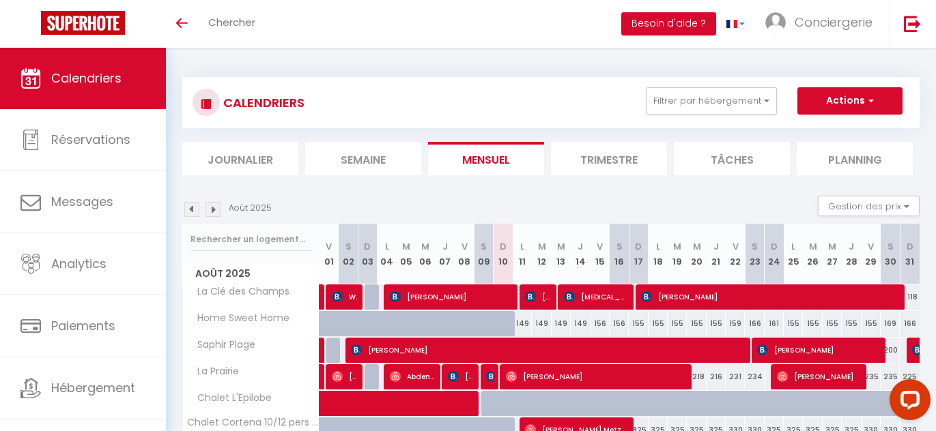
click at [475, 89] on div "CALENDRIERS Filtrer par hébergement Tous Le Neyst Cosy Lafayette Home Sweet Hom…" at bounding box center [550, 102] width 717 height 31
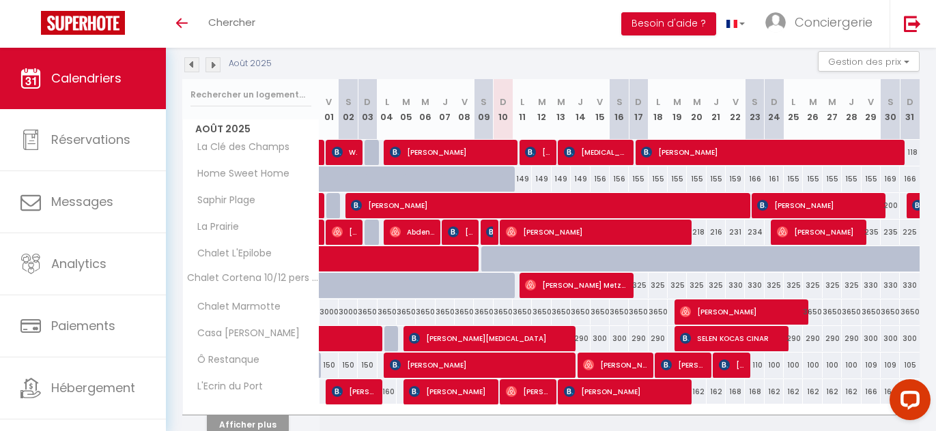
scroll to position [147, 0]
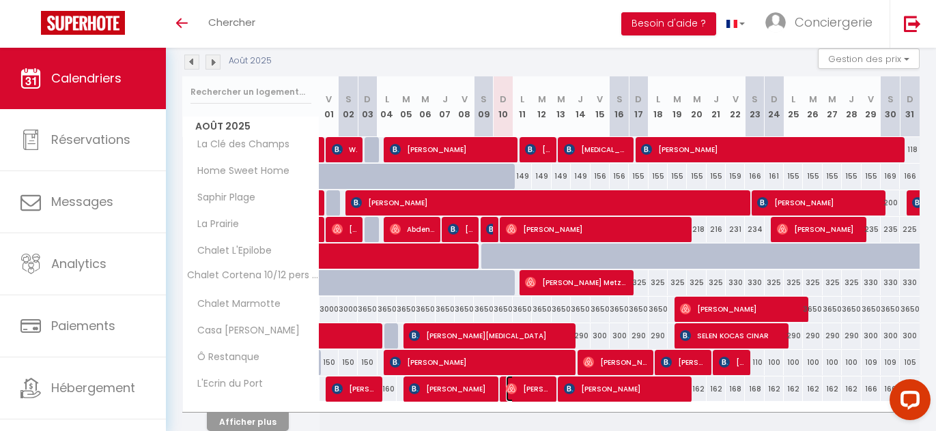
click at [532, 390] on span "[PERSON_NAME]" at bounding box center [528, 389] width 44 height 26
select select "OK"
select select "0"
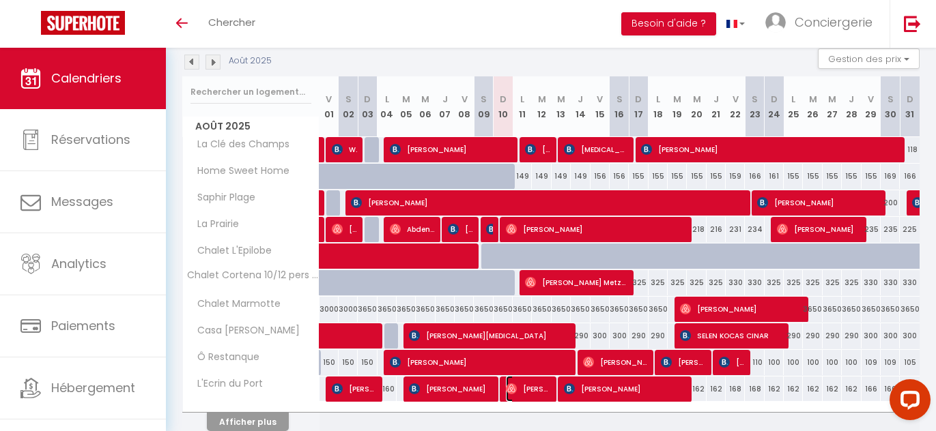
select select "1"
select select
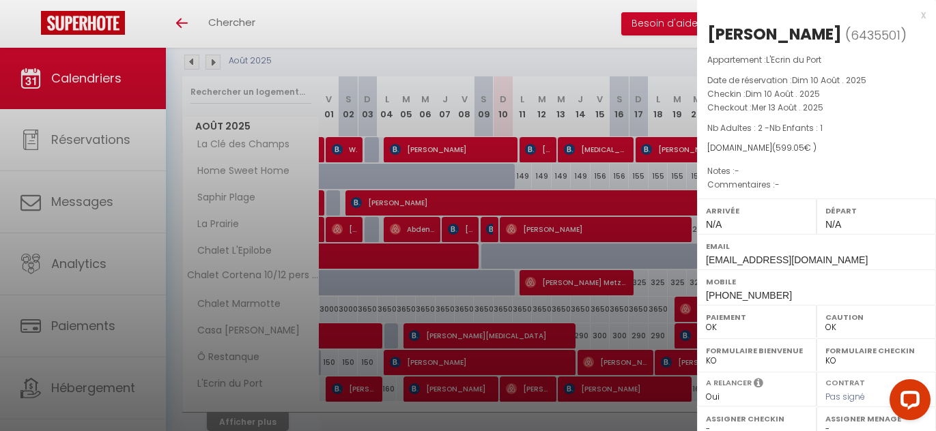
click at [532, 390] on div at bounding box center [468, 215] width 936 height 431
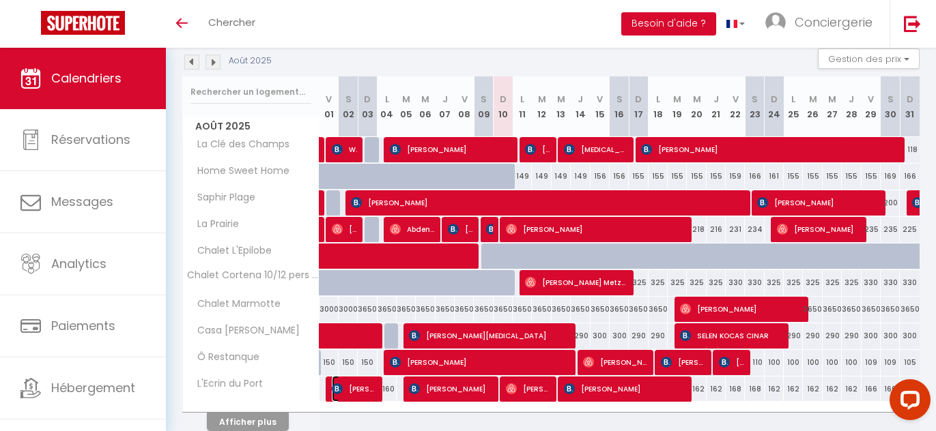
click at [347, 393] on span "[PERSON_NAME]" at bounding box center [354, 389] width 44 height 26
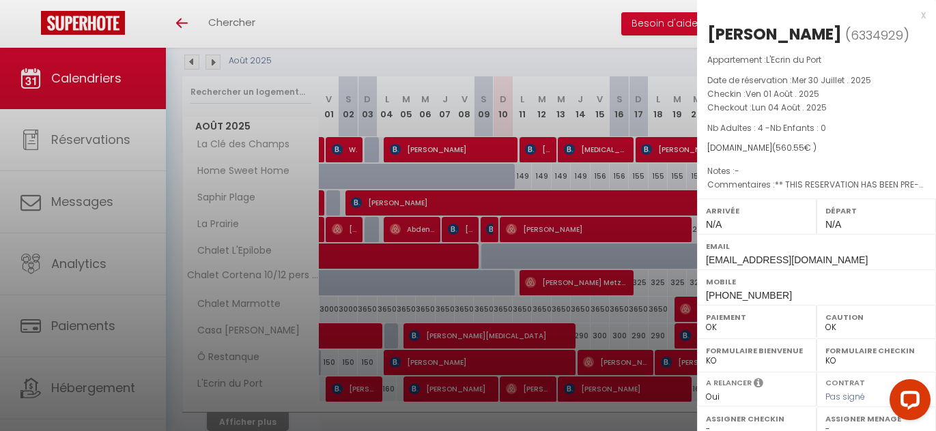
click at [425, 375] on div at bounding box center [468, 215] width 936 height 431
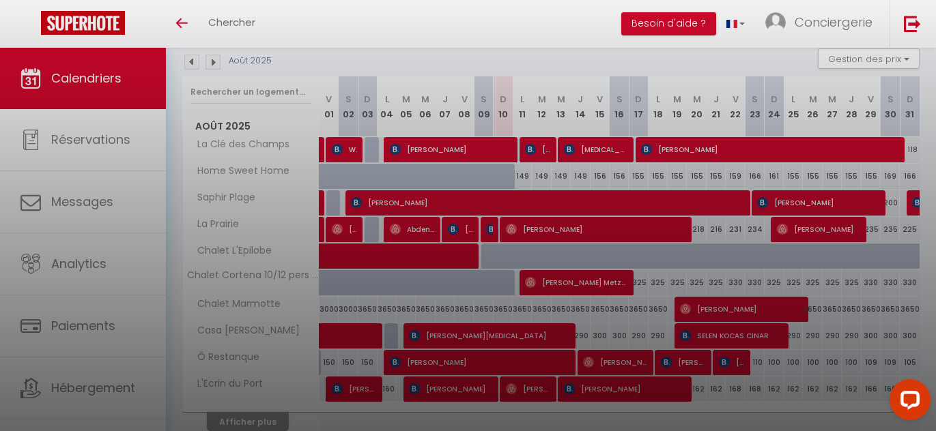
click at [457, 388] on body "Questions et aide sur la MIGRATION - Salle Zoom ouverte de 13 à 14h puis de 17h…" at bounding box center [468, 196] width 936 height 593
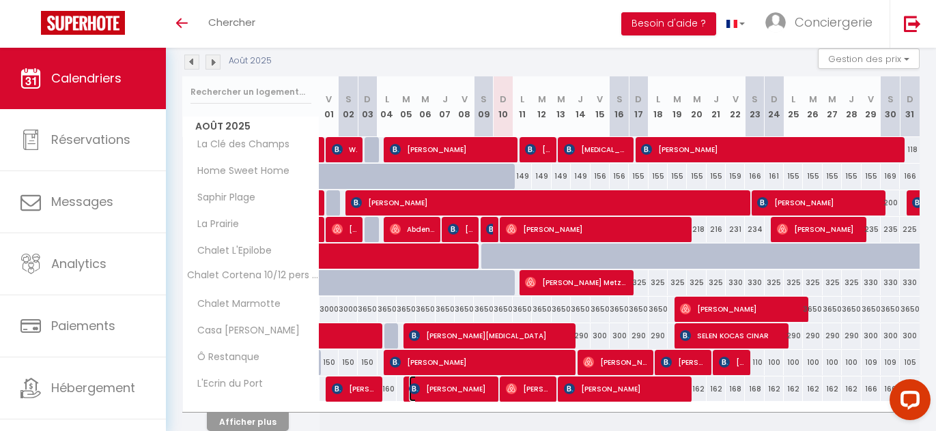
click at [457, 388] on span "[PERSON_NAME]" at bounding box center [450, 389] width 83 height 26
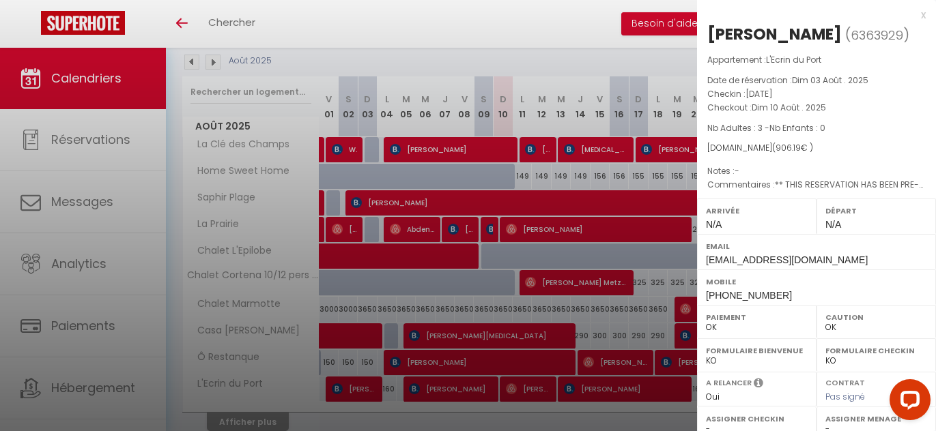
click at [457, 388] on div at bounding box center [468, 215] width 936 height 431
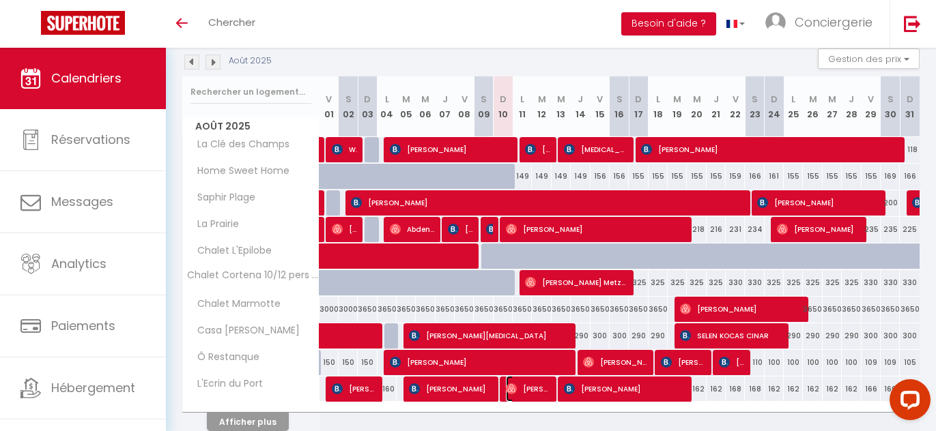
click at [524, 391] on span "[PERSON_NAME]" at bounding box center [528, 389] width 44 height 26
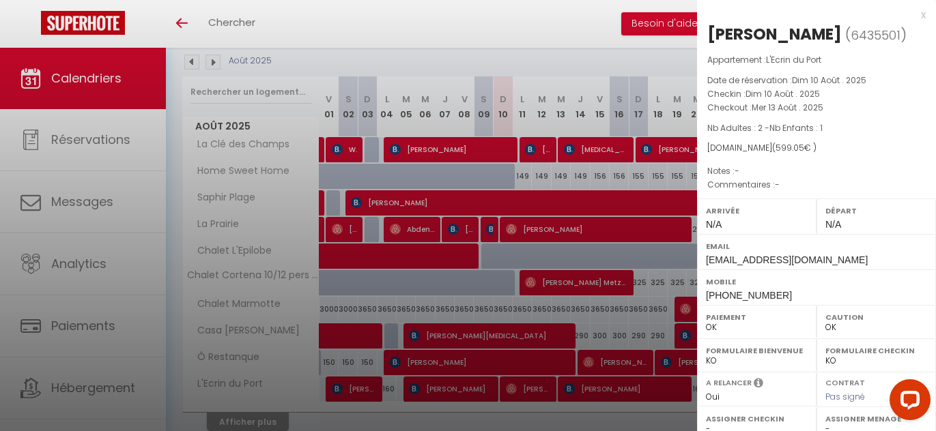
click at [567, 391] on div at bounding box center [468, 215] width 936 height 431
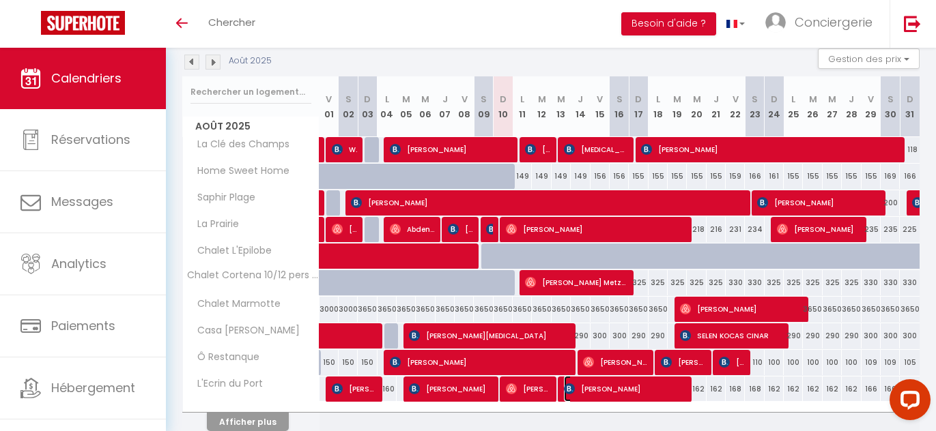
click at [608, 388] on span "[PERSON_NAME]" at bounding box center [624, 389] width 121 height 26
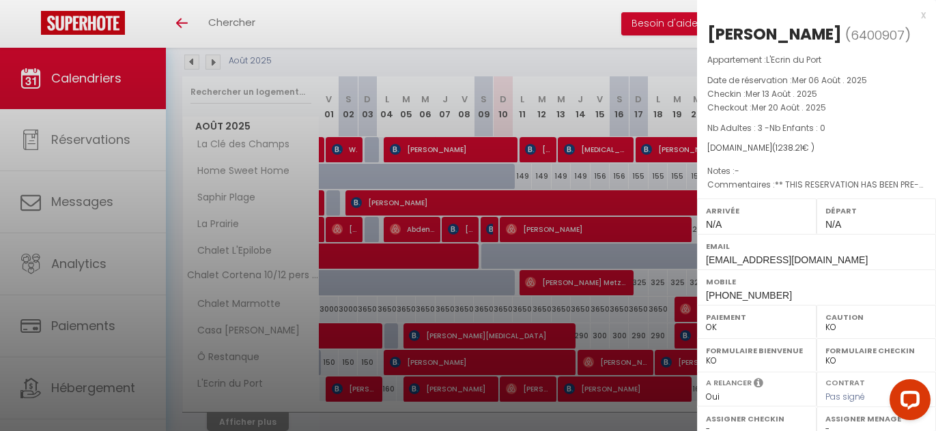
click at [457, 214] on div at bounding box center [468, 215] width 936 height 431
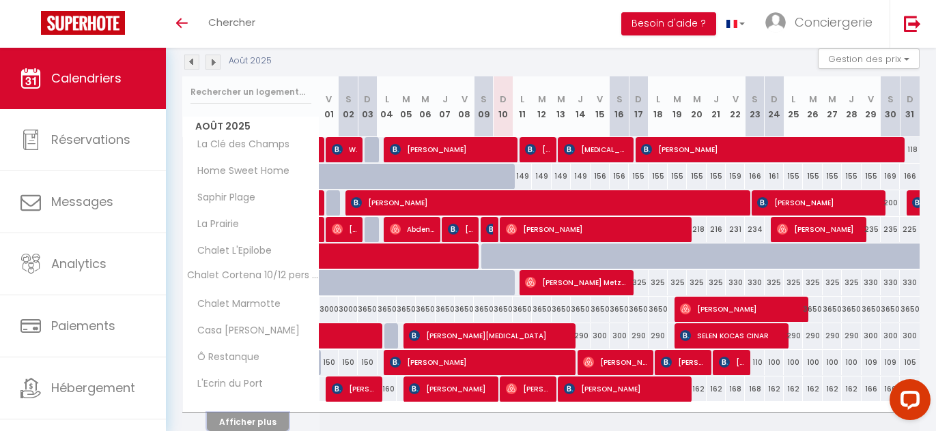
click at [270, 423] on button "Afficher plus" at bounding box center [248, 422] width 82 height 18
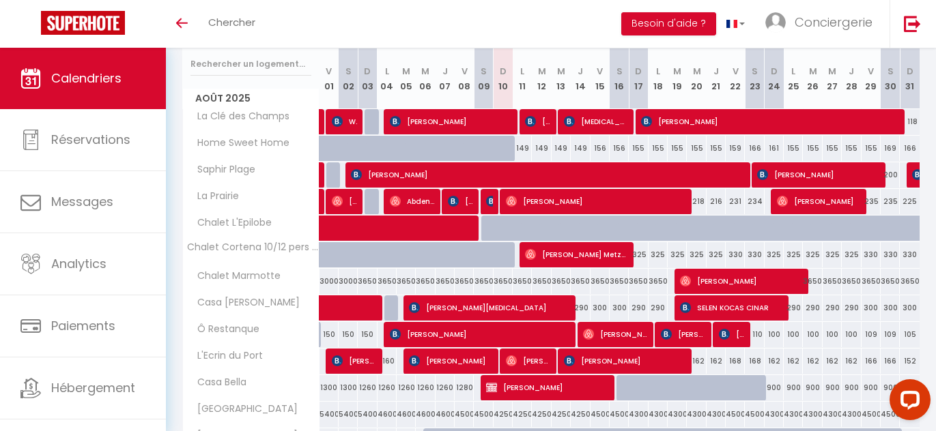
scroll to position [178, 0]
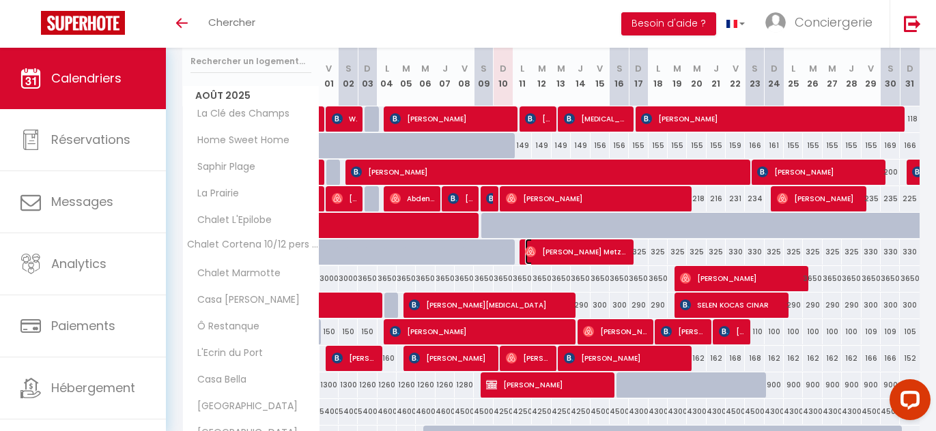
click at [610, 254] on span "[PERSON_NAME]" at bounding box center [576, 252] width 102 height 26
select select "OK"
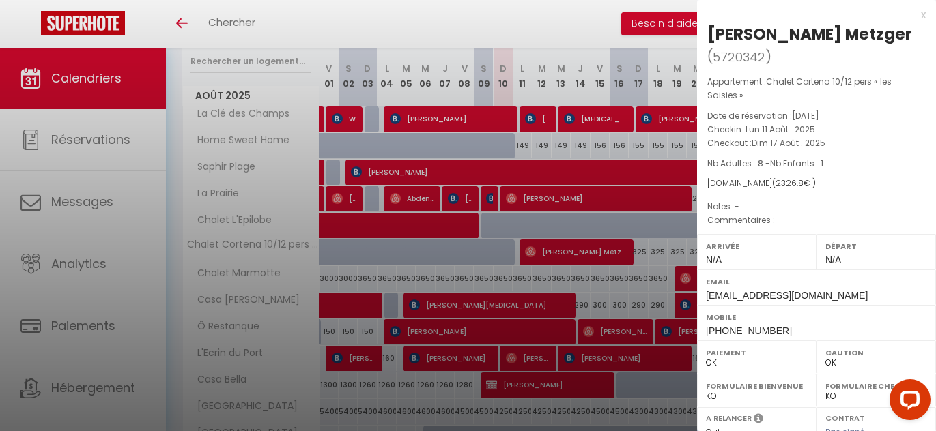
click at [608, 255] on div at bounding box center [468, 215] width 936 height 431
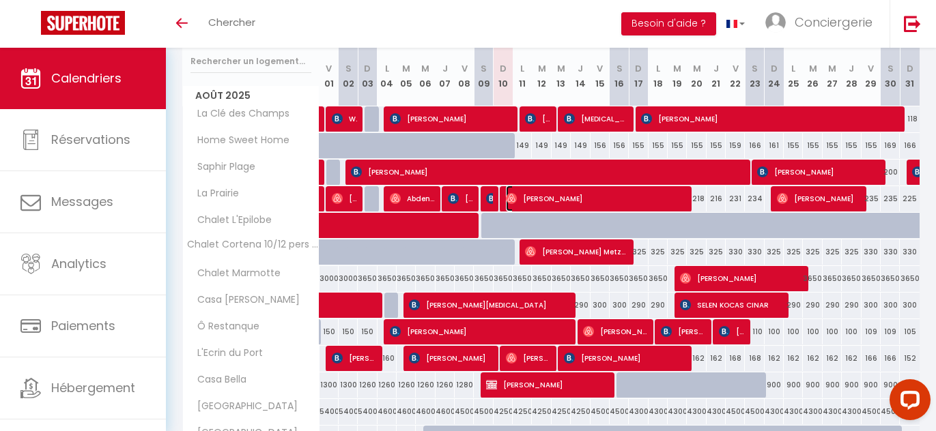
click at [616, 199] on span "[PERSON_NAME]" at bounding box center [595, 199] width 178 height 26
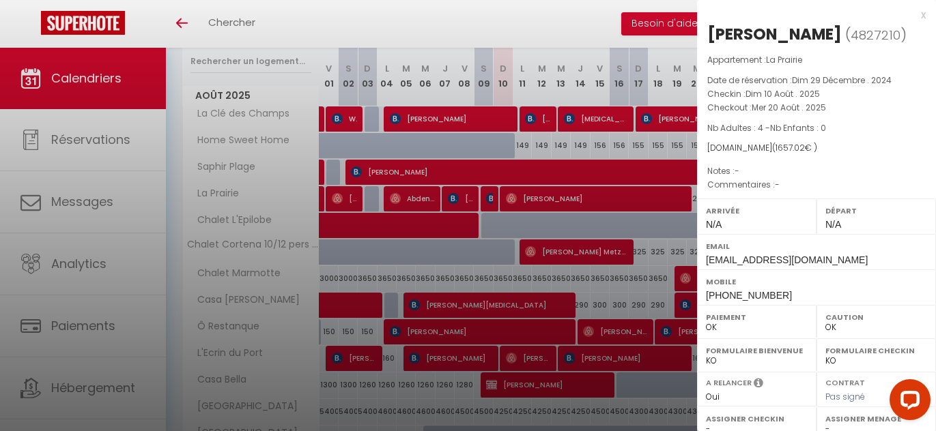
click at [504, 190] on div at bounding box center [468, 215] width 936 height 431
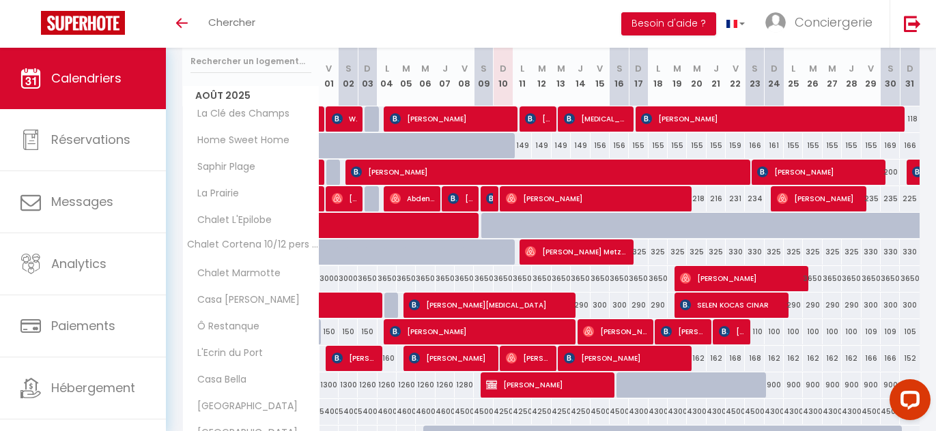
click at [493, 197] on div "294" at bounding box center [503, 198] width 20 height 25
click at [487, 205] on span "[PERSON_NAME]" at bounding box center [489, 199] width 6 height 26
select select "KO"
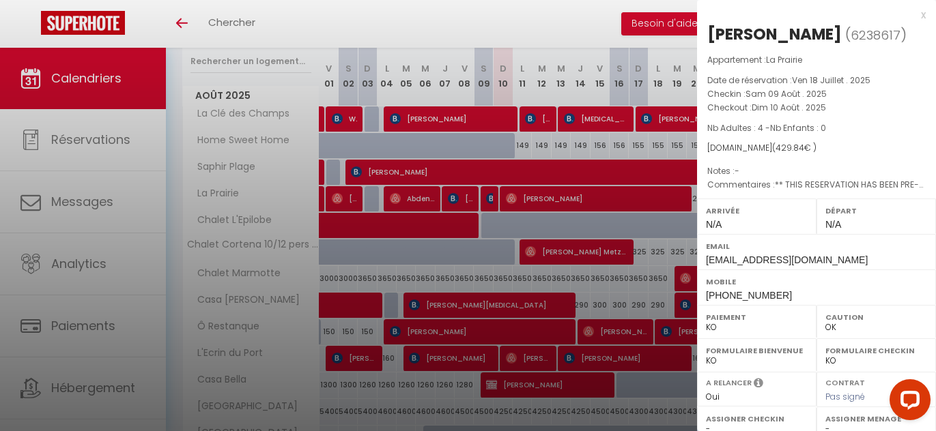
click at [487, 205] on div at bounding box center [468, 215] width 936 height 431
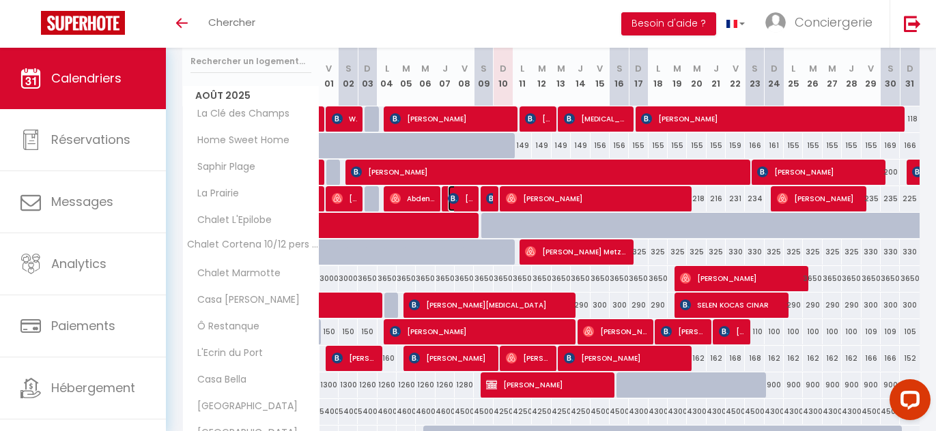
click at [448, 198] on img at bounding box center [453, 198] width 11 height 11
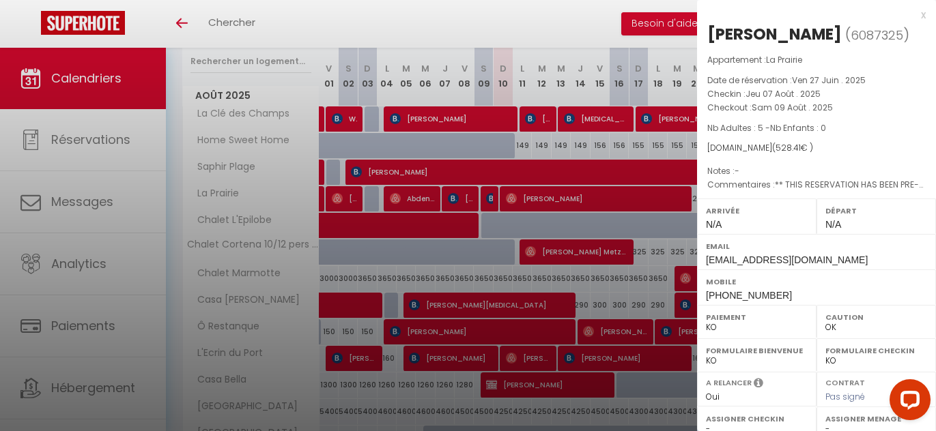
click at [448, 198] on div at bounding box center [468, 215] width 936 height 431
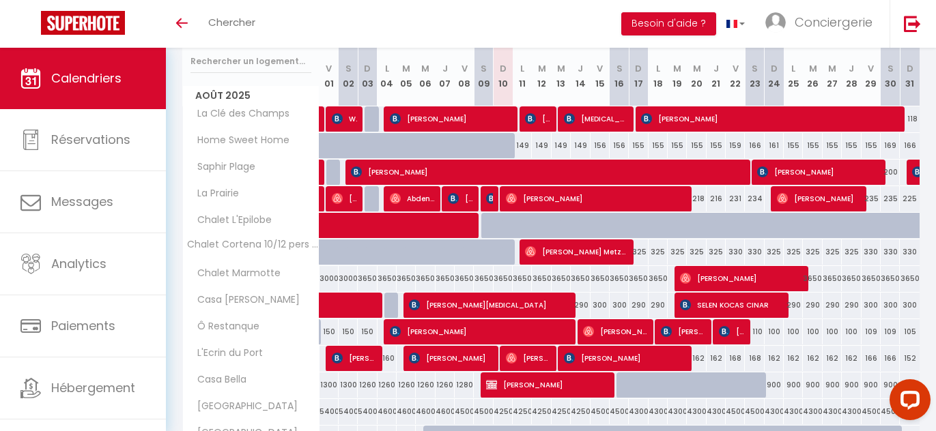
click at [730, 199] on div "231" at bounding box center [735, 198] width 19 height 25
type input "231"
type input "Ven 22 Août 2025"
type input "Sam 23 Août 2025"
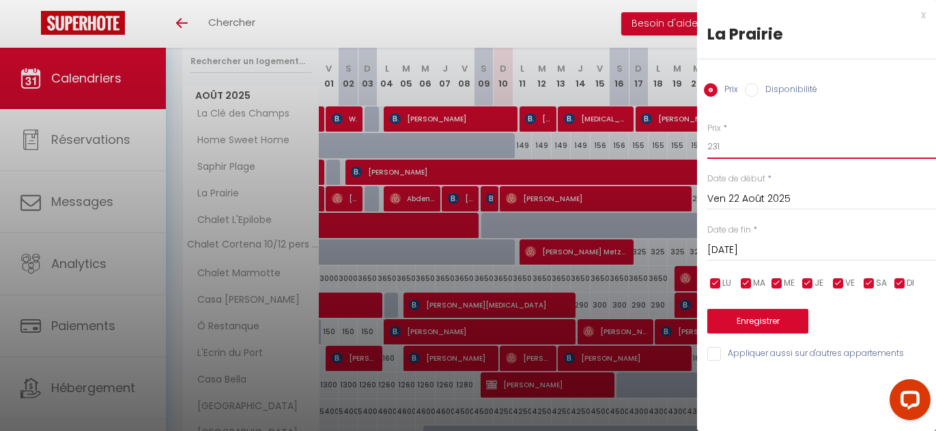
click at [750, 141] on input "231" at bounding box center [821, 146] width 229 height 25
type input "227"
click at [747, 327] on button "Enregistrer" at bounding box center [757, 321] width 101 height 25
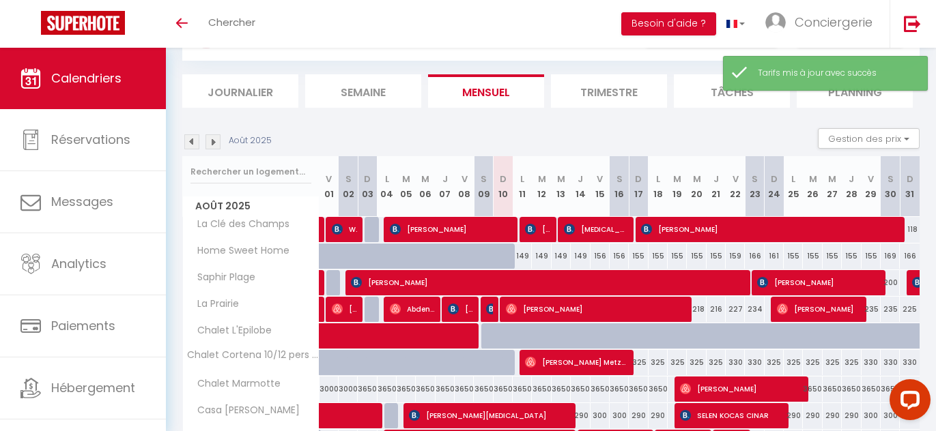
scroll to position [57, 0]
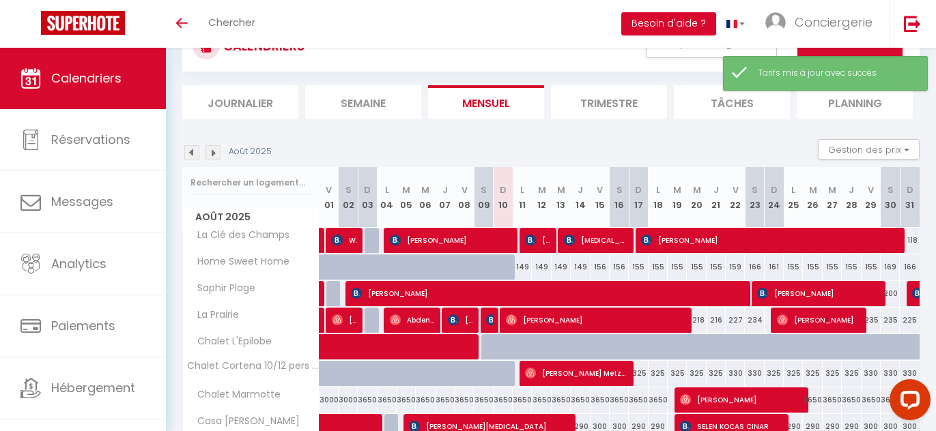
click at [753, 324] on div "234" at bounding box center [754, 320] width 19 height 25
type input "234"
type input "Sam 23 Août 2025"
type input "Dim 24 Août 2025"
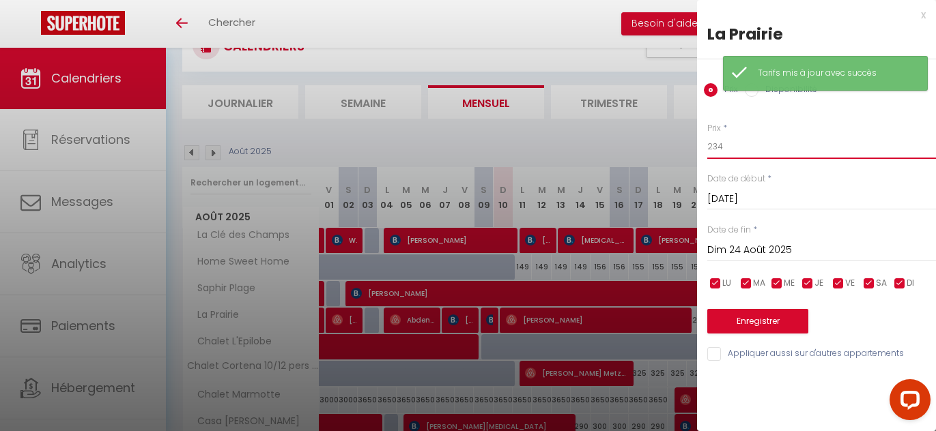
click at [755, 150] on input "234" at bounding box center [821, 146] width 229 height 25
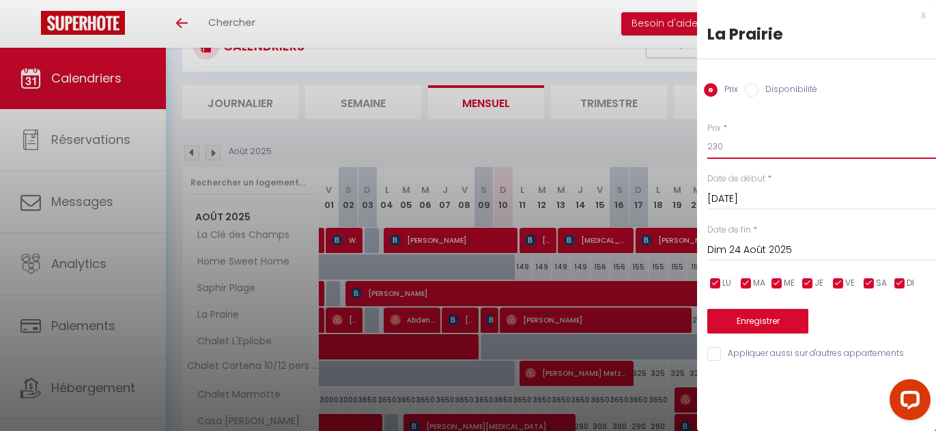
type input "230"
click at [746, 326] on button "Enregistrer" at bounding box center [757, 321] width 101 height 25
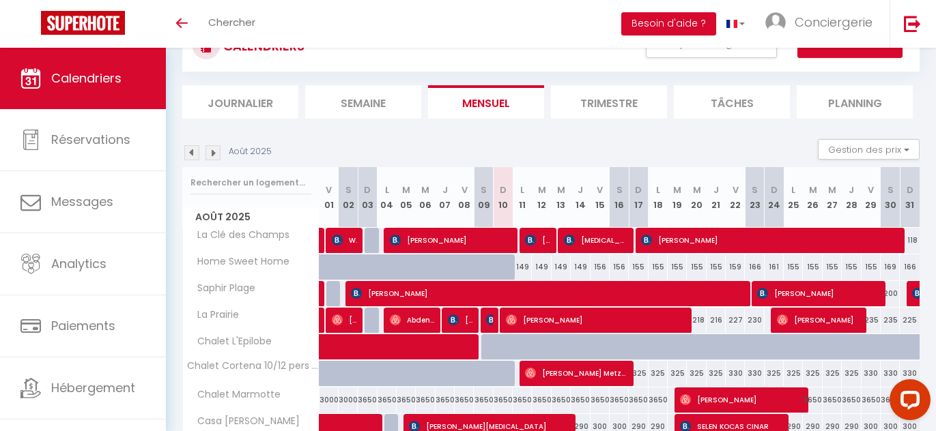
click at [873, 319] on div "235" at bounding box center [870, 320] width 19 height 25
type input "235"
type input "Ven 29 Août 2025"
type input "Sam 30 Août 2025"
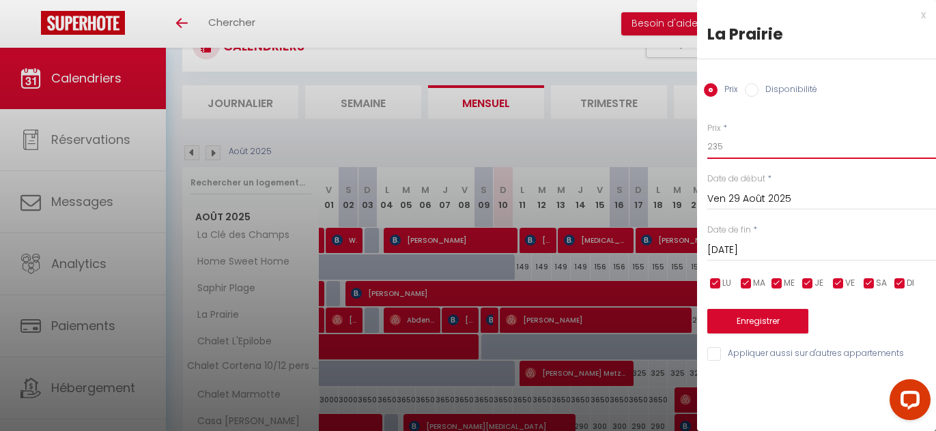
click at [725, 150] on input "235" at bounding box center [821, 146] width 229 height 25
type input "223"
click at [732, 319] on button "Enregistrer" at bounding box center [757, 321] width 101 height 25
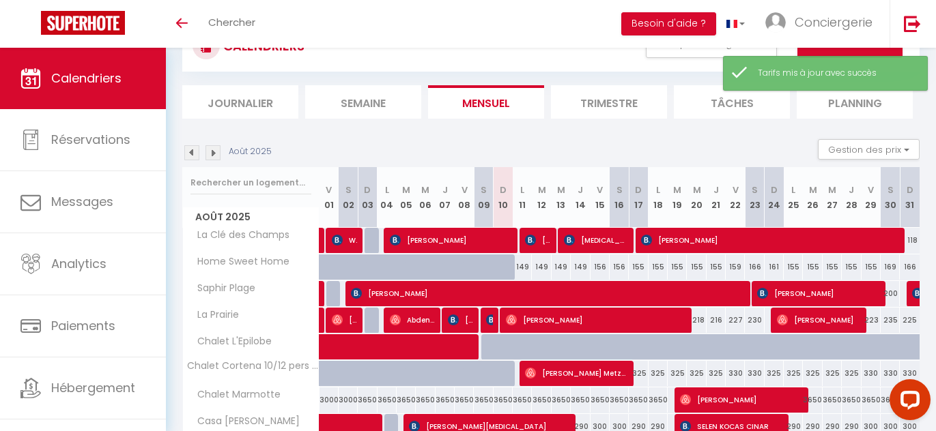
click at [890, 320] on div "235" at bounding box center [890, 320] width 19 height 25
type input "235"
type input "Sam 30 Août 2025"
type input "Dim 31 Août 2025"
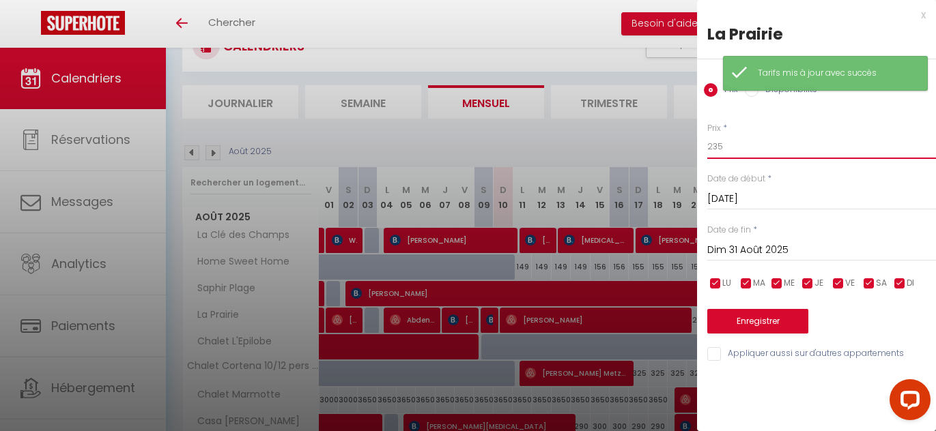
click at [777, 145] on input "235" at bounding box center [821, 146] width 229 height 25
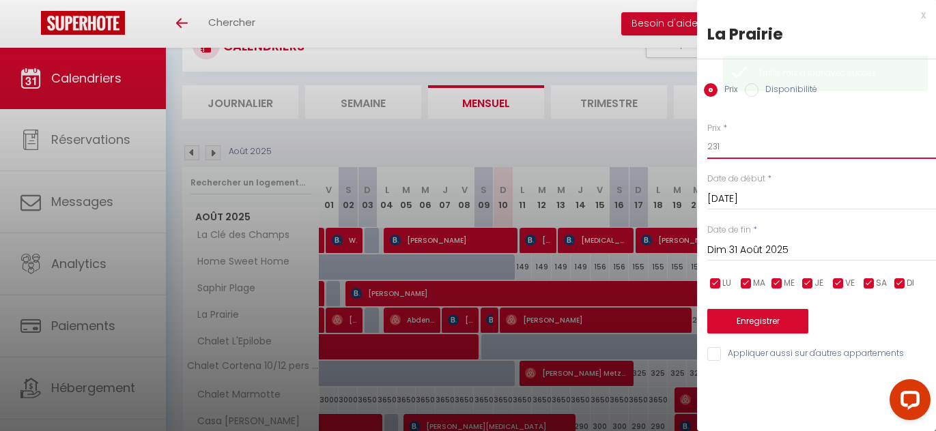
type input "231"
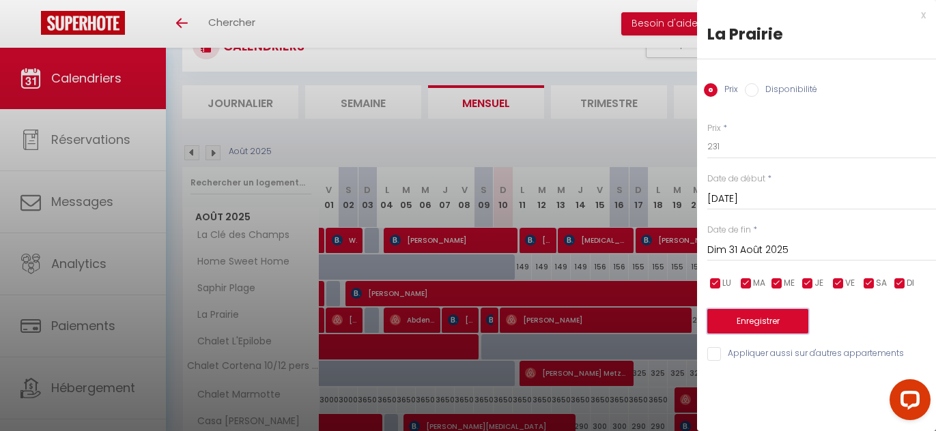
click at [750, 317] on button "Enregistrer" at bounding box center [757, 321] width 101 height 25
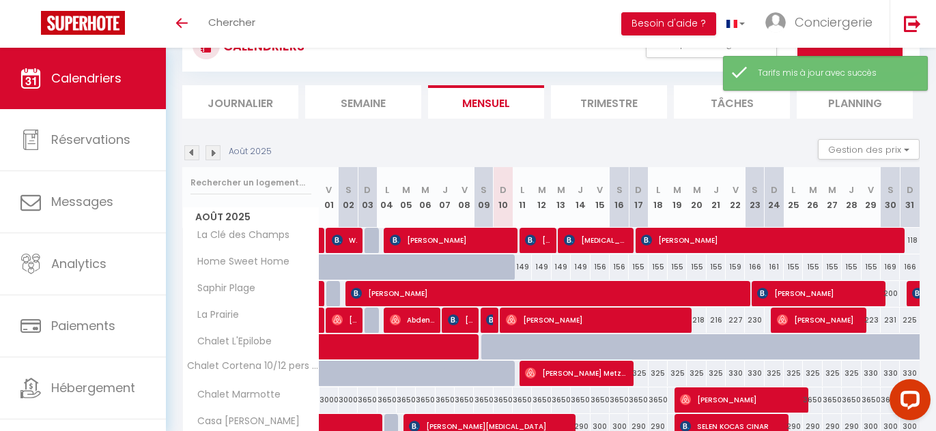
click at [911, 320] on div "225" at bounding box center [910, 320] width 20 height 25
type input "225"
type input "Dim 31 Août 2025"
type input "Lun 01 Septembre 2025"
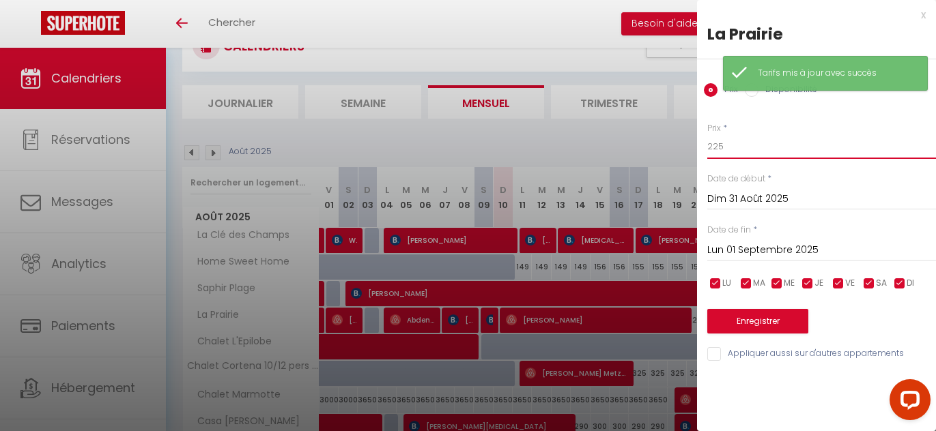
click at [737, 149] on input "225" at bounding box center [821, 146] width 229 height 25
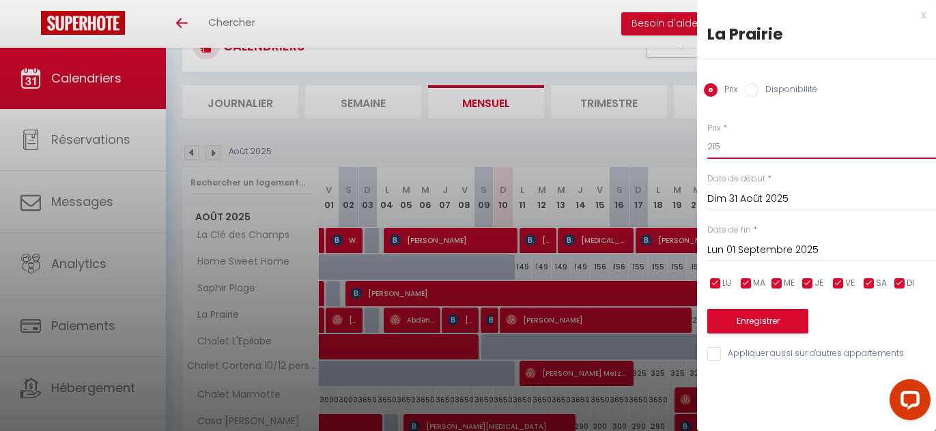
type input "215"
click at [751, 324] on button "Enregistrer" at bounding box center [757, 321] width 101 height 25
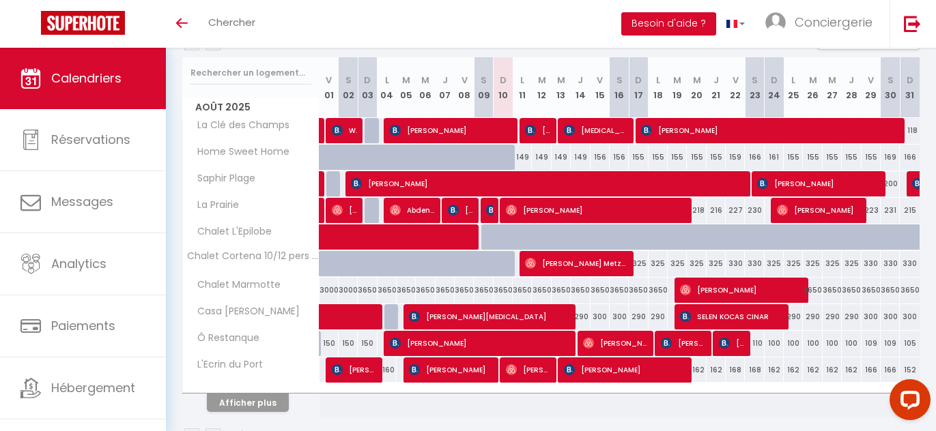
scroll to position [167, 0]
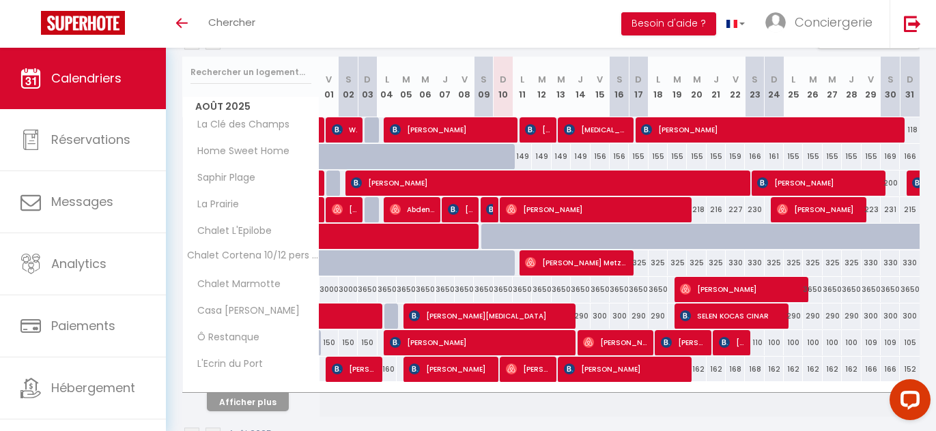
click at [597, 314] on div "300" at bounding box center [599, 316] width 19 height 25
type input "300"
type input "Ven 15 Août 2025"
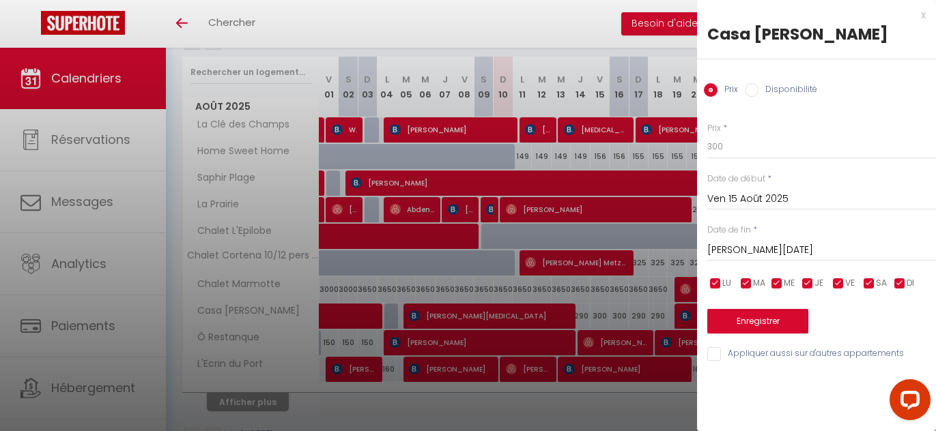
click at [752, 248] on input "Sam 16 Août 2025" at bounding box center [821, 251] width 229 height 18
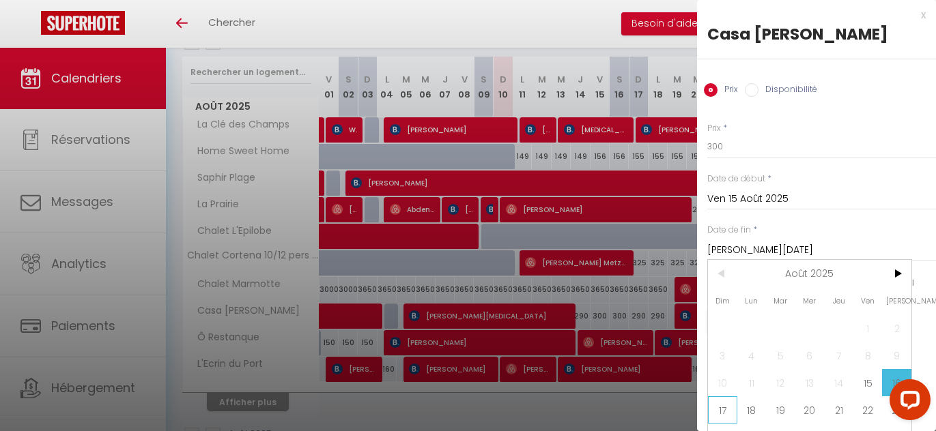
click at [720, 407] on span "17" at bounding box center [722, 410] width 29 height 27
type input "Dim 17 Août 2025"
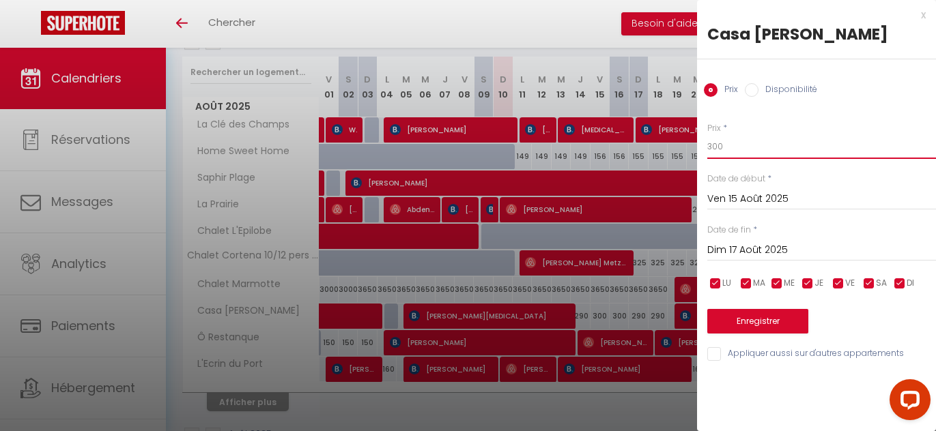
click at [713, 149] on input "300" at bounding box center [821, 146] width 229 height 25
type input "290"
click at [730, 323] on button "Enregistrer" at bounding box center [757, 321] width 101 height 25
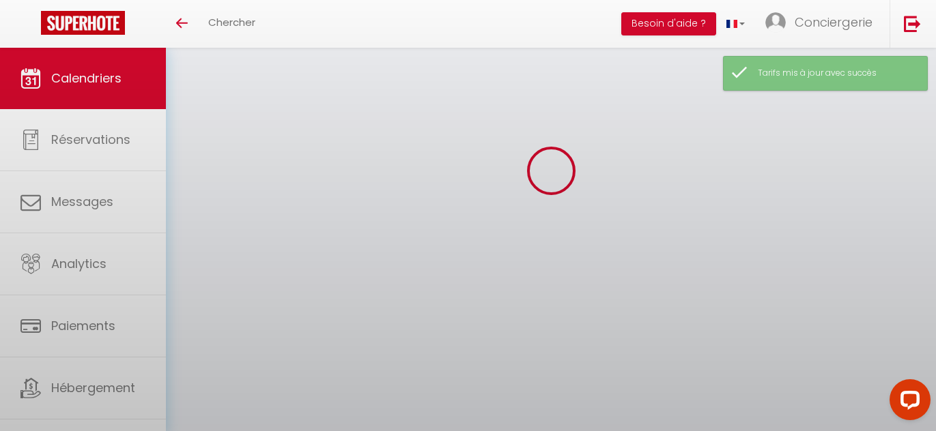
select select "KO"
select select "0"
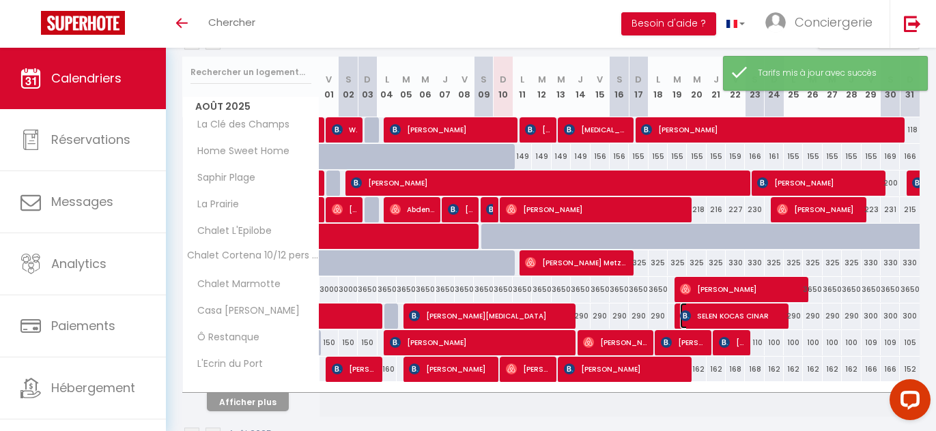
click at [730, 323] on span "SELEN KOCAS CINAR" at bounding box center [731, 316] width 102 height 26
select select "OK"
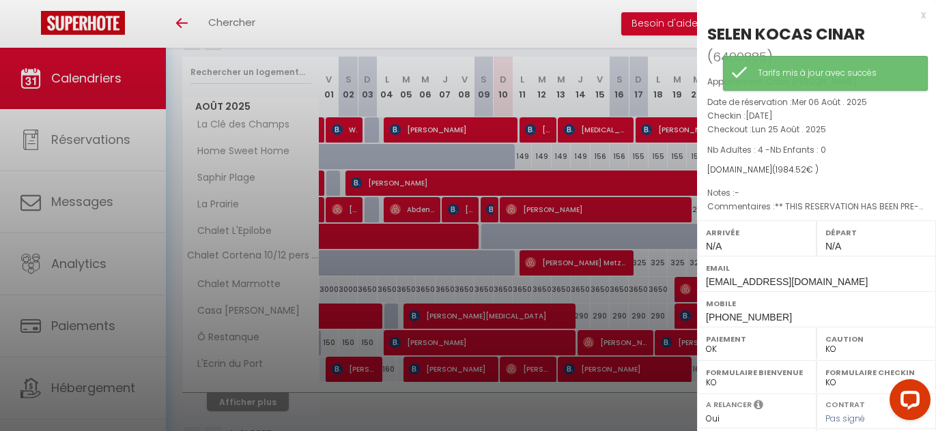
click at [646, 319] on div at bounding box center [468, 215] width 936 height 431
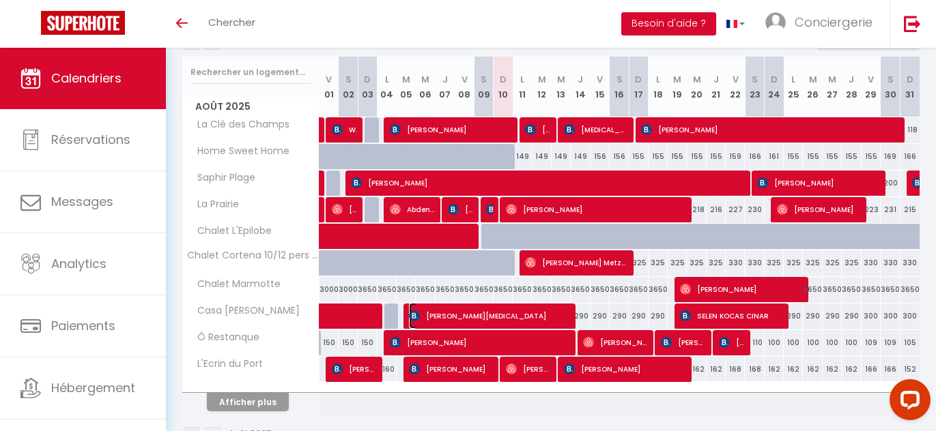
click at [535, 319] on span "[PERSON_NAME][MEDICAL_DATA]" at bounding box center [488, 316] width 159 height 26
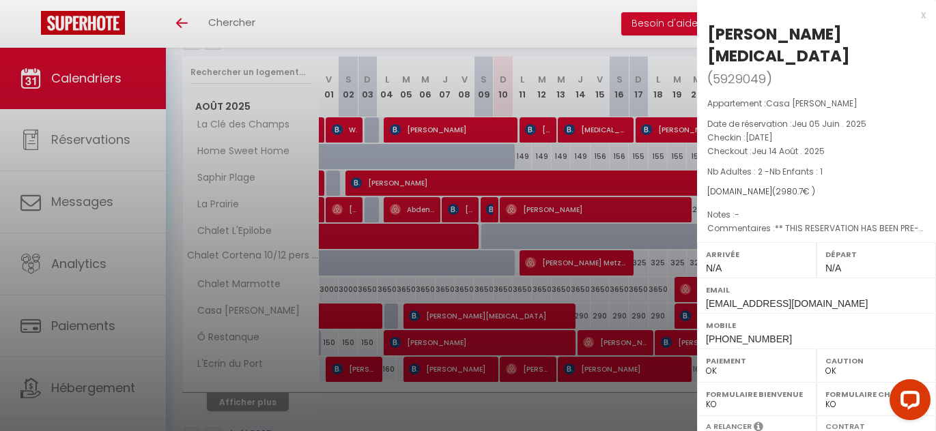
click at [535, 319] on div at bounding box center [468, 215] width 936 height 431
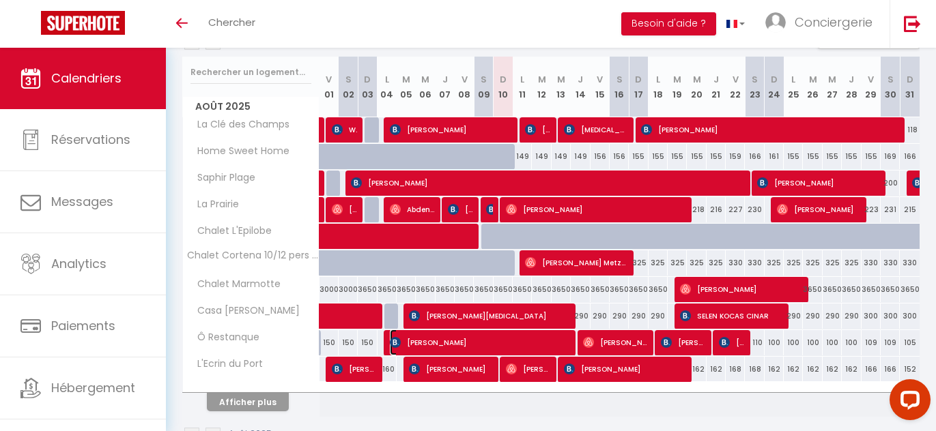
click at [510, 338] on span "[PERSON_NAME]" at bounding box center [479, 343] width 178 height 26
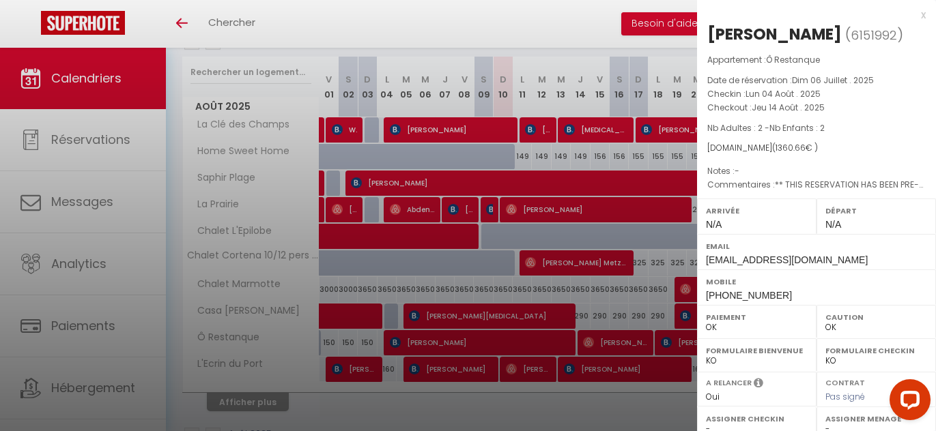
click at [591, 341] on div at bounding box center [468, 215] width 936 height 431
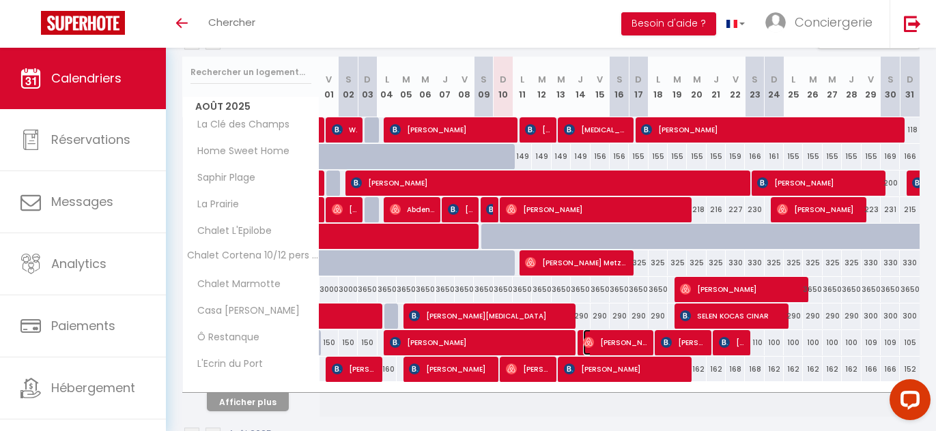
click at [591, 341] on img at bounding box center [588, 342] width 11 height 11
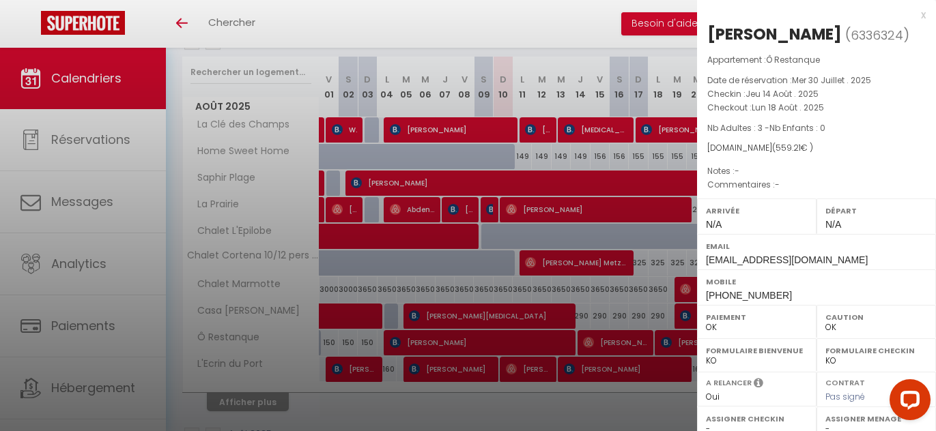
click at [626, 355] on div at bounding box center [468, 215] width 936 height 431
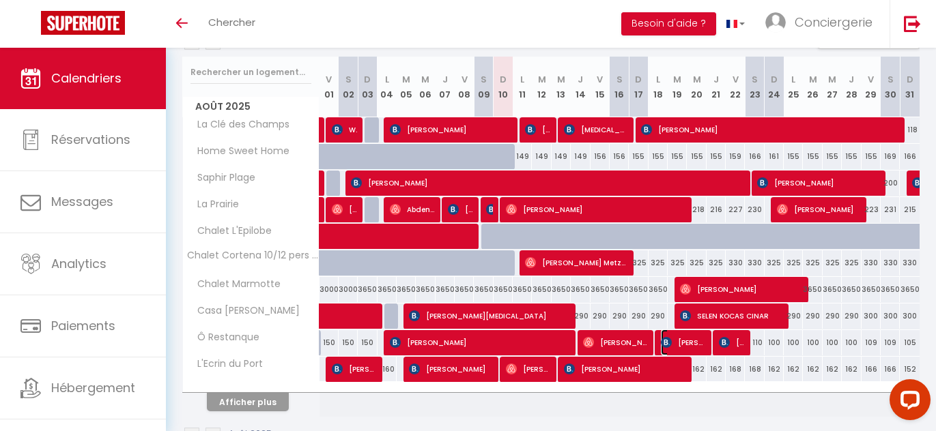
click at [672, 343] on span "[PERSON_NAME]" at bounding box center [683, 343] width 44 height 26
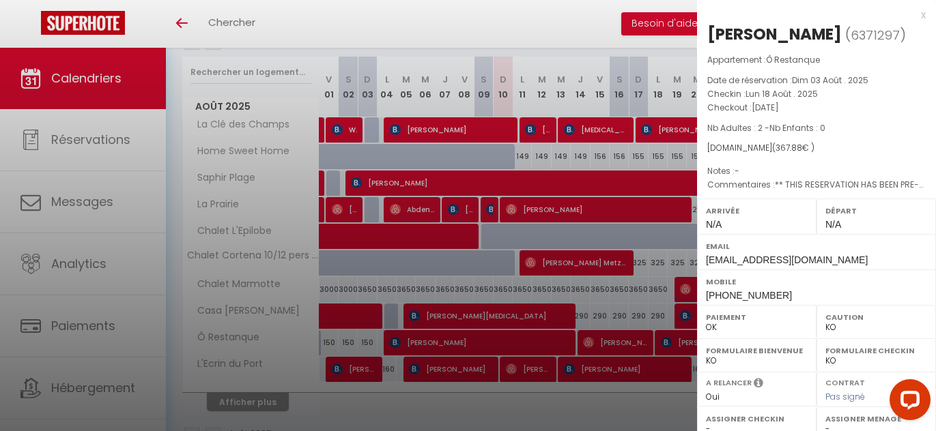
click at [618, 343] on div at bounding box center [468, 215] width 936 height 431
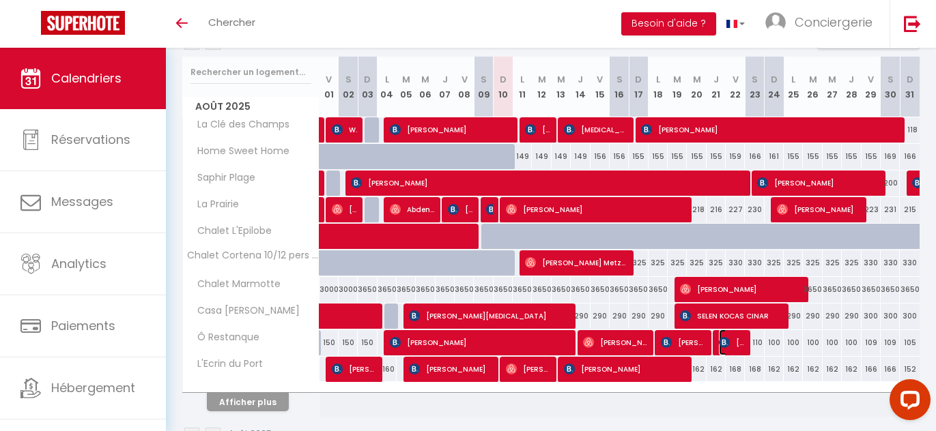
click at [732, 342] on span "[PERSON_NAME]" at bounding box center [731, 343] width 25 height 26
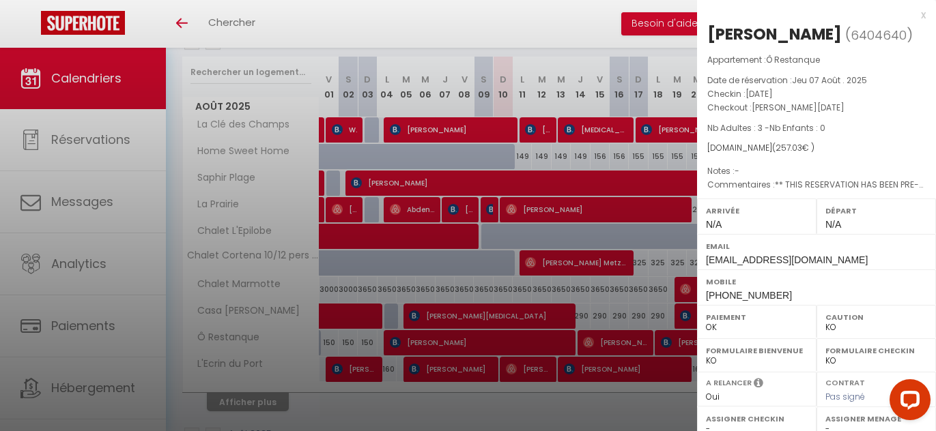
click at [643, 336] on div at bounding box center [468, 215] width 936 height 431
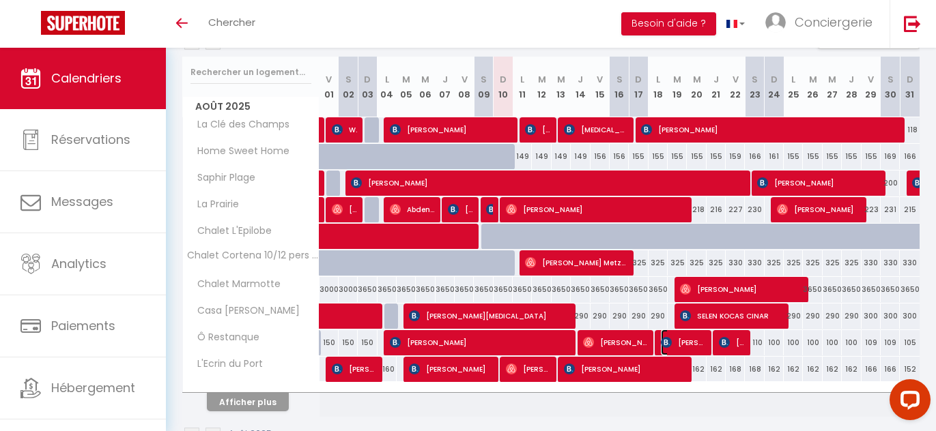
click at [686, 345] on span "[PERSON_NAME]" at bounding box center [683, 343] width 44 height 26
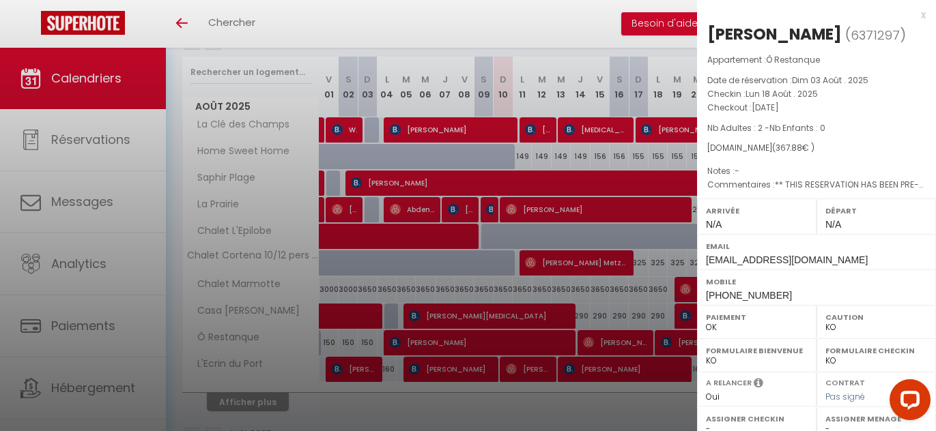
click at [642, 337] on div at bounding box center [468, 215] width 936 height 431
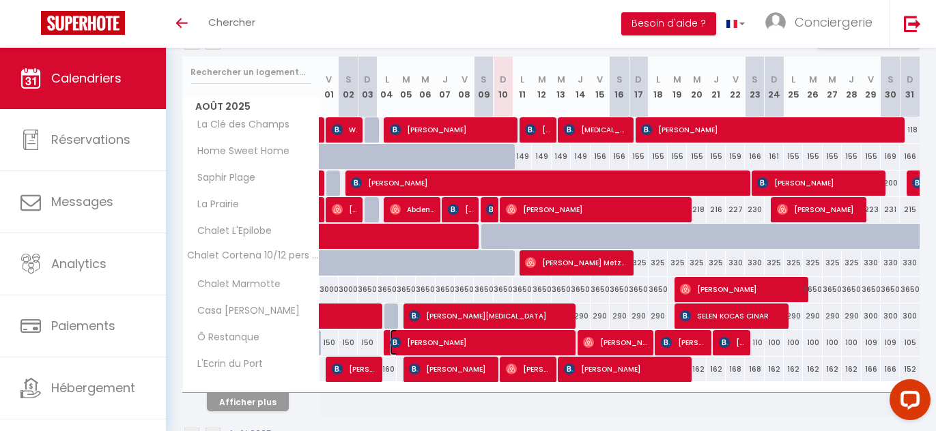
click at [552, 343] on span "[PERSON_NAME]" at bounding box center [479, 343] width 178 height 26
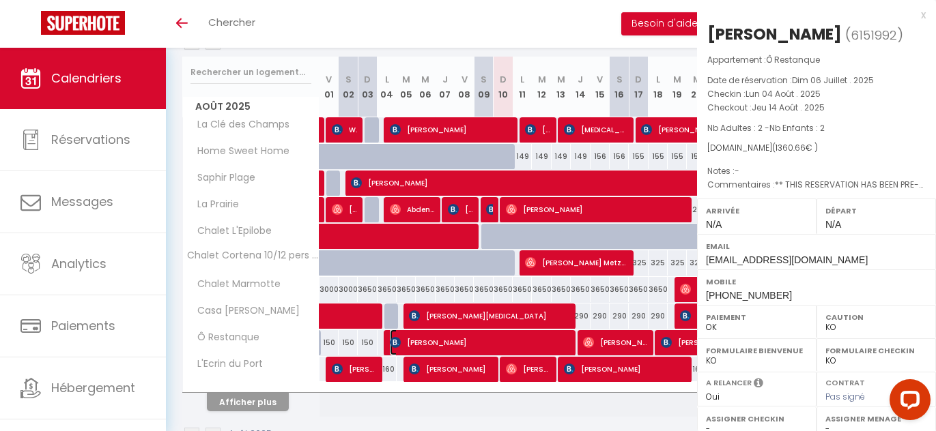
select select "OK"
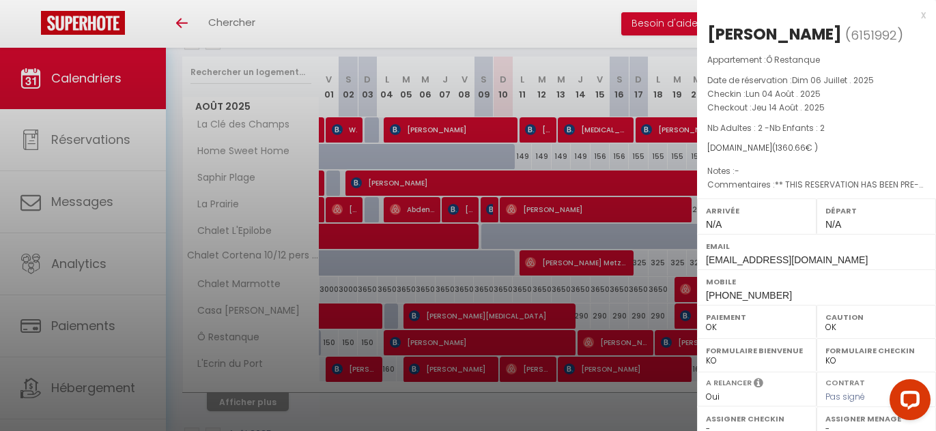
click at [556, 343] on div at bounding box center [468, 215] width 936 height 431
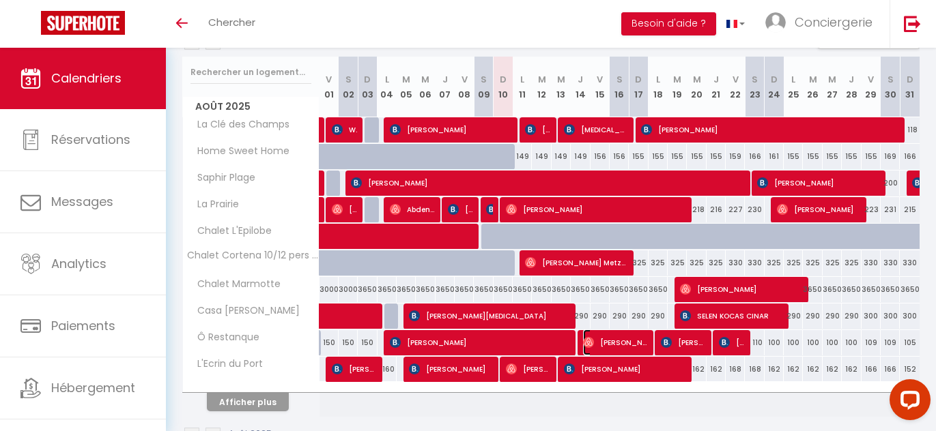
click at [599, 347] on span "[PERSON_NAME]" at bounding box center [614, 343] width 63 height 26
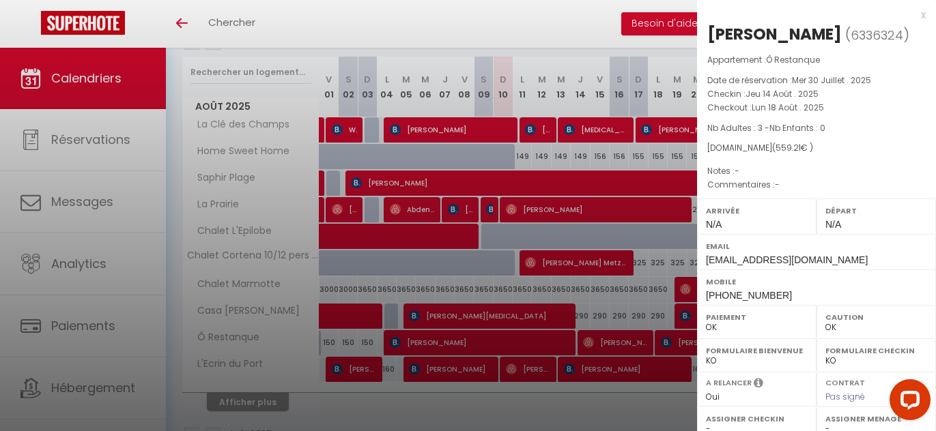
click at [602, 339] on div at bounding box center [468, 215] width 936 height 431
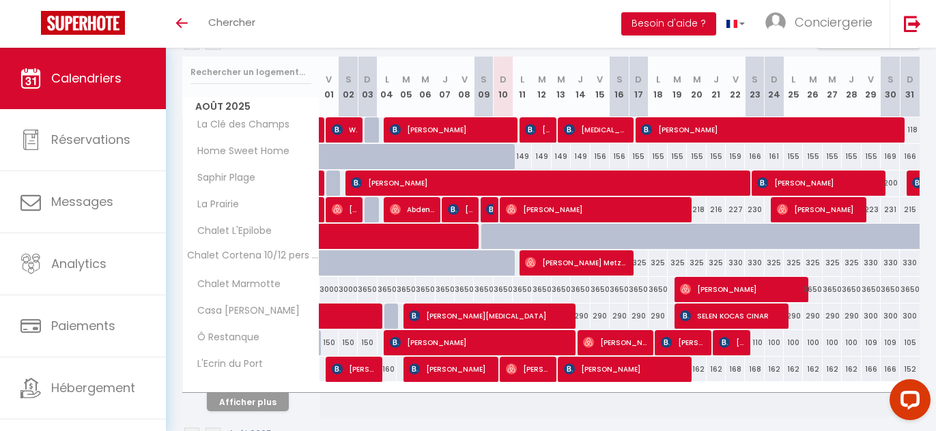
scroll to position [209, 0]
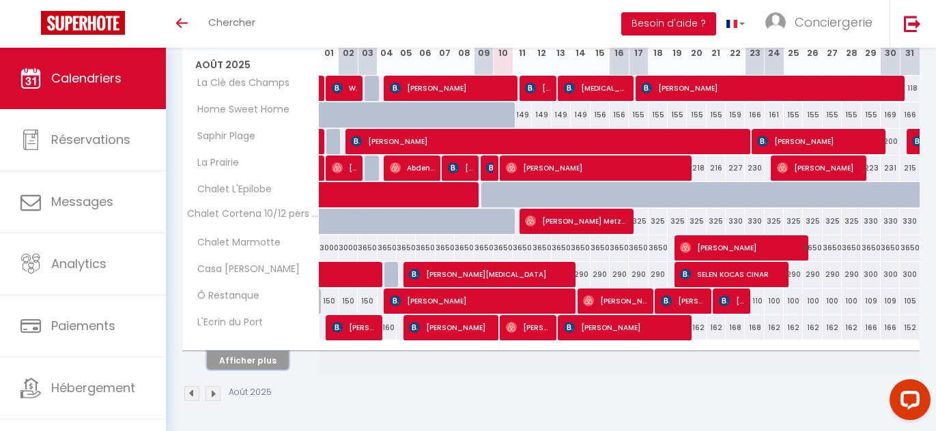
click at [255, 364] on button "Afficher plus" at bounding box center [248, 361] width 82 height 18
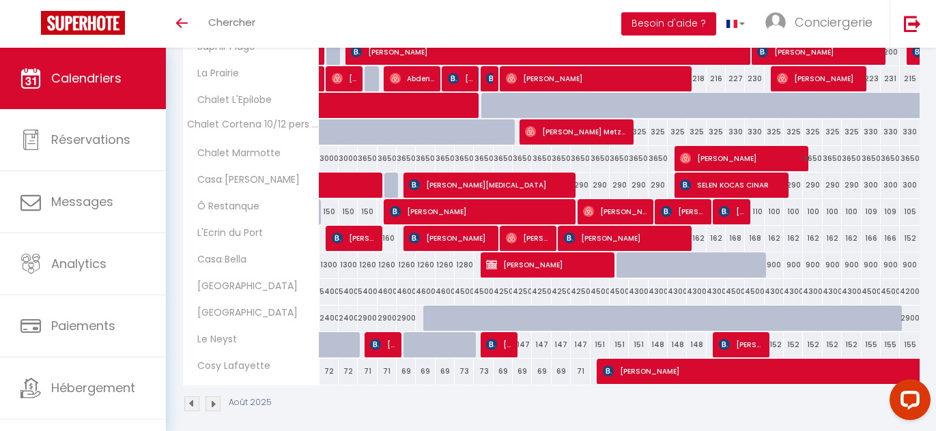
scroll to position [309, 0]
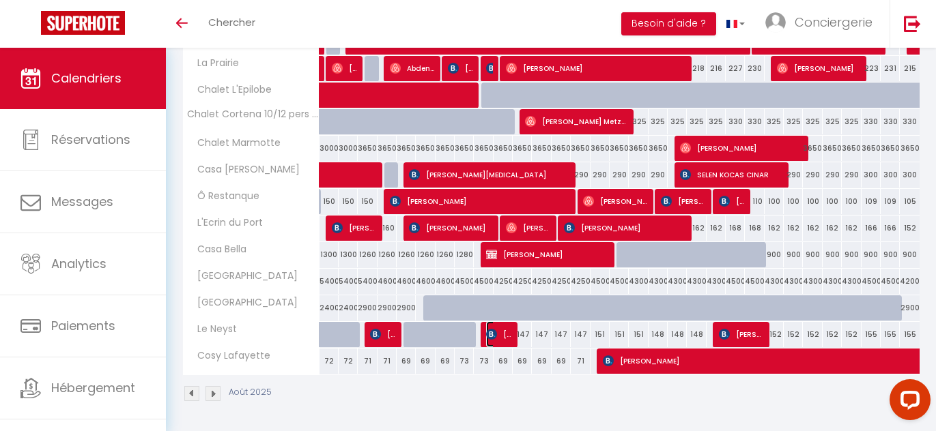
click at [497, 334] on img at bounding box center [491, 334] width 11 height 11
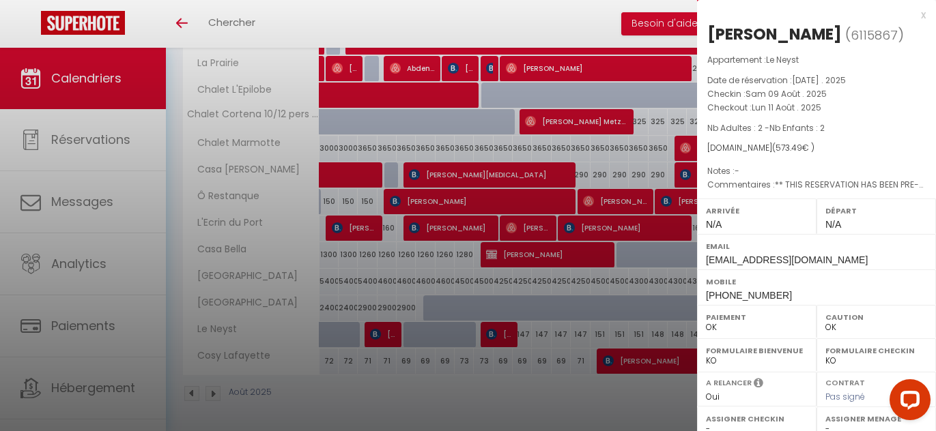
click at [386, 334] on div at bounding box center [468, 215] width 936 height 431
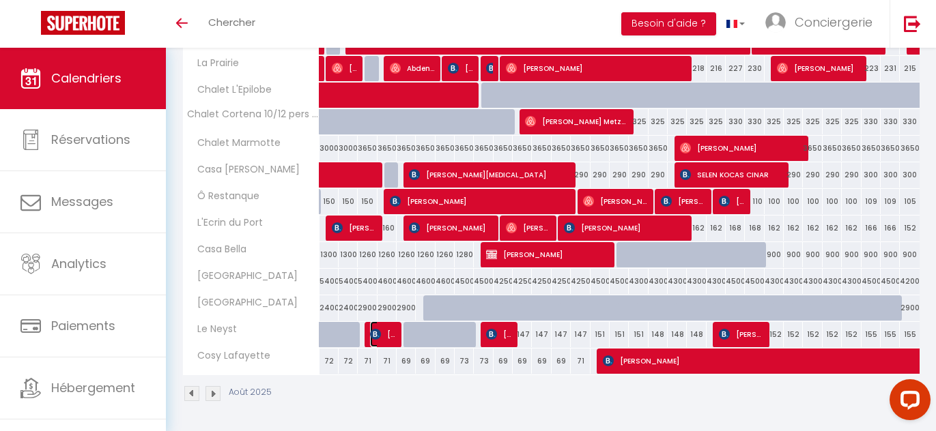
click at [384, 334] on span "Thomas Schendel" at bounding box center [382, 334] width 25 height 26
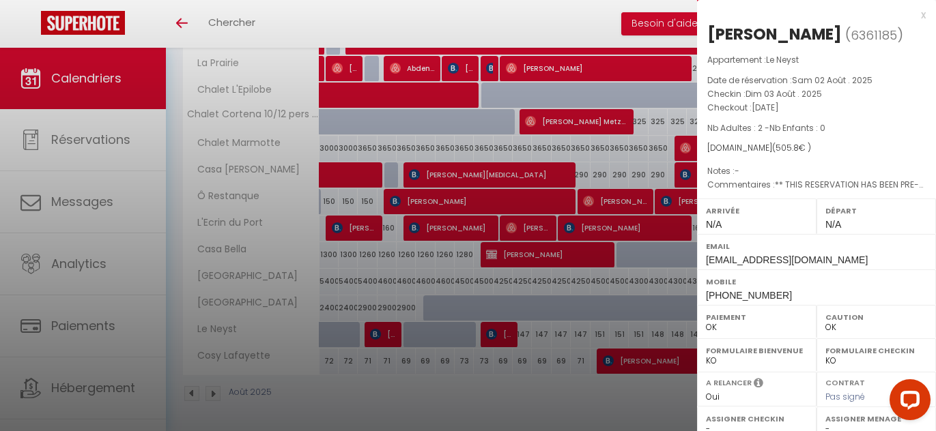
click at [384, 334] on div at bounding box center [468, 215] width 936 height 431
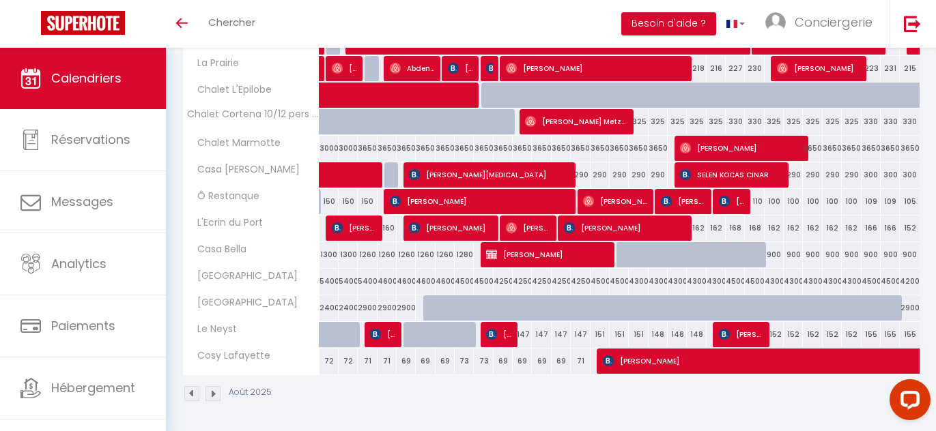
click at [523, 332] on div "147" at bounding box center [522, 334] width 19 height 25
type input "147"
type input "Lun 11 Août 2025"
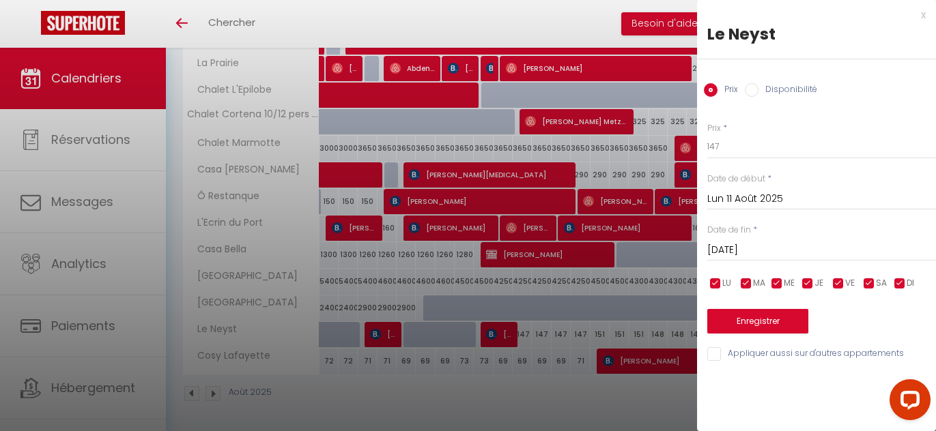
click at [764, 251] on input "Mar 12 Août 2025" at bounding box center [821, 251] width 229 height 18
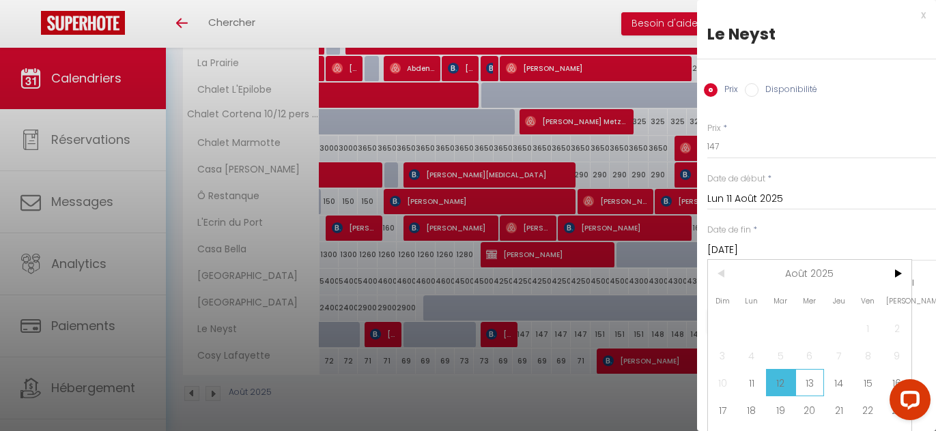
click at [809, 380] on span "13" at bounding box center [809, 382] width 29 height 27
type input "Mer 13 Août 2025"
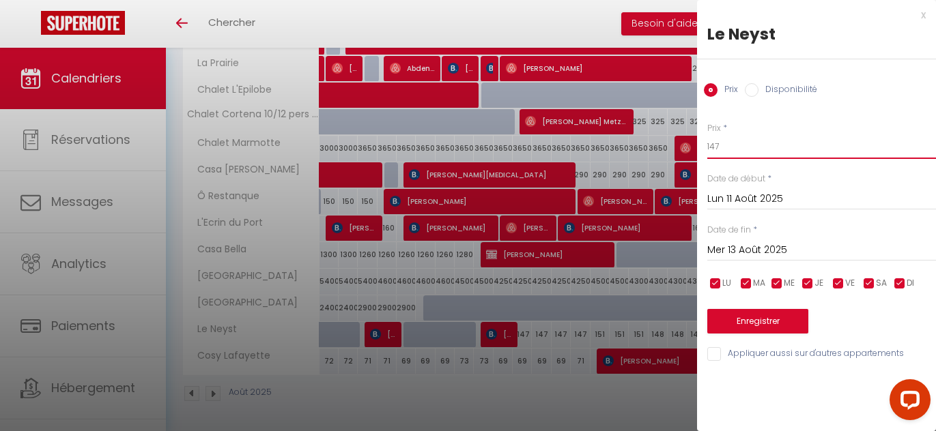
click at [718, 154] on input "147" at bounding box center [821, 146] width 229 height 25
type input "142"
click at [731, 315] on button "Enregistrer" at bounding box center [757, 321] width 101 height 25
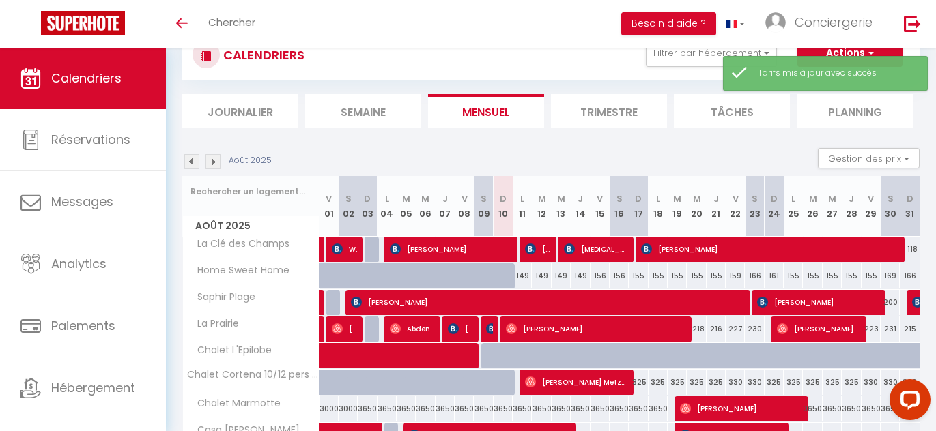
scroll to position [209, 0]
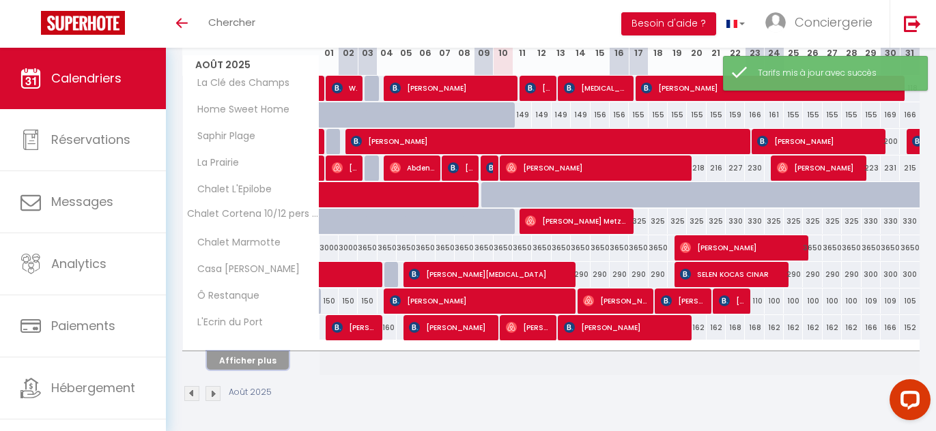
click at [259, 362] on button "Afficher plus" at bounding box center [248, 361] width 82 height 18
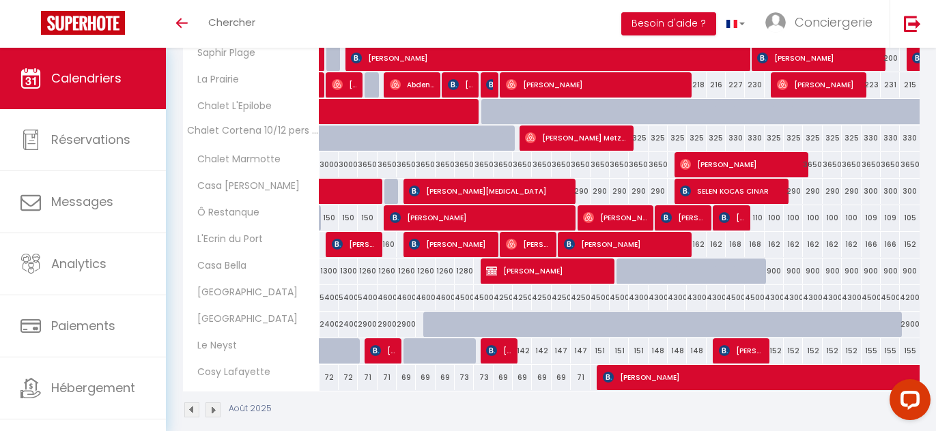
scroll to position [309, 0]
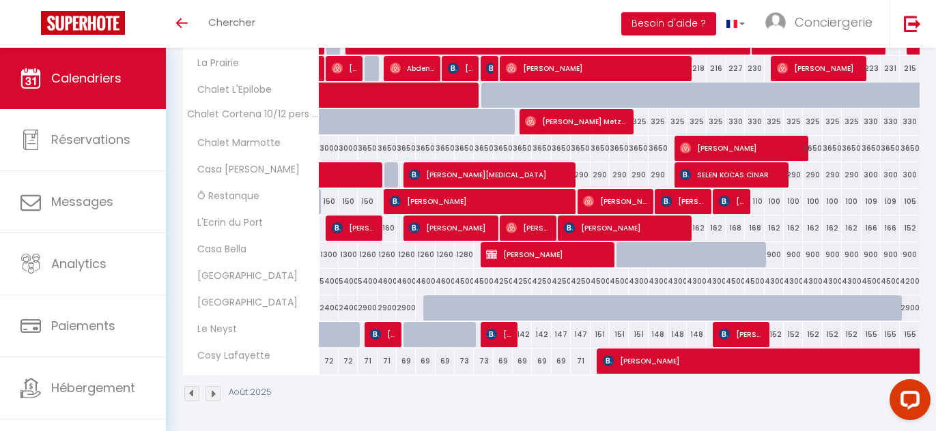
click at [559, 333] on div "147" at bounding box center [561, 334] width 19 height 25
type input "147"
type input "Mer 13 Août 2025"
type input "Jeu 14 Août 2025"
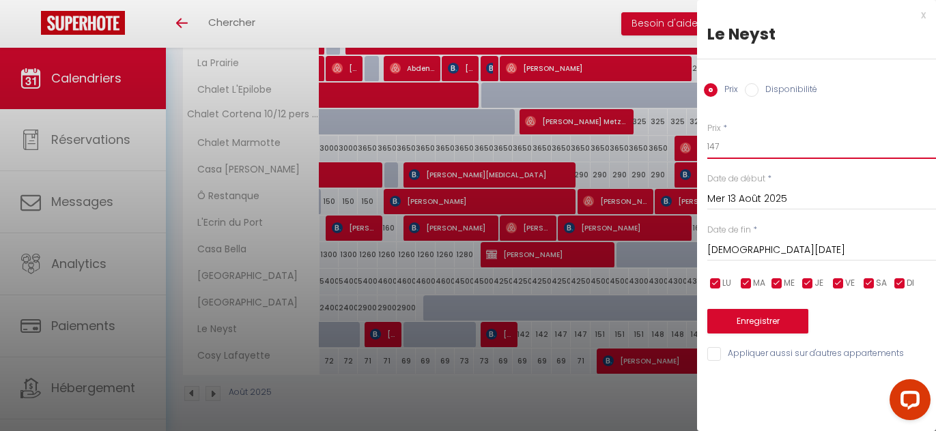
click at [750, 135] on input "147" at bounding box center [821, 146] width 229 height 25
click at [742, 148] on input "147" at bounding box center [821, 146] width 229 height 25
type input "143"
click at [789, 318] on button "Enregistrer" at bounding box center [757, 321] width 101 height 25
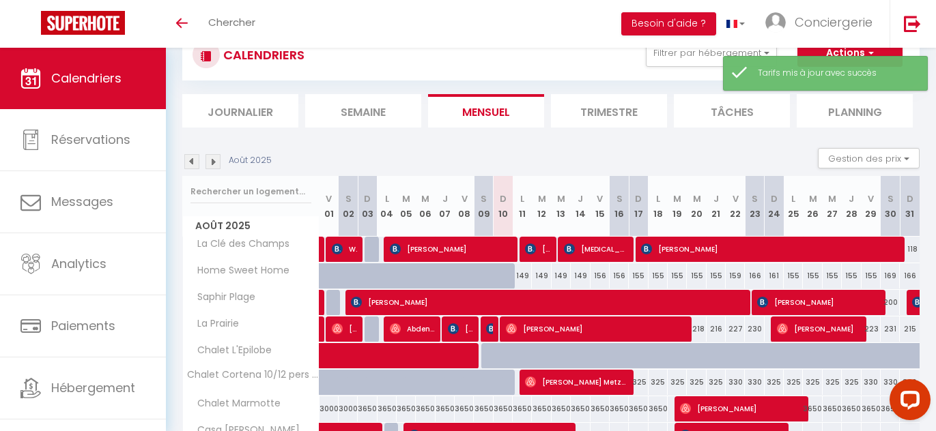
scroll to position [209, 0]
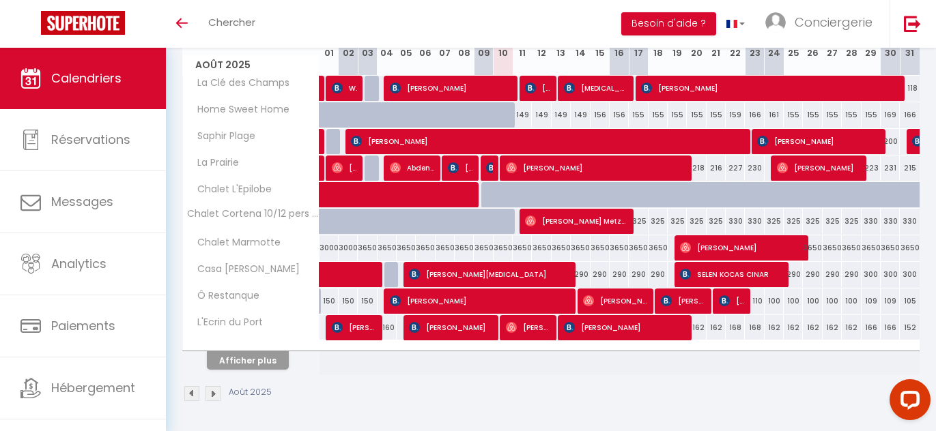
click at [236, 373] on th "Afficher plus" at bounding box center [251, 358] width 137 height 34
click at [257, 359] on button "Afficher plus" at bounding box center [248, 361] width 82 height 18
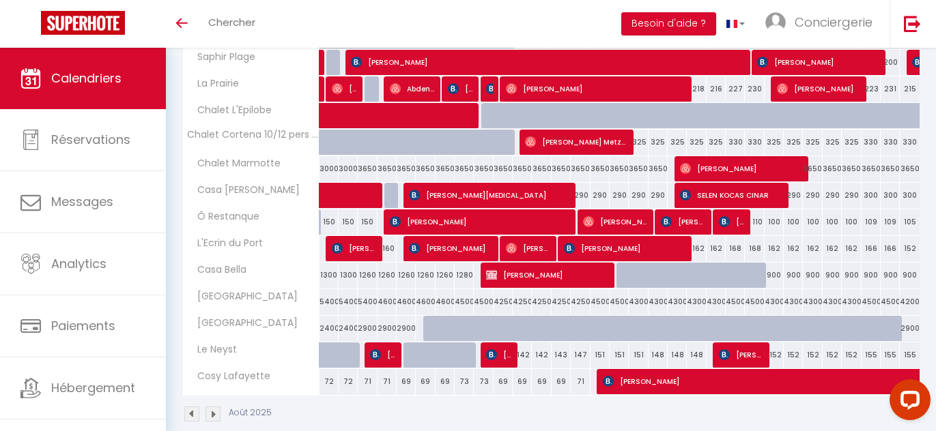
scroll to position [309, 0]
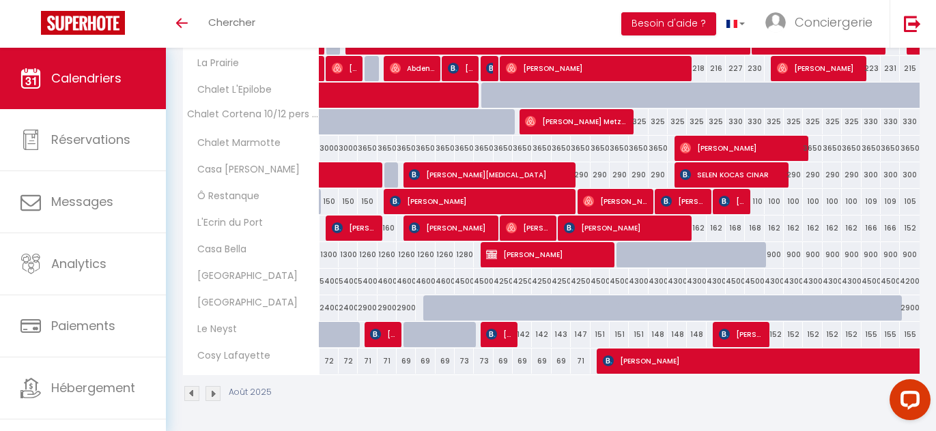
click at [598, 334] on div "151" at bounding box center [599, 334] width 19 height 25
type input "151"
type input "Ven 15 Août 2025"
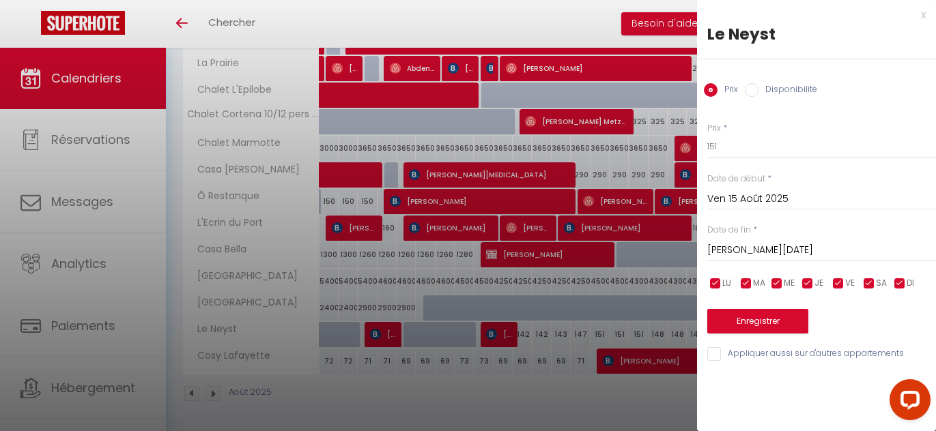
click at [728, 242] on input "Sam 16 Août 2025" at bounding box center [821, 251] width 229 height 18
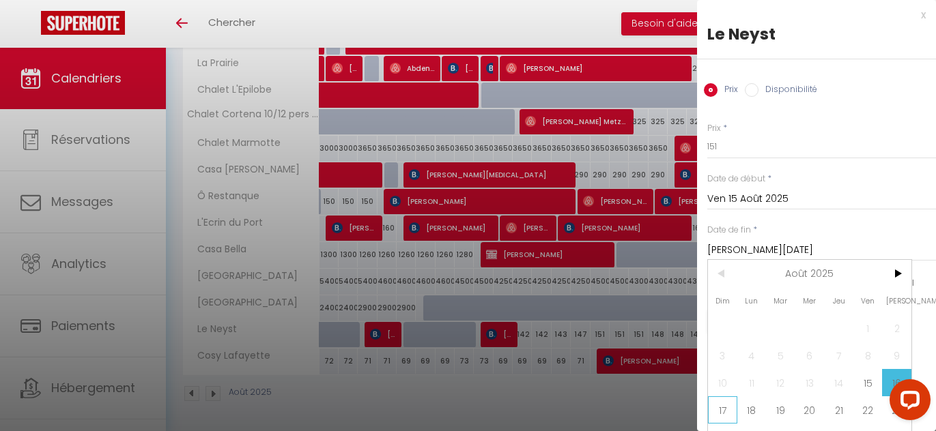
click at [722, 405] on span "17" at bounding box center [722, 410] width 29 height 27
type input "Dim 17 Août 2025"
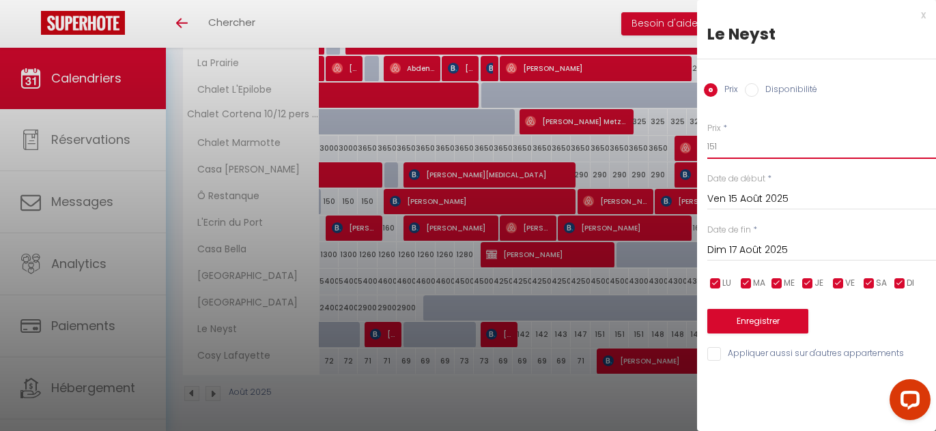
click at [730, 150] on input "151" at bounding box center [821, 146] width 229 height 25
type input "148"
click at [728, 316] on button "Enregistrer" at bounding box center [757, 321] width 101 height 25
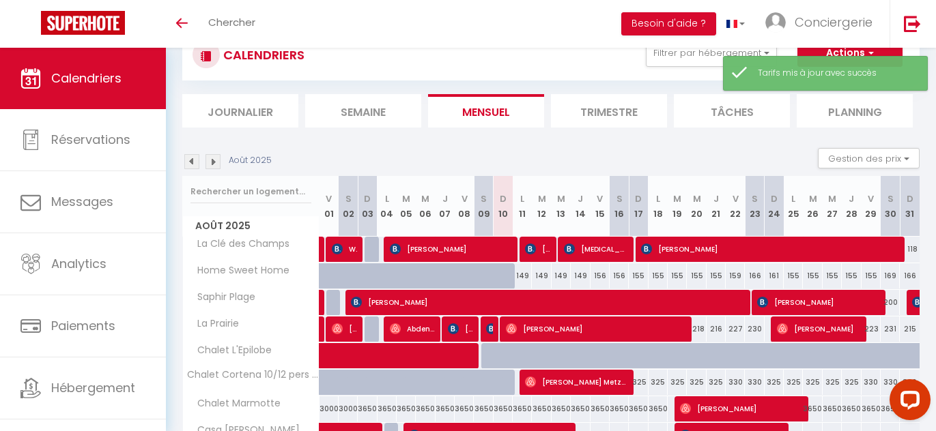
scroll to position [209, 0]
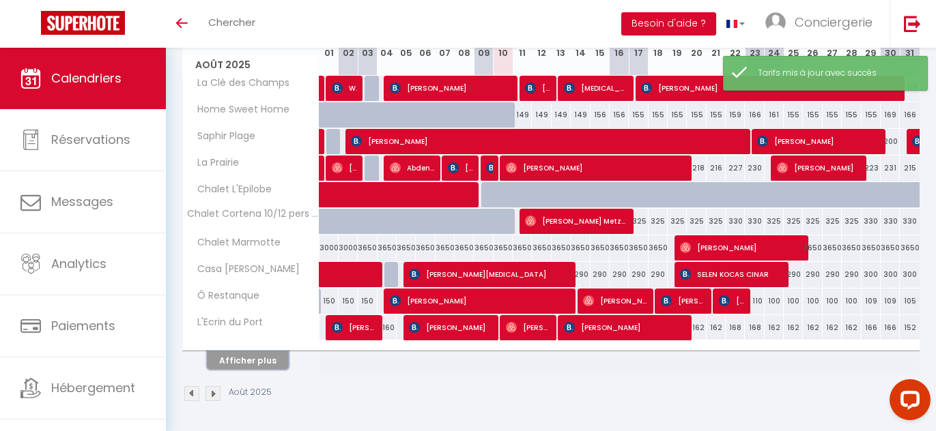
click at [243, 357] on button "Afficher plus" at bounding box center [248, 361] width 82 height 18
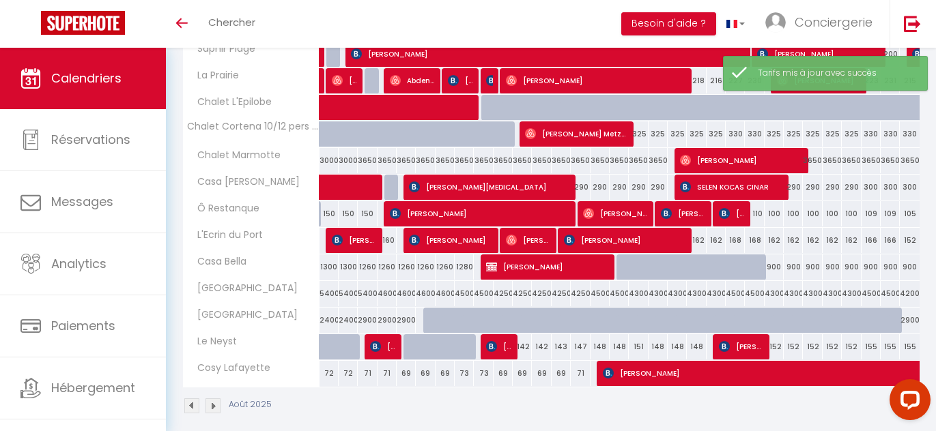
scroll to position [309, 0]
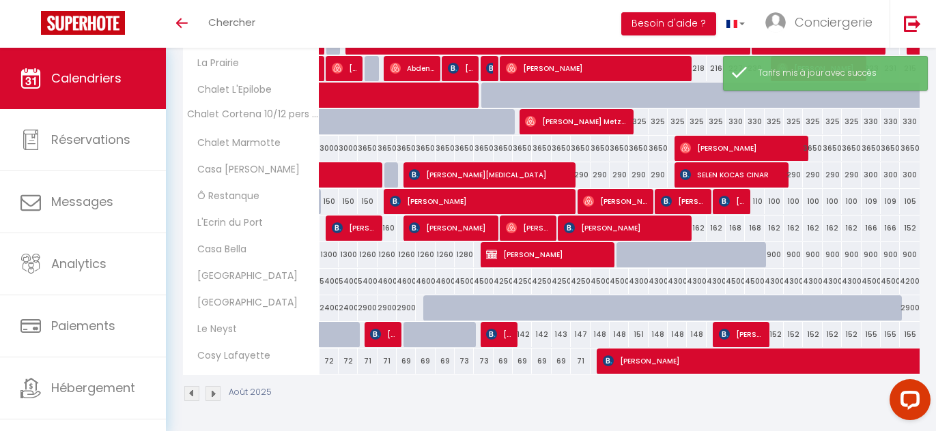
click at [581, 335] on div "147" at bounding box center [580, 334] width 19 height 25
type input "147"
type input "Jeu 14 Août 2025"
type input "Ven 15 Août 2025"
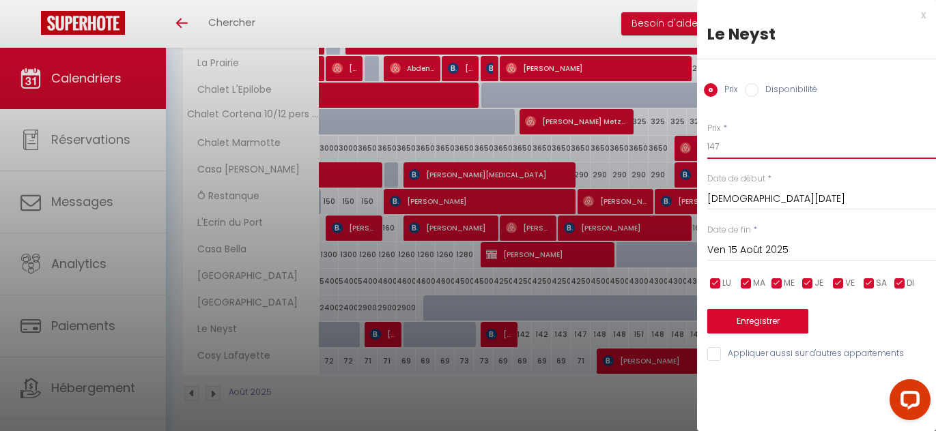
click at [745, 147] on input "147" at bounding box center [821, 146] width 229 height 25
type input "144"
click at [733, 320] on button "Enregistrer" at bounding box center [757, 321] width 101 height 25
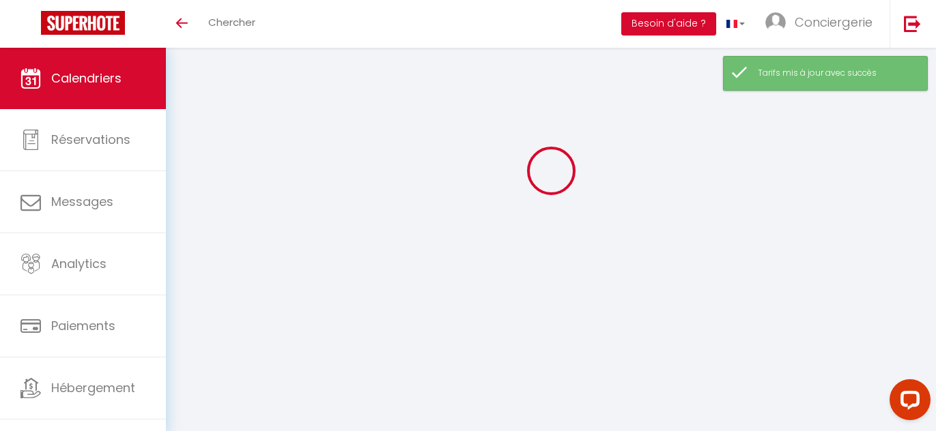
scroll to position [209, 0]
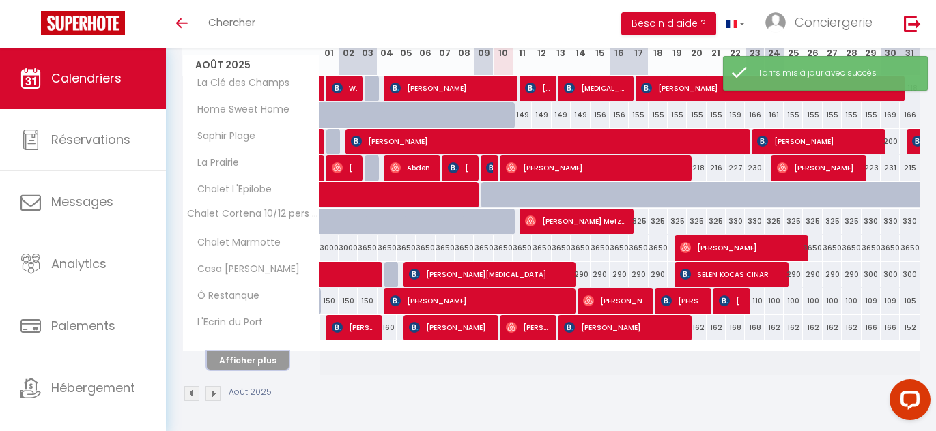
click at [277, 358] on button "Afficher plus" at bounding box center [248, 361] width 82 height 18
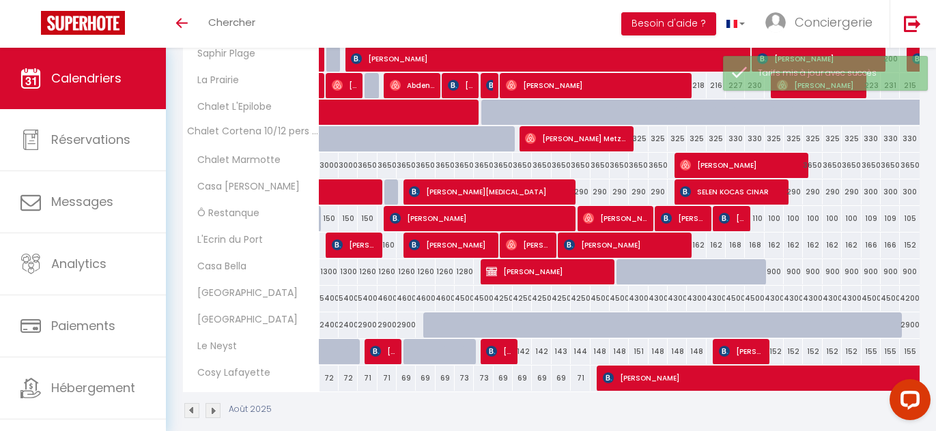
scroll to position [309, 0]
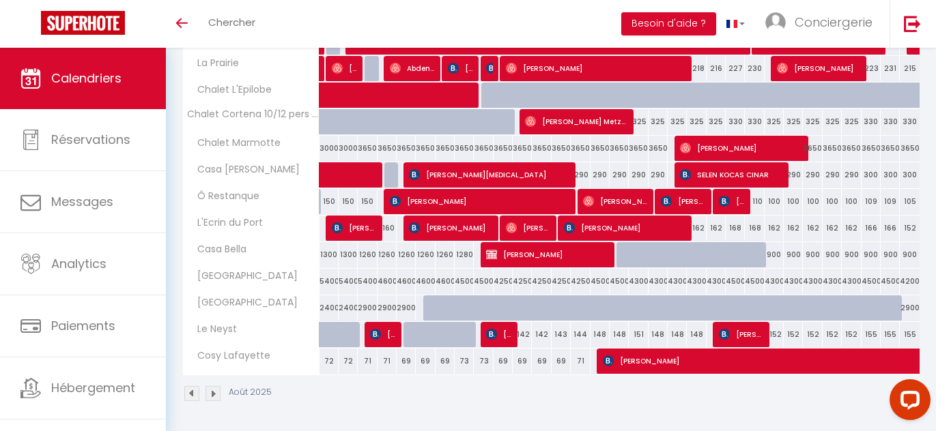
click at [640, 335] on div "151" at bounding box center [638, 334] width 19 height 25
type input "151"
type input "Dim 17 Août 2025"
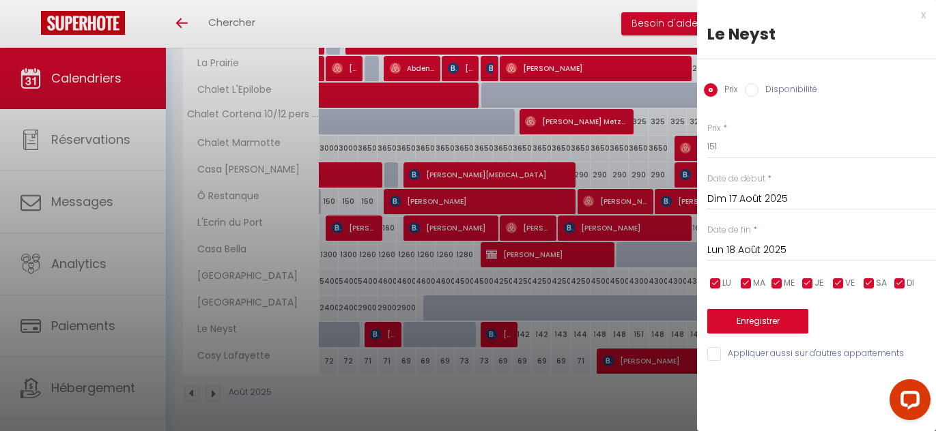
click at [752, 248] on input "Lun 18 Août 2025" at bounding box center [821, 251] width 229 height 18
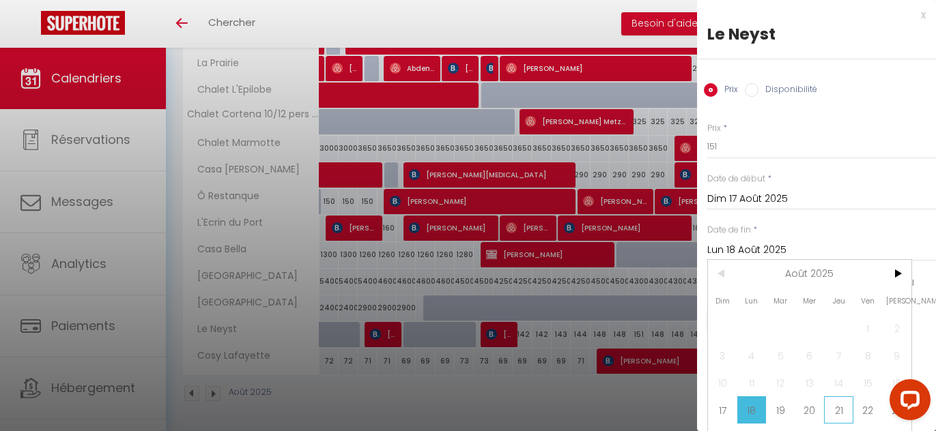
click at [831, 407] on span "21" at bounding box center [838, 410] width 29 height 27
type input "Jeu 21 Août 2025"
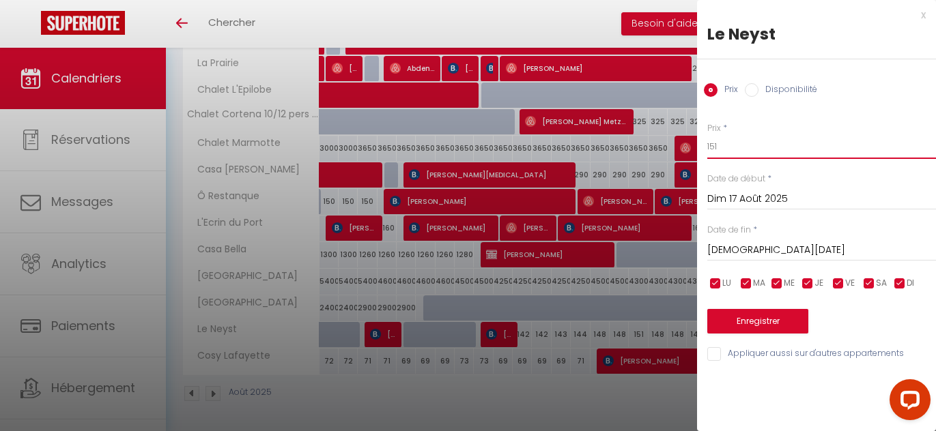
click at [721, 148] on input "151" at bounding box center [821, 146] width 229 height 25
type input "143"
click at [781, 325] on button "Enregistrer" at bounding box center [757, 321] width 101 height 25
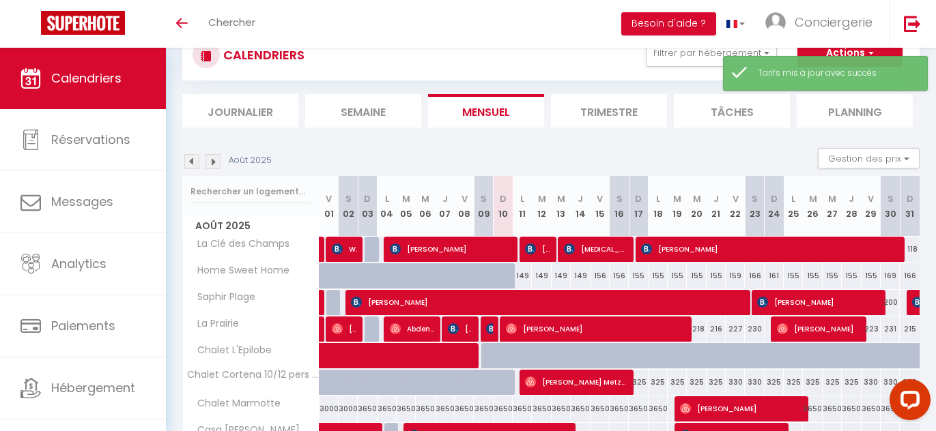
scroll to position [209, 0]
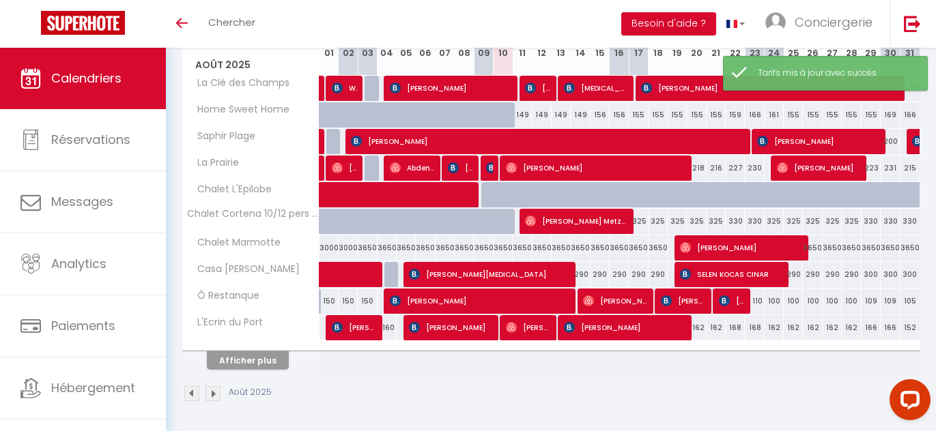
click at [263, 369] on th "Afficher plus" at bounding box center [251, 358] width 137 height 34
click at [271, 361] on button "Afficher plus" at bounding box center [248, 361] width 82 height 18
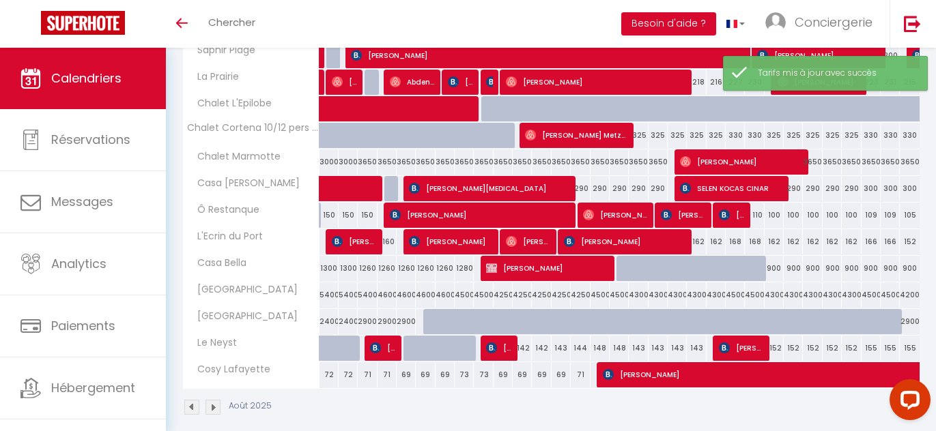
scroll to position [309, 0]
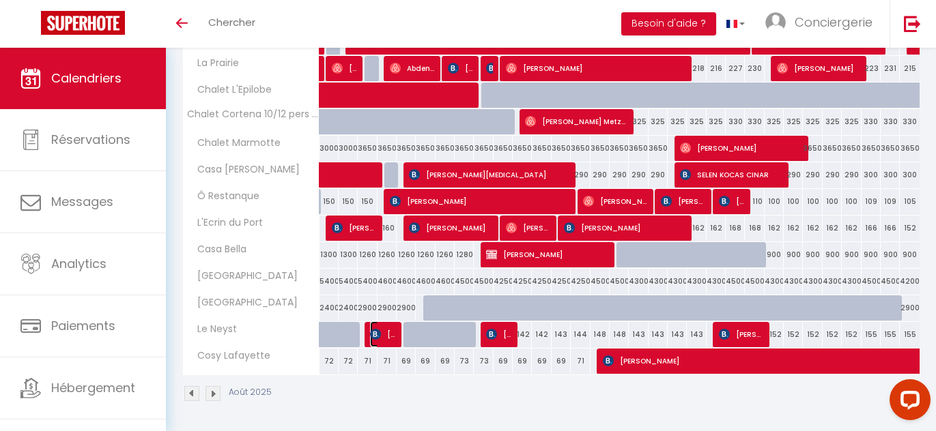
click at [378, 332] on img at bounding box center [375, 334] width 11 height 11
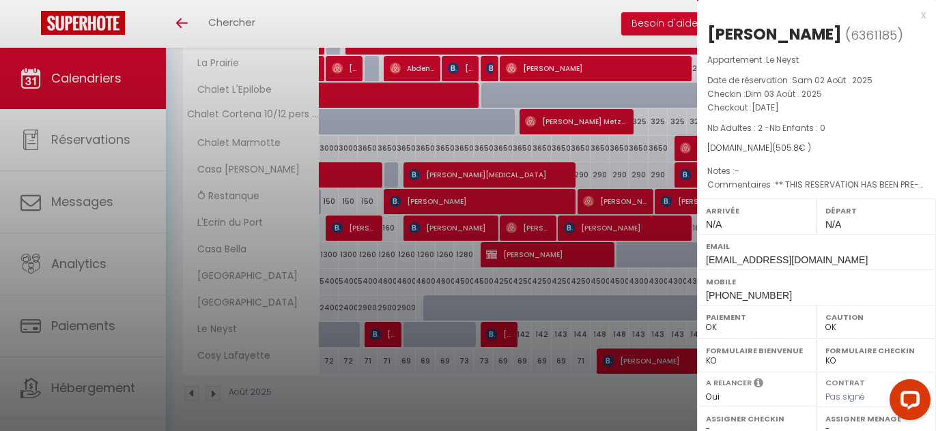
click at [499, 337] on div at bounding box center [468, 215] width 936 height 431
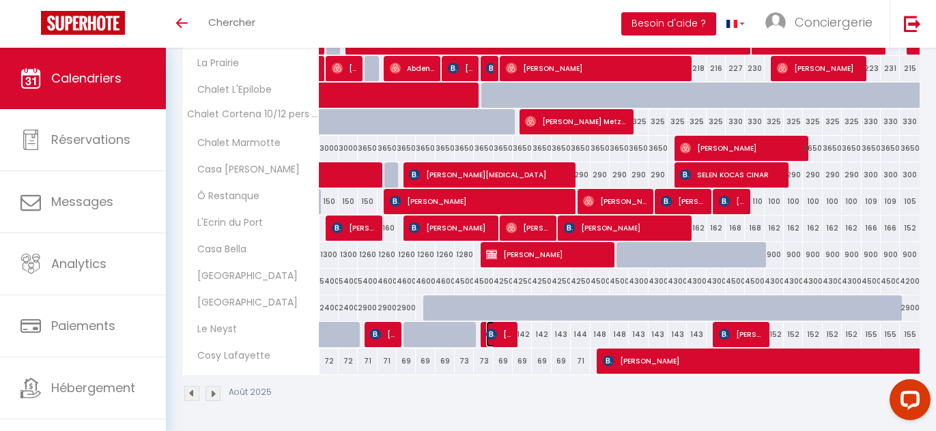
click at [499, 337] on span "Willem Abé" at bounding box center [498, 334] width 25 height 26
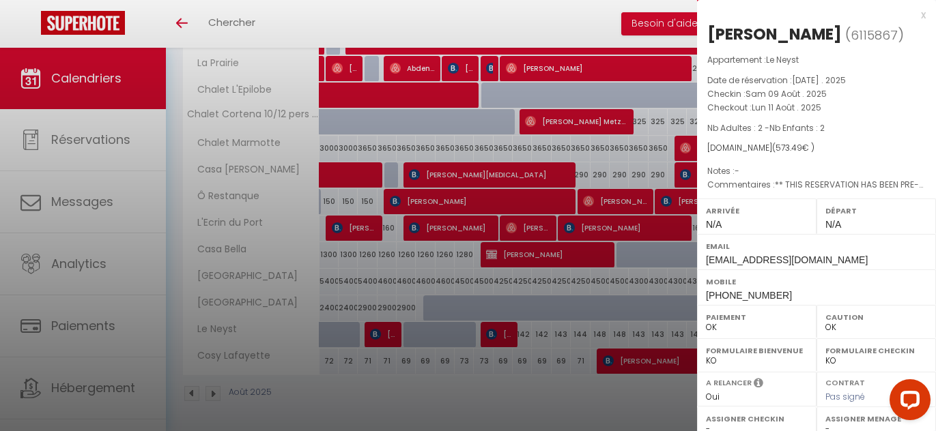
click at [569, 330] on div at bounding box center [468, 215] width 936 height 431
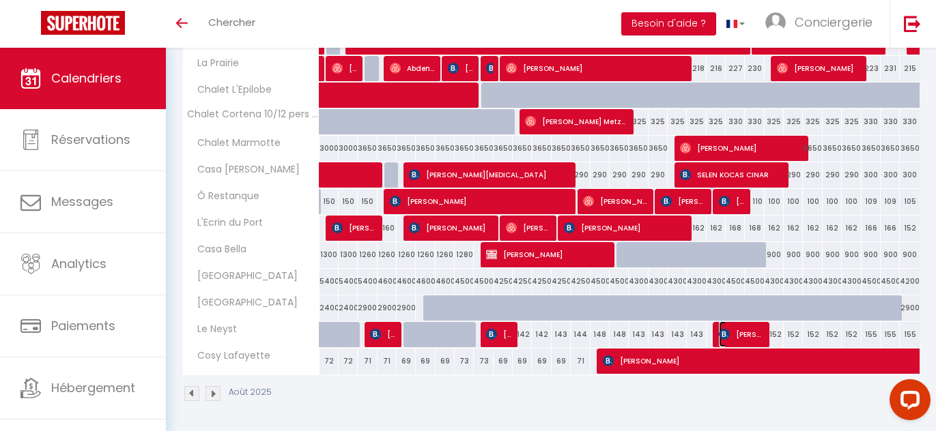
click at [739, 330] on span "CHENG CHENG CHEN" at bounding box center [741, 334] width 44 height 26
select select "KO"
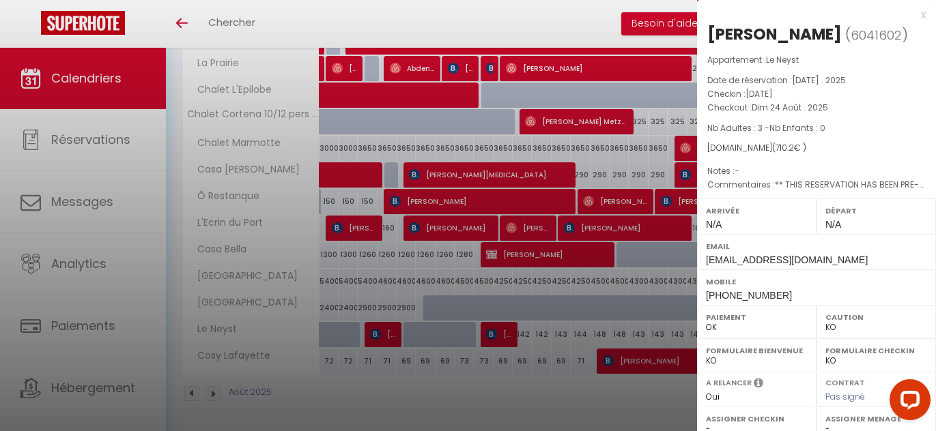
click at [580, 348] on div at bounding box center [468, 215] width 936 height 431
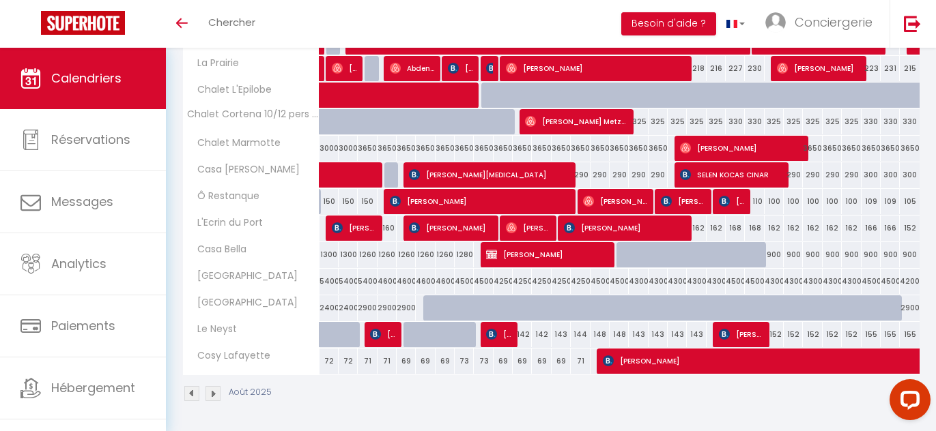
click at [779, 336] on div "152" at bounding box center [773, 334] width 19 height 25
type input "152"
type input "Dim 24 Août 2025"
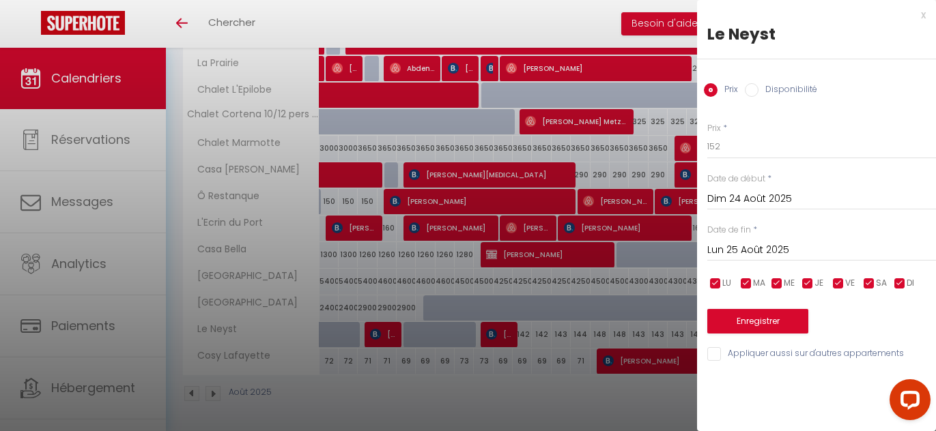
click at [766, 246] on input "Lun 25 Août 2025" at bounding box center [821, 251] width 229 height 18
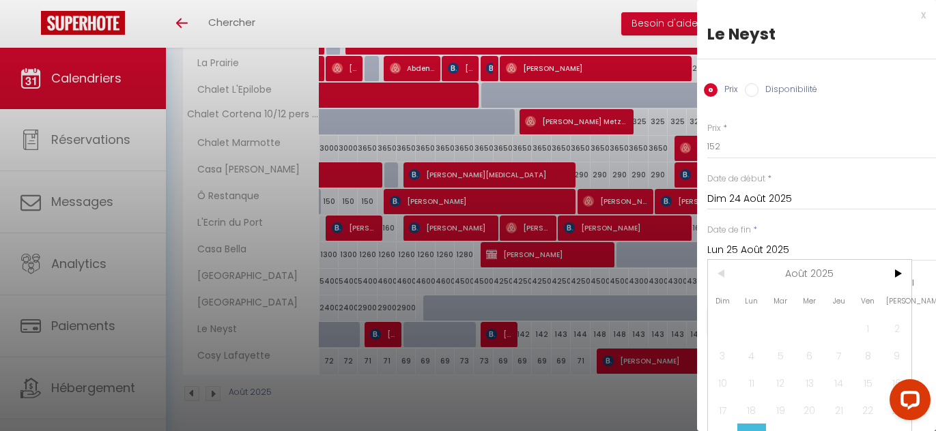
scroll to position [47, 0]
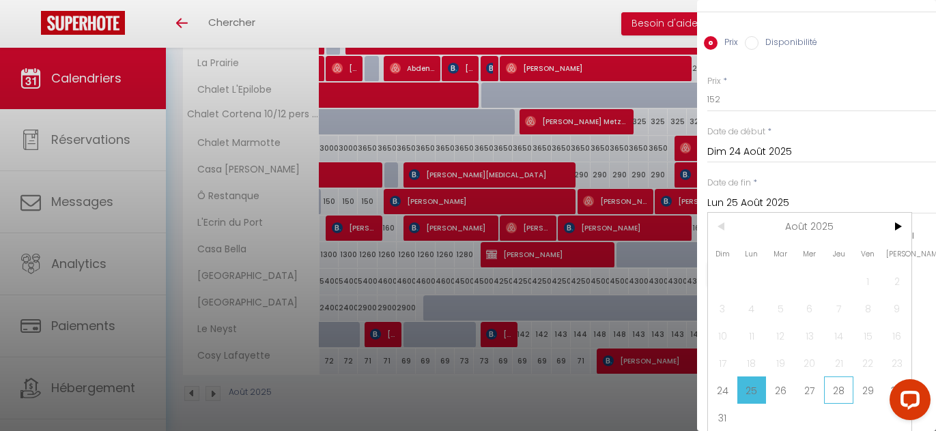
click at [832, 387] on span "28" at bounding box center [838, 390] width 29 height 27
type input "Jeu 28 Août 2025"
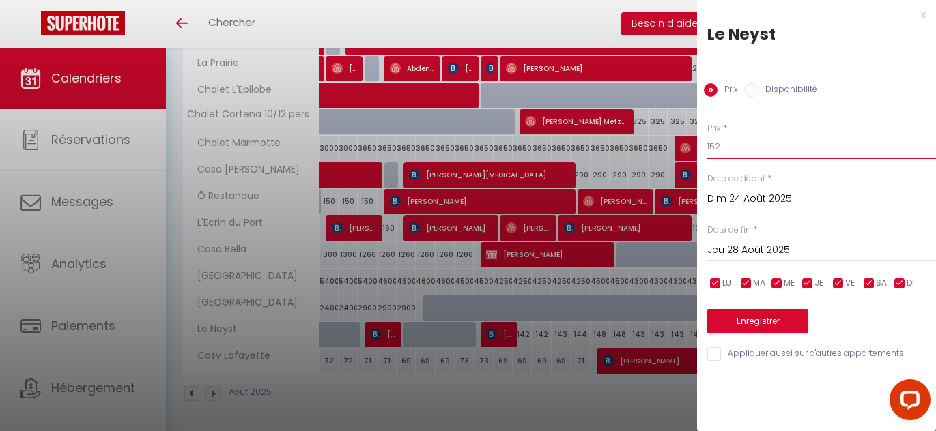
click at [724, 149] on input "152" at bounding box center [821, 146] width 229 height 25
type input "148"
click at [741, 321] on button "Enregistrer" at bounding box center [757, 321] width 101 height 25
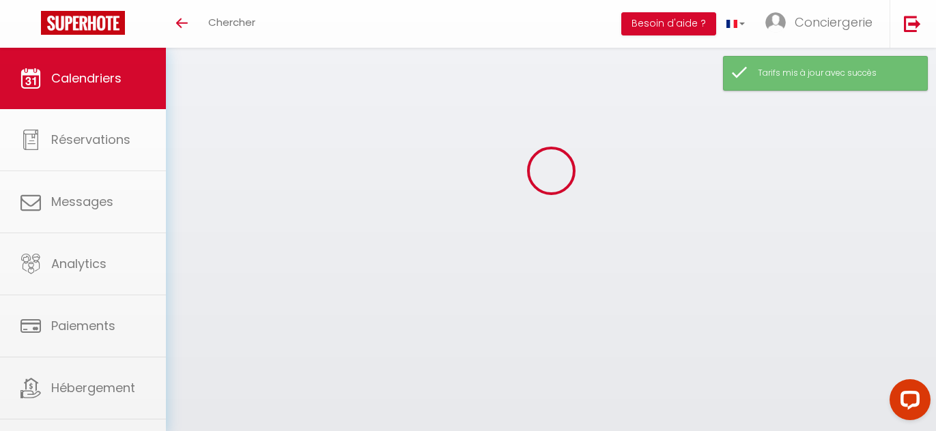
scroll to position [209, 0]
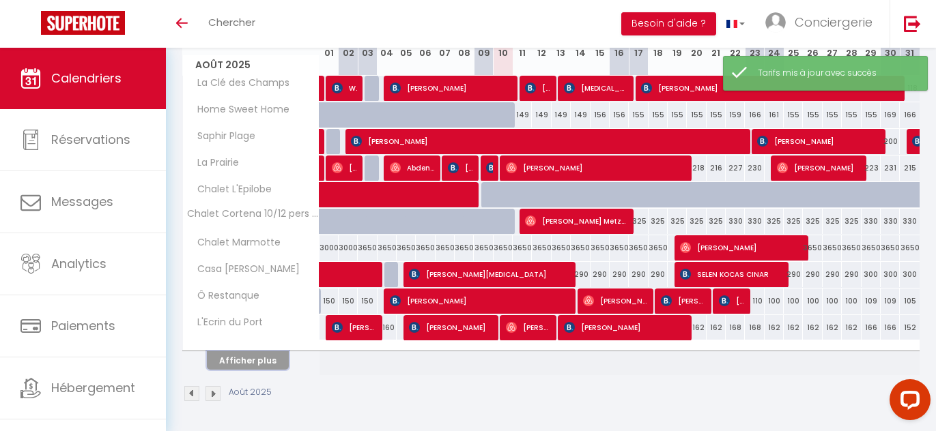
click at [240, 358] on button "Afficher plus" at bounding box center [248, 361] width 82 height 18
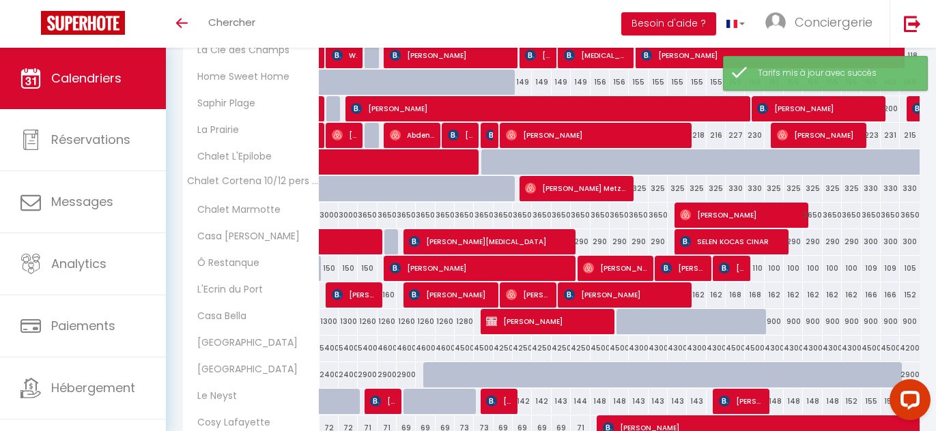
scroll to position [309, 0]
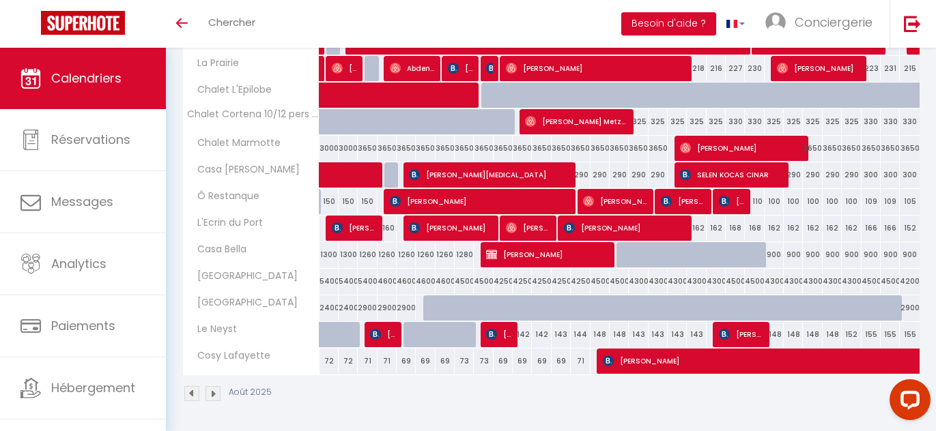
click at [850, 336] on div "152" at bounding box center [851, 334] width 19 height 25
type input "152"
type input "Jeu 28 Août 2025"
type input "Ven 29 Août 2025"
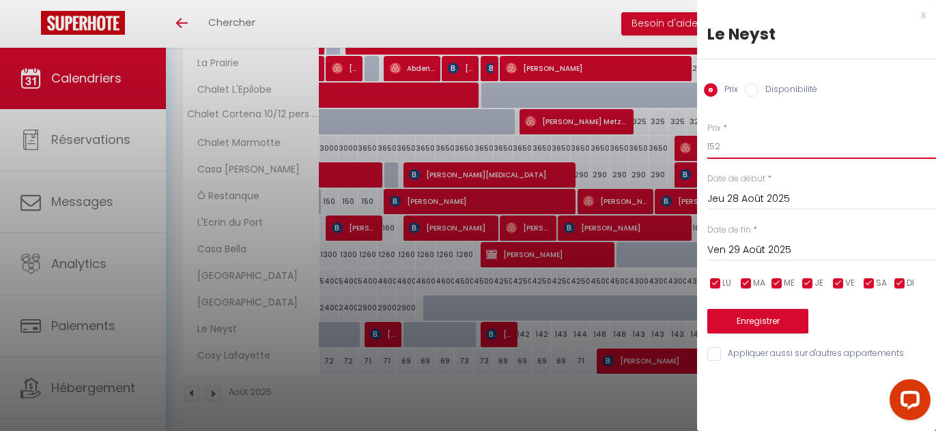
click at [725, 149] on input "152" at bounding box center [821, 146] width 229 height 25
type input "149"
click at [735, 315] on button "Enregistrer" at bounding box center [757, 321] width 101 height 25
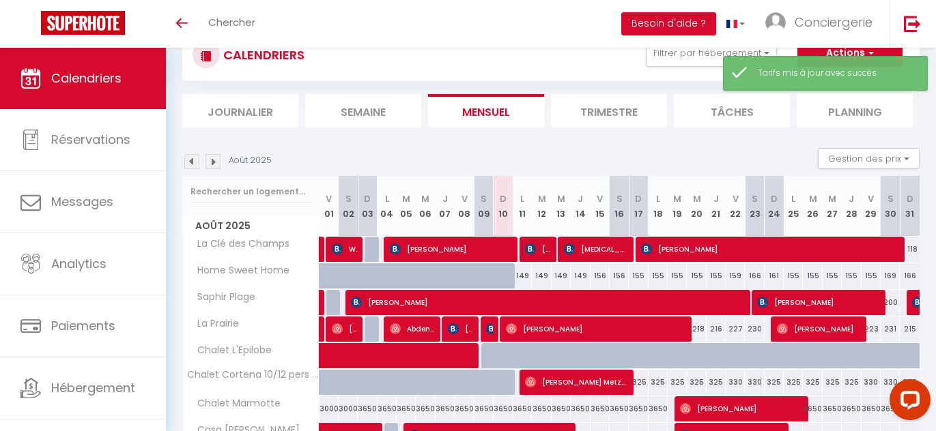
scroll to position [209, 0]
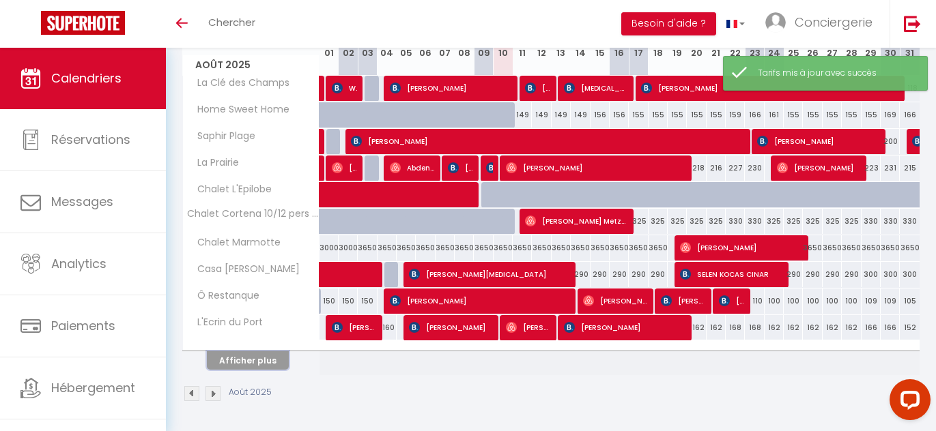
click at [234, 364] on button "Afficher plus" at bounding box center [248, 361] width 82 height 18
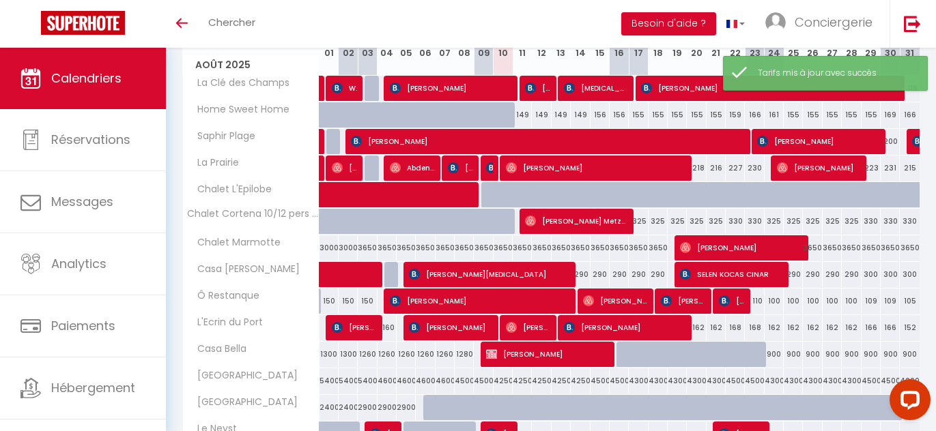
scroll to position [309, 0]
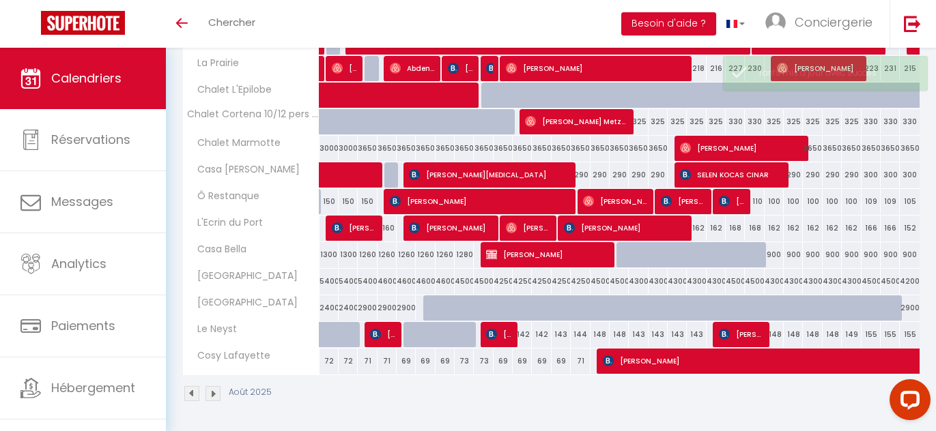
click at [870, 332] on div "155" at bounding box center [870, 334] width 19 height 25
type input "155"
type input "Ven 29 Août 2025"
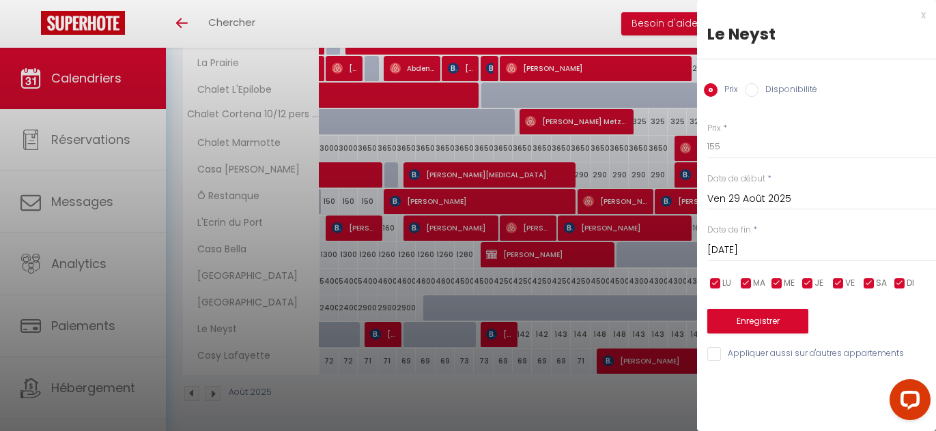
click at [769, 248] on input "Sam 30 Août 2025" at bounding box center [821, 251] width 229 height 18
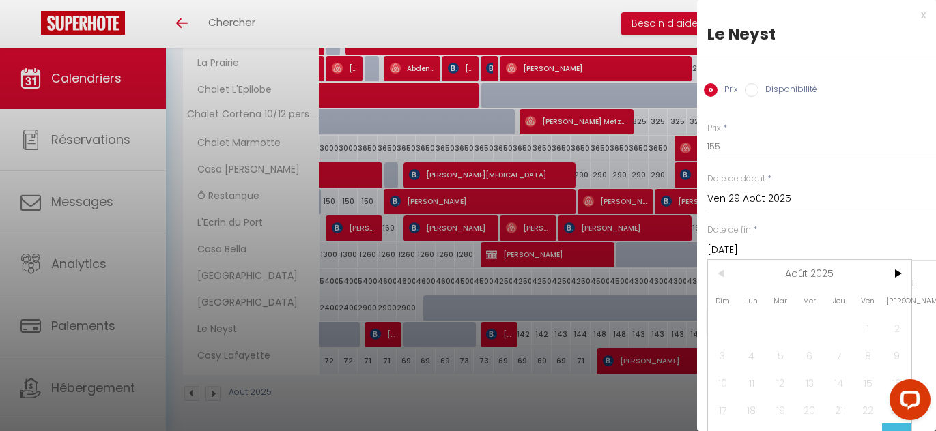
scroll to position [47, 0]
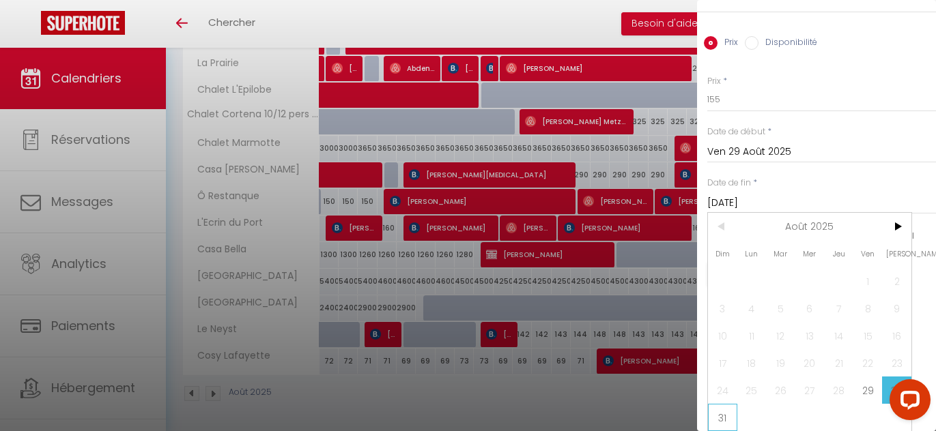
click at [720, 416] on span "31" at bounding box center [722, 417] width 29 height 27
type input "Dim 31 Août 2025"
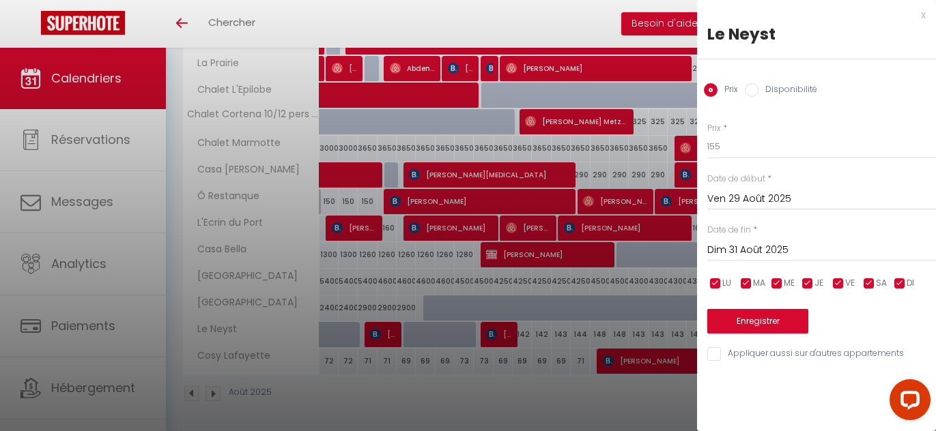
scroll to position [0, 0]
click at [731, 145] on input "155" at bounding box center [821, 146] width 229 height 25
type input "151"
click at [726, 318] on button "Enregistrer" at bounding box center [757, 321] width 101 height 25
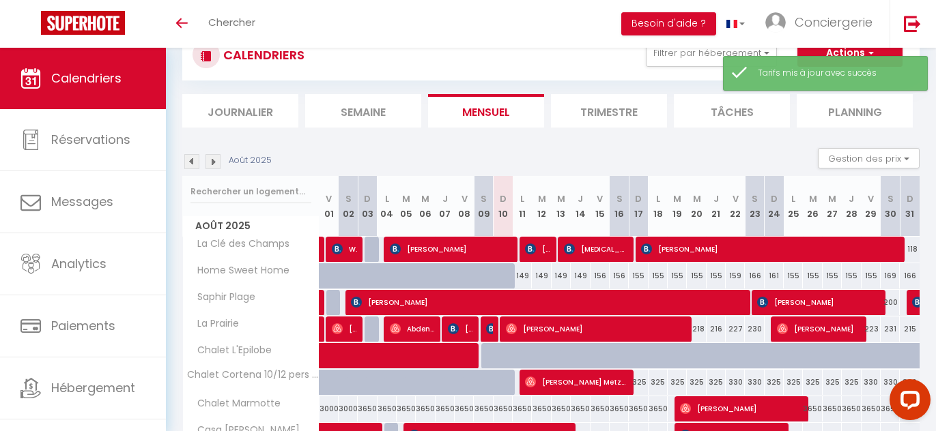
scroll to position [209, 0]
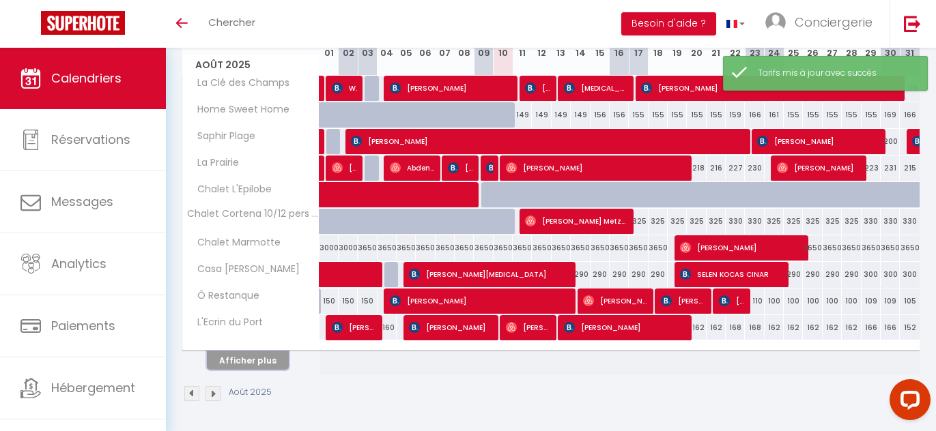
click at [281, 359] on button "Afficher plus" at bounding box center [248, 361] width 82 height 18
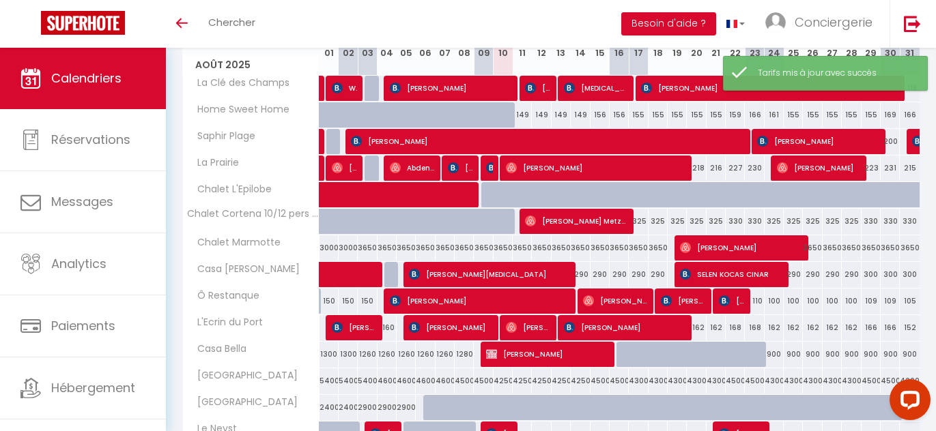
scroll to position [309, 0]
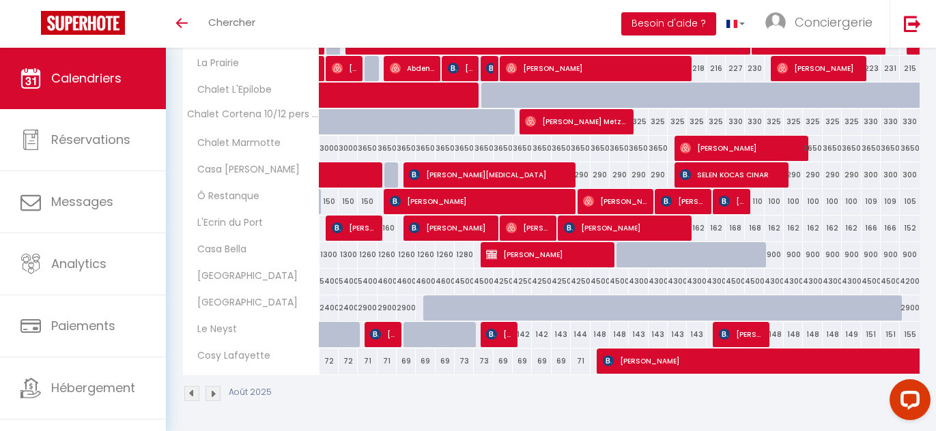
click at [908, 333] on div "155" at bounding box center [910, 334] width 20 height 25
type input "155"
type input "Dim 31 Août 2025"
type input "Lun 01 Septembre 2025"
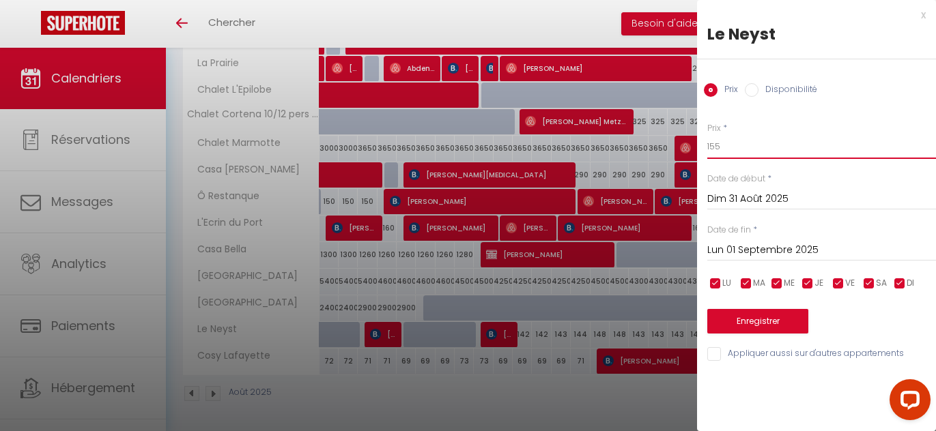
click at [726, 152] on input "155" at bounding box center [821, 146] width 229 height 25
type input "145"
click at [781, 316] on button "Enregistrer" at bounding box center [757, 321] width 101 height 25
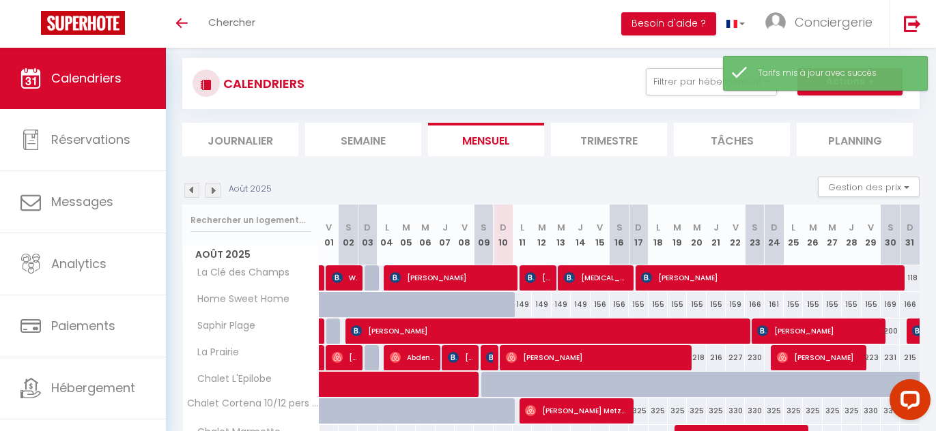
scroll to position [14, 0]
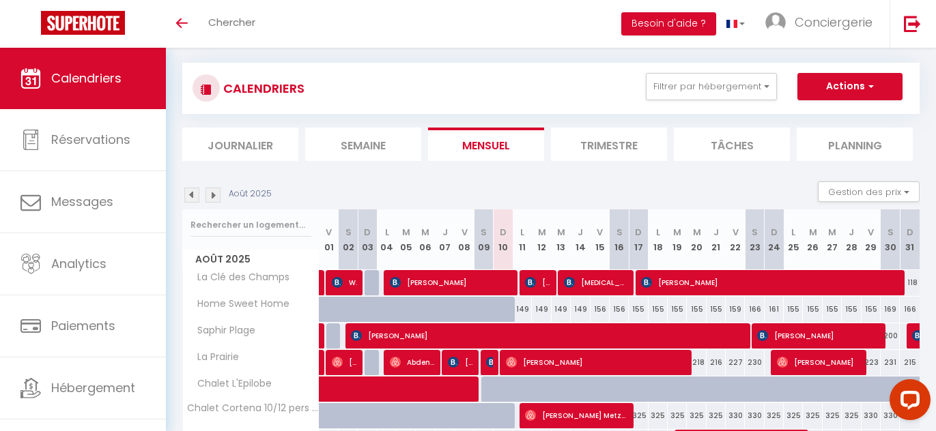
click at [523, 308] on div "149" at bounding box center [522, 309] width 19 height 25
type input "149"
type input "Lun 11 Août 2025"
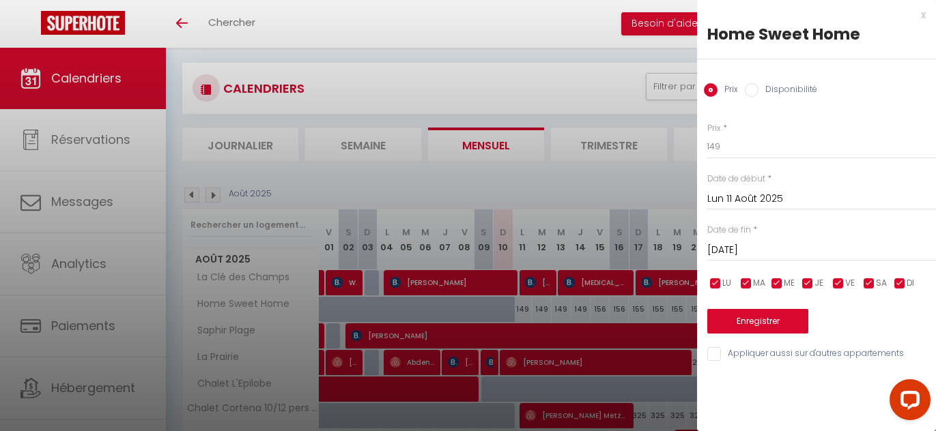
click at [762, 243] on input "Mar 12 Août 2025" at bounding box center [821, 251] width 229 height 18
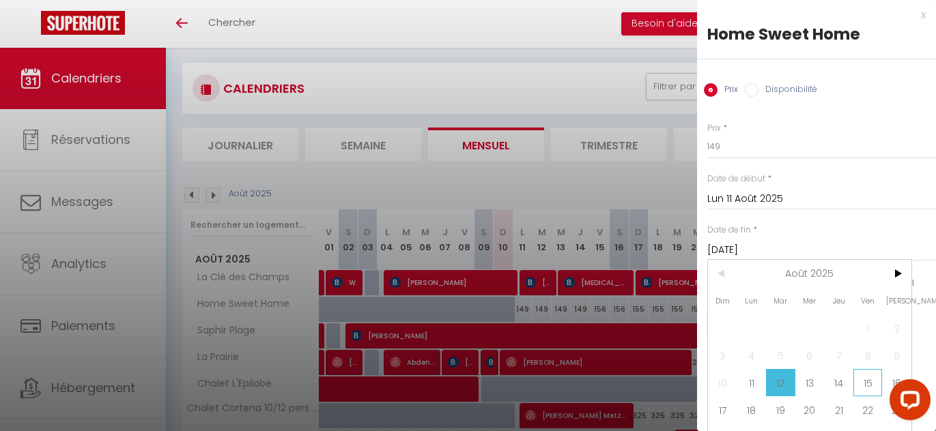
click at [869, 385] on span "15" at bounding box center [867, 382] width 29 height 27
type input "Ven 15 Août 2025"
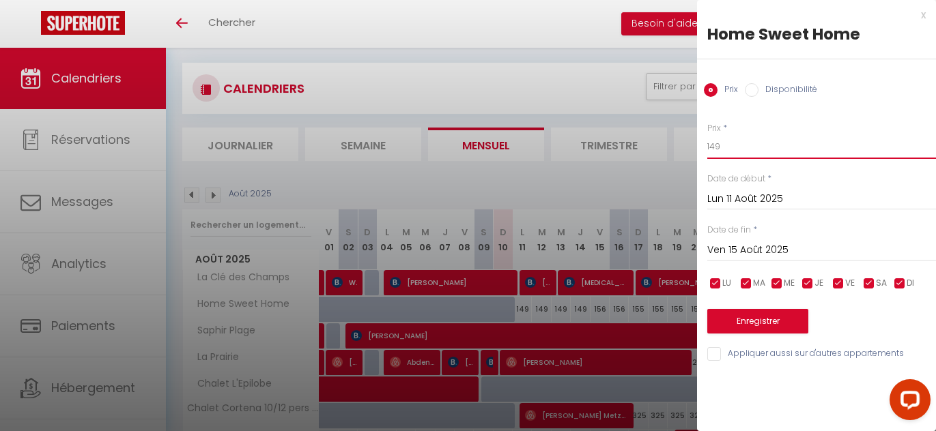
click at [736, 146] on input "149" at bounding box center [821, 146] width 229 height 25
type input "145"
click at [762, 321] on button "Enregistrer" at bounding box center [757, 321] width 101 height 25
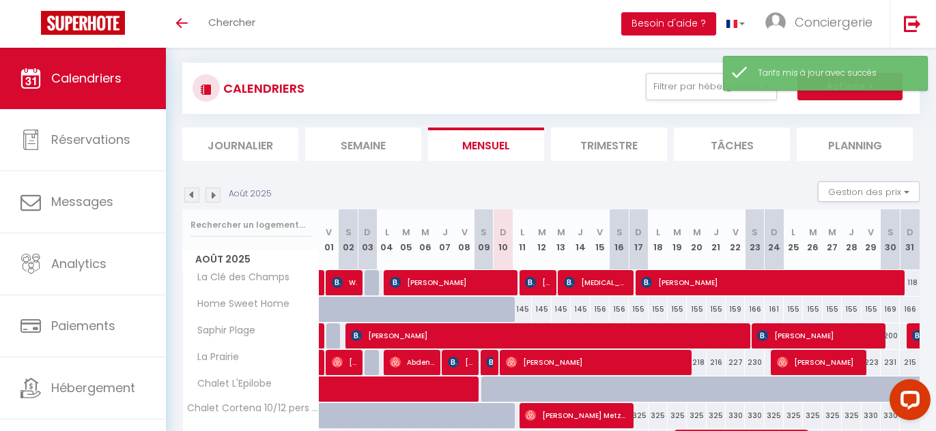
click at [601, 307] on div "156" at bounding box center [599, 309] width 19 height 25
type input "156"
type input "Ven 15 Août 2025"
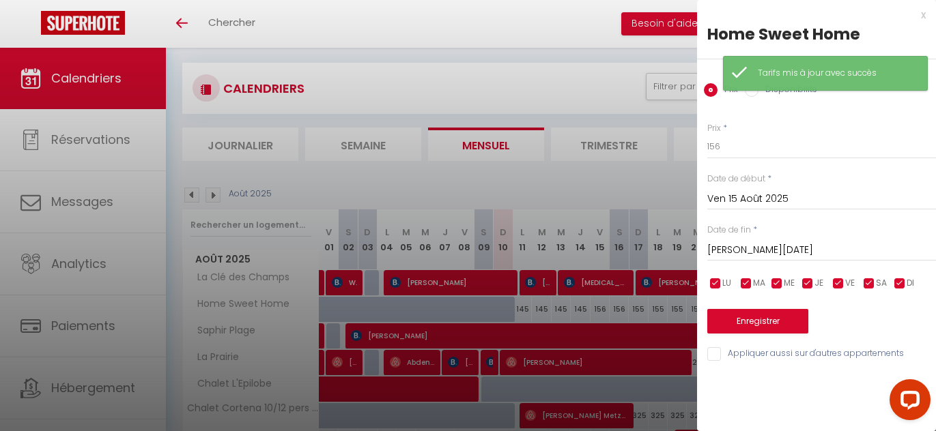
click at [797, 244] on input "Sam 16 Août 2025" at bounding box center [821, 251] width 229 height 18
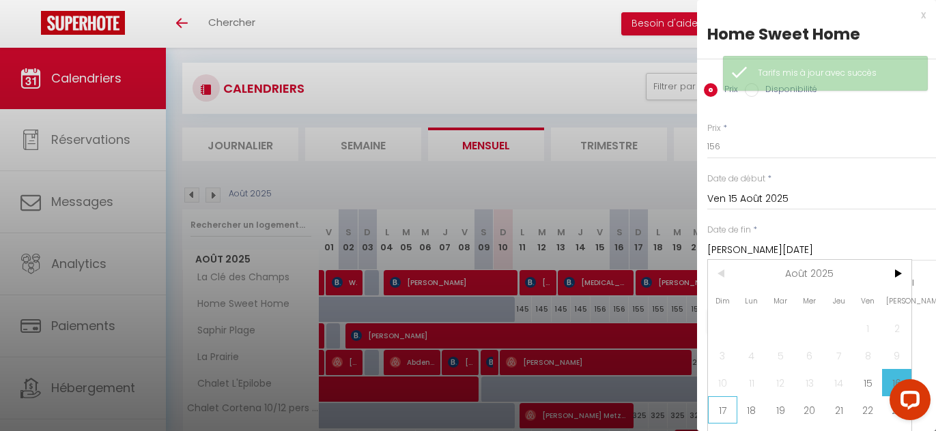
click at [717, 406] on span "17" at bounding box center [722, 410] width 29 height 27
type input "Dim 17 Août 2025"
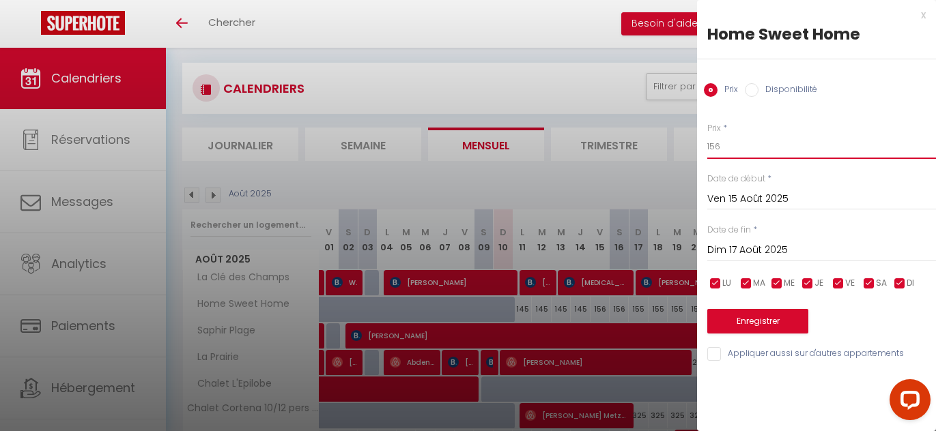
click at [736, 151] on input "156" at bounding box center [821, 146] width 229 height 25
type input "150"
click at [745, 318] on button "Enregistrer" at bounding box center [757, 321] width 101 height 25
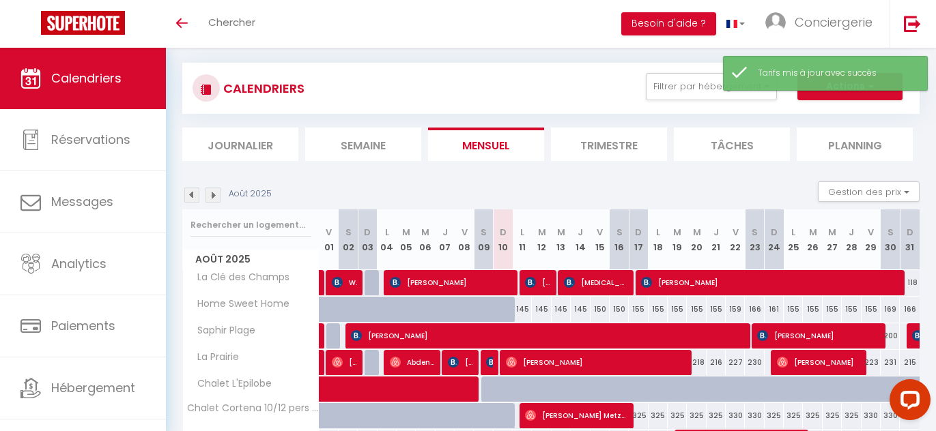
click at [638, 311] on div "155" at bounding box center [638, 309] width 19 height 25
type input "155"
type input "Dim 17 Août 2025"
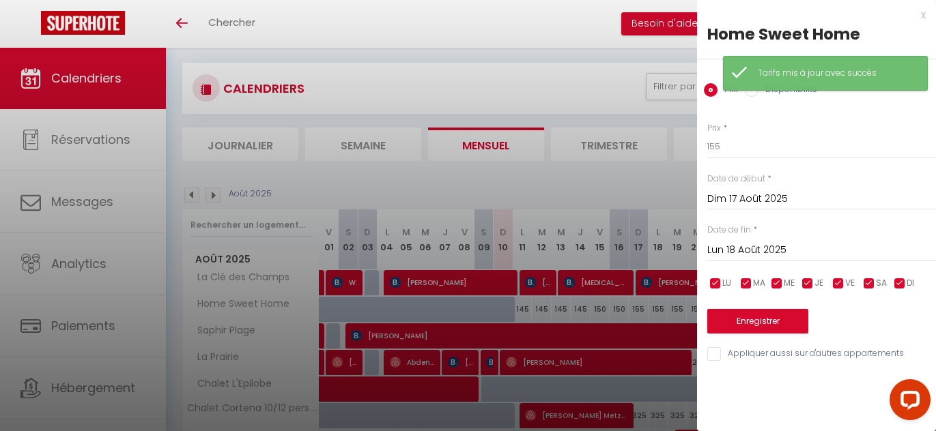
click at [747, 245] on input "Lun 18 Août 2025" at bounding box center [821, 251] width 229 height 18
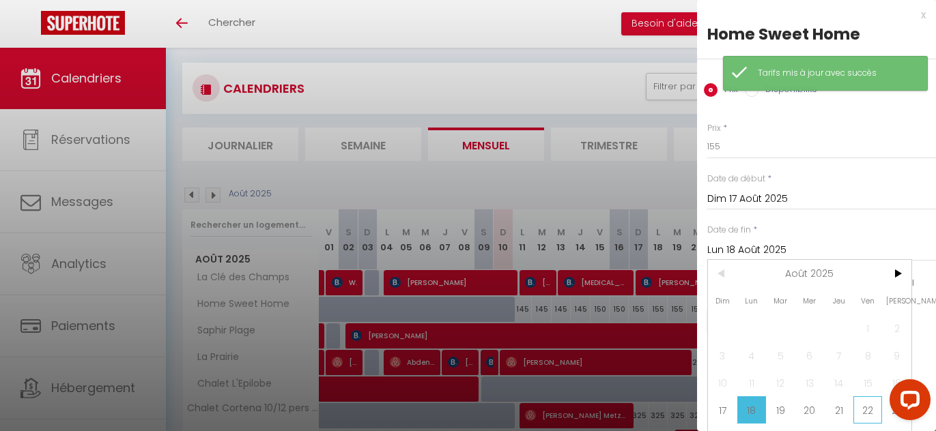
click at [860, 411] on span "22" at bounding box center [867, 410] width 29 height 27
type input "Ven 22 Août 2025"
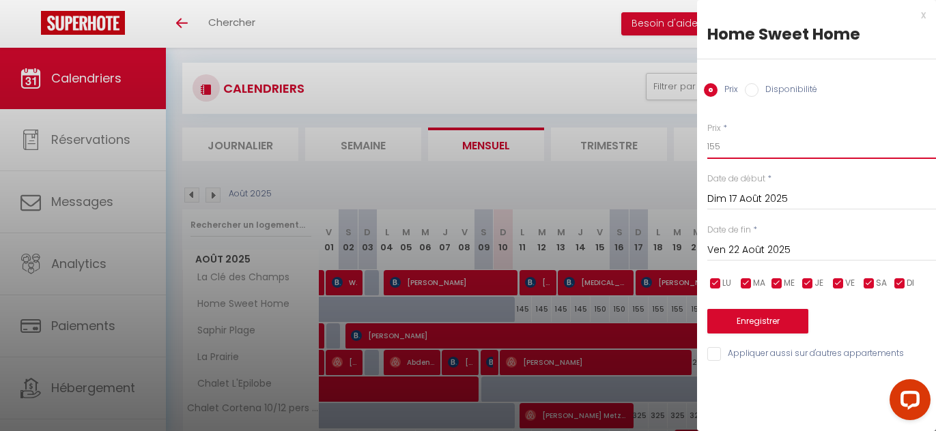
click at [730, 147] on input "155" at bounding box center [821, 146] width 229 height 25
type input "145"
click at [779, 317] on button "Enregistrer" at bounding box center [757, 321] width 101 height 25
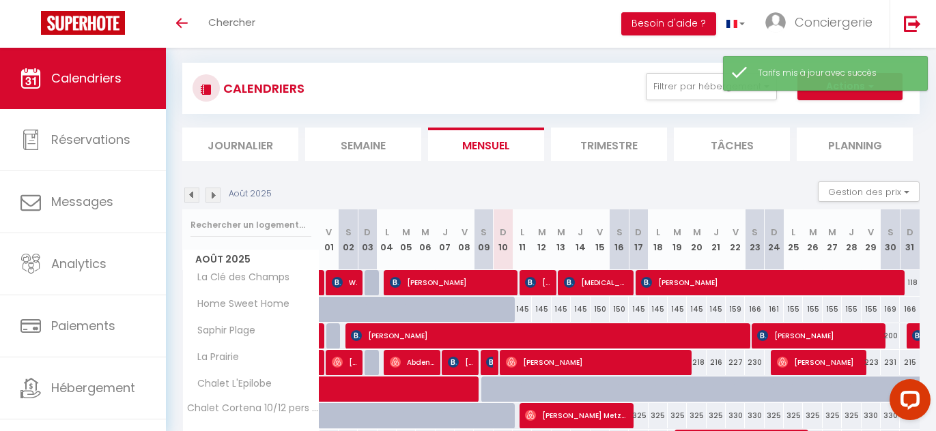
click at [737, 307] on div "159" at bounding box center [735, 309] width 19 height 25
type input "159"
type input "Ven 22 Août 2025"
type input "Sam 23 Août 2025"
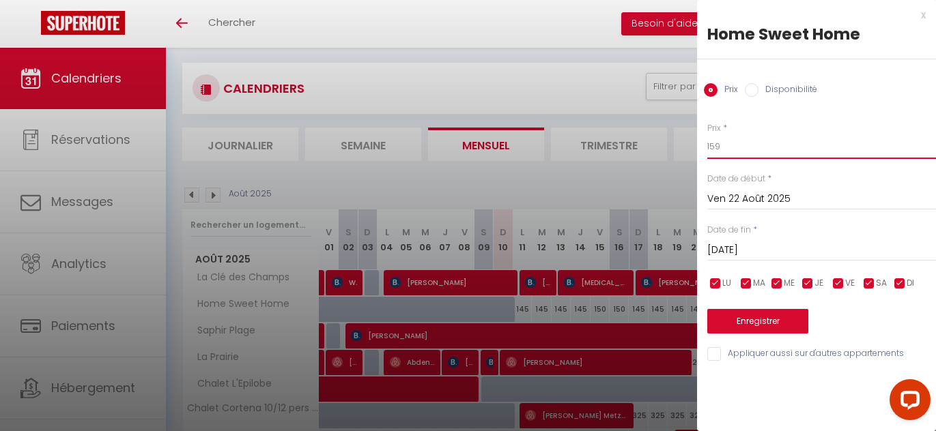
click at [762, 154] on input "159" at bounding box center [821, 146] width 229 height 25
type input "151"
click at [746, 320] on button "Enregistrer" at bounding box center [757, 321] width 101 height 25
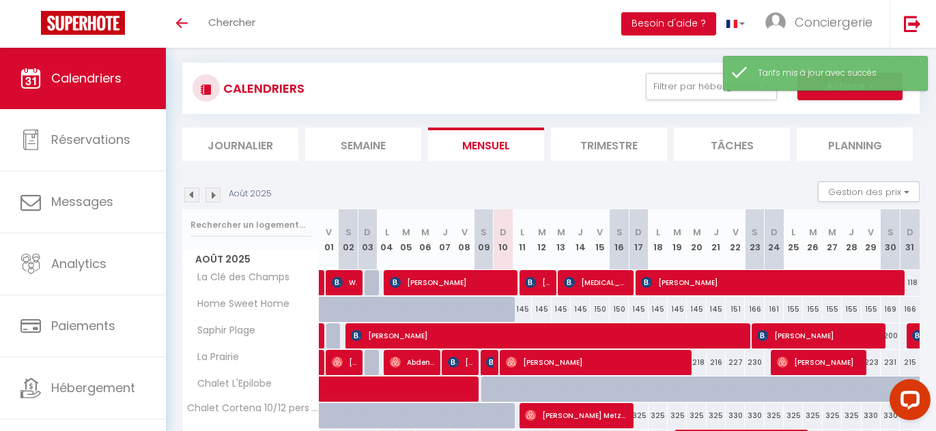
click at [754, 304] on div "166" at bounding box center [754, 309] width 19 height 25
type input "166"
type input "Sam 23 Août 2025"
type input "Dim 24 Août 2025"
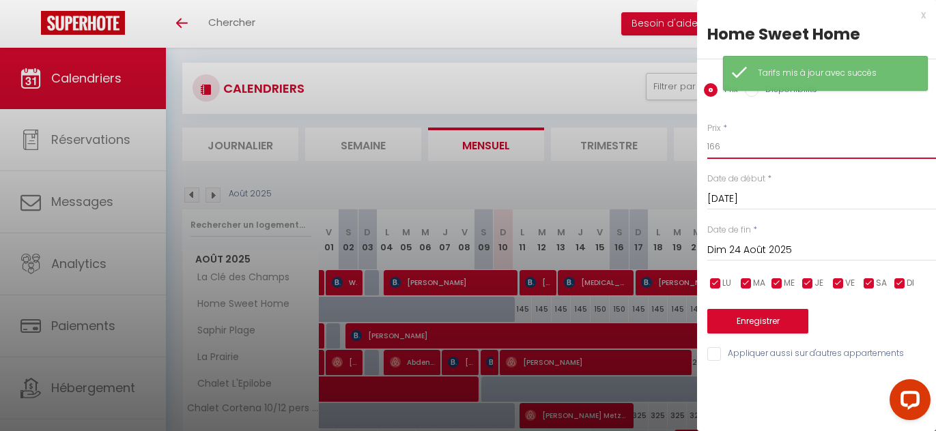
click at [740, 148] on input "166" at bounding box center [821, 146] width 229 height 25
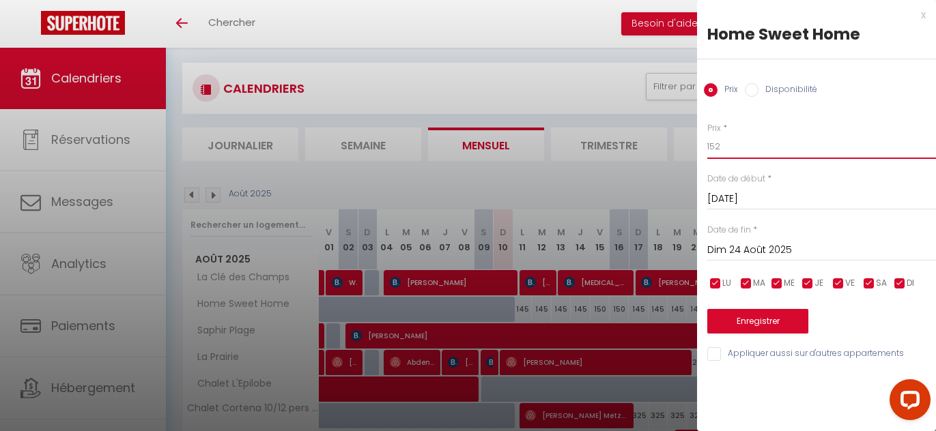
type input "152"
click at [729, 313] on button "Enregistrer" at bounding box center [757, 321] width 101 height 25
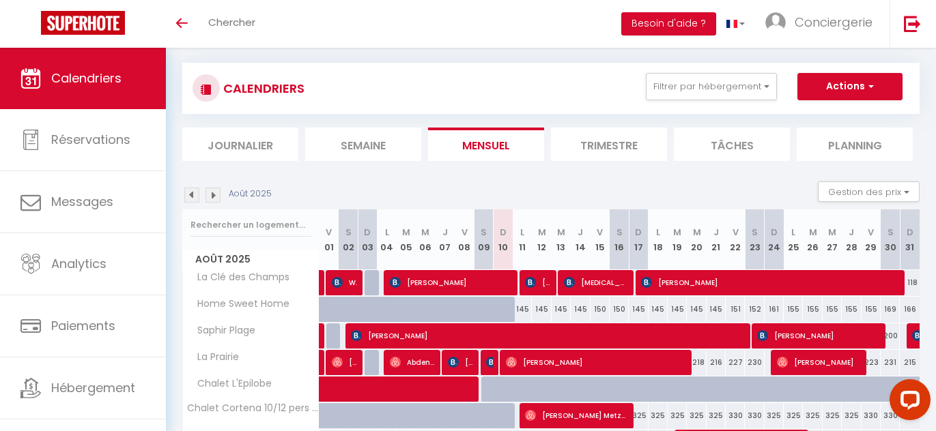
click at [773, 308] on div "161" at bounding box center [773, 309] width 19 height 25
type input "161"
type input "Dim 24 Août 2025"
type input "Lun 25 Août 2025"
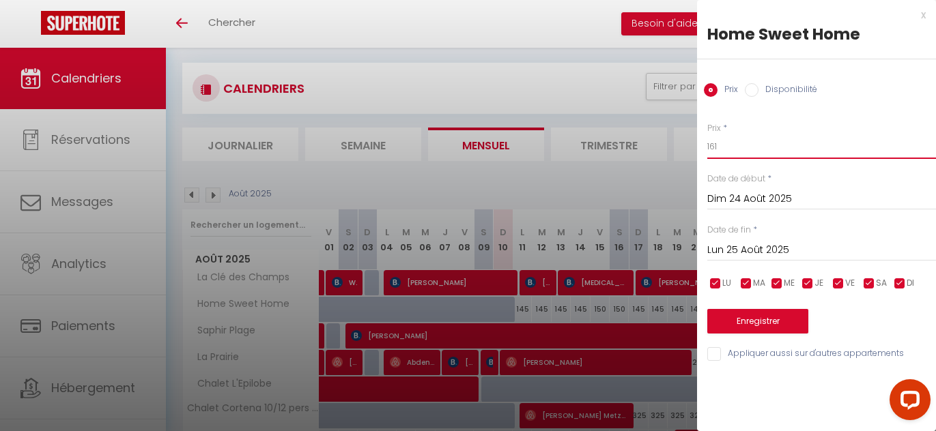
click at [783, 154] on input "161" at bounding box center [821, 146] width 229 height 25
type input "147"
click at [749, 321] on button "Enregistrer" at bounding box center [757, 321] width 101 height 25
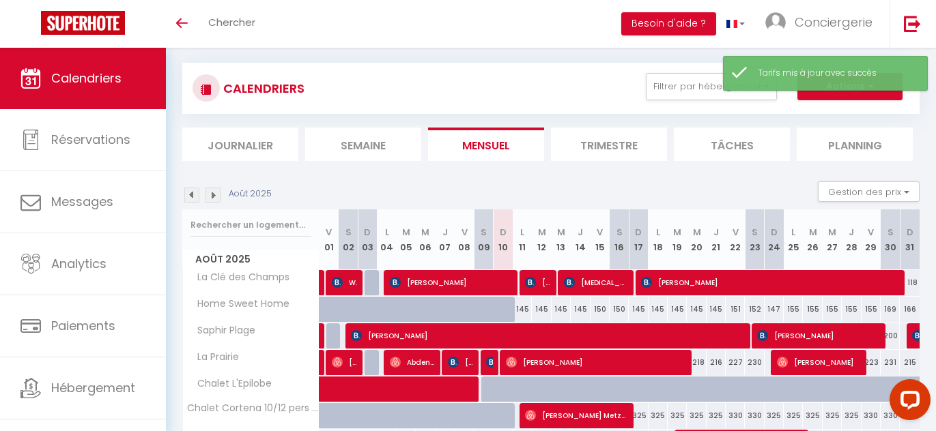
click at [791, 308] on div "155" at bounding box center [793, 309] width 19 height 25
type input "155"
type input "Lun 25 Août 2025"
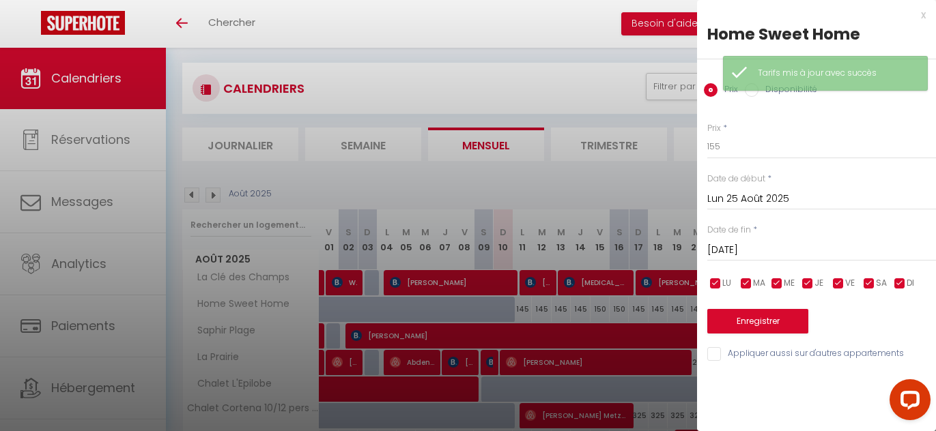
click at [850, 250] on input "Mar 26 Août 2025" at bounding box center [821, 251] width 229 height 18
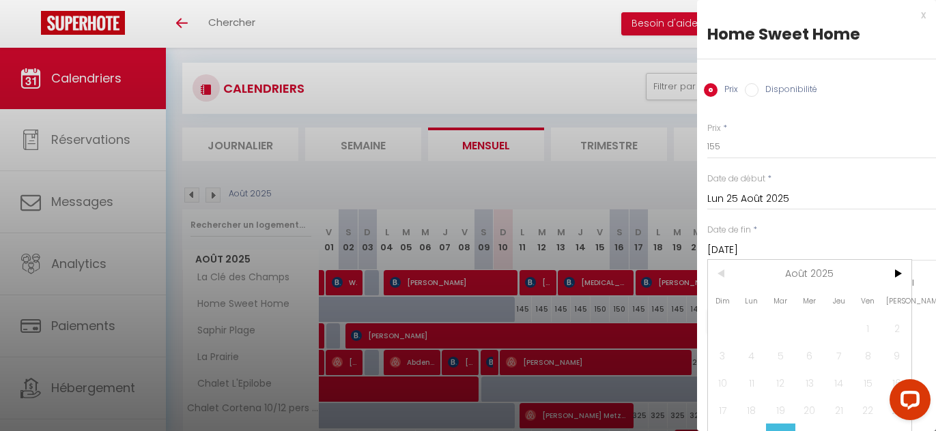
scroll to position [47, 0]
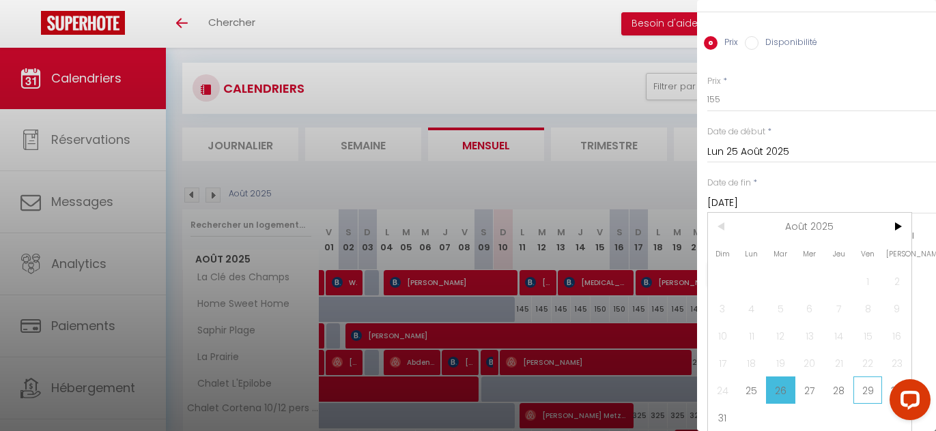
click at [855, 390] on span "29" at bounding box center [867, 390] width 29 height 27
type input "Ven 29 Août 2025"
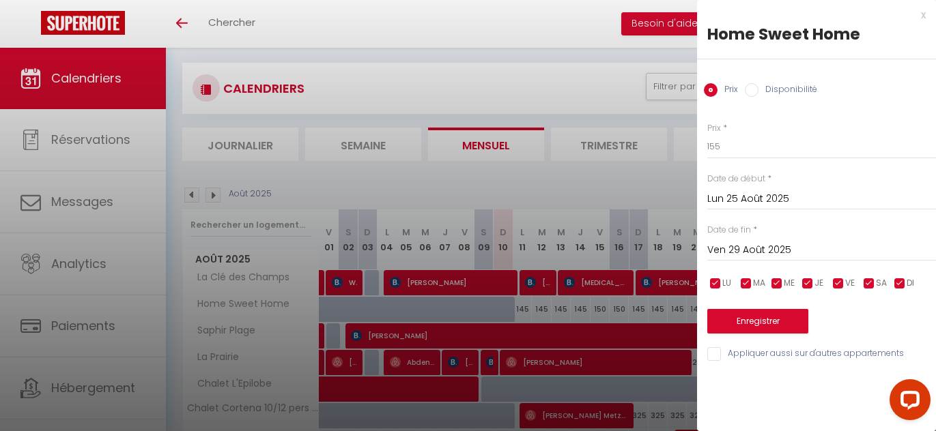
scroll to position [0, 0]
click at [742, 152] on input "155" at bounding box center [821, 146] width 229 height 25
type input "148"
click at [760, 313] on button "Enregistrer" at bounding box center [757, 321] width 101 height 25
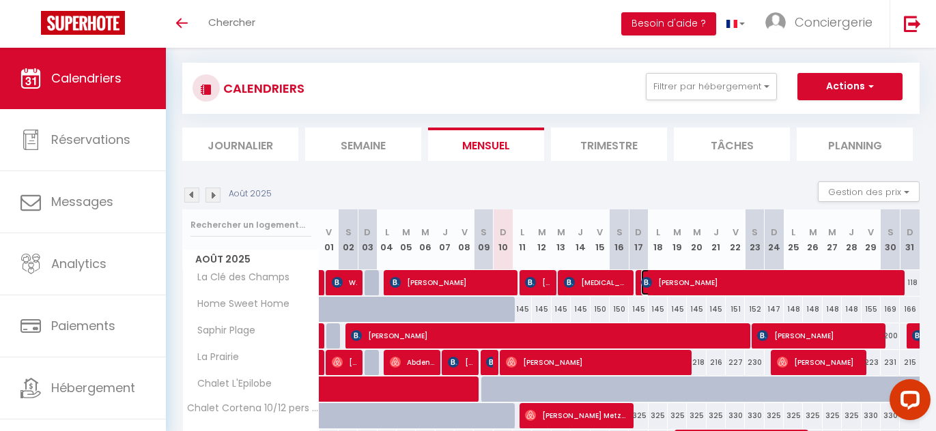
click at [677, 283] on span "[PERSON_NAME]" at bounding box center [768, 283] width 255 height 26
select select "KO"
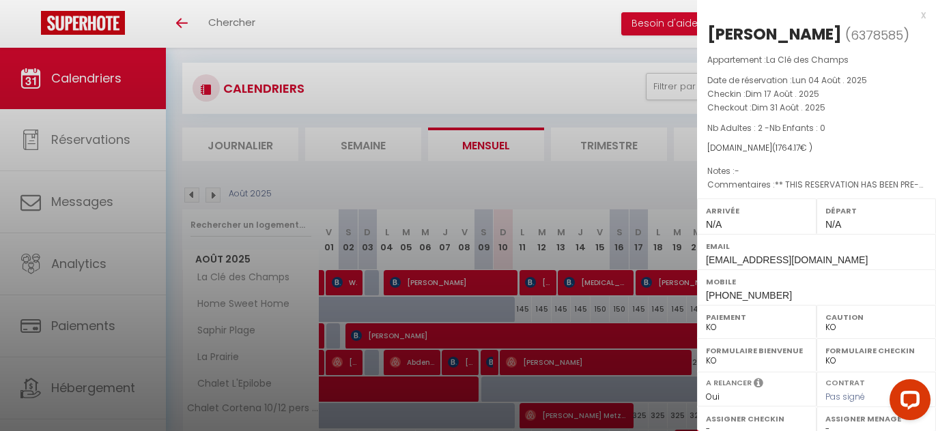
click at [677, 283] on div at bounding box center [468, 215] width 936 height 431
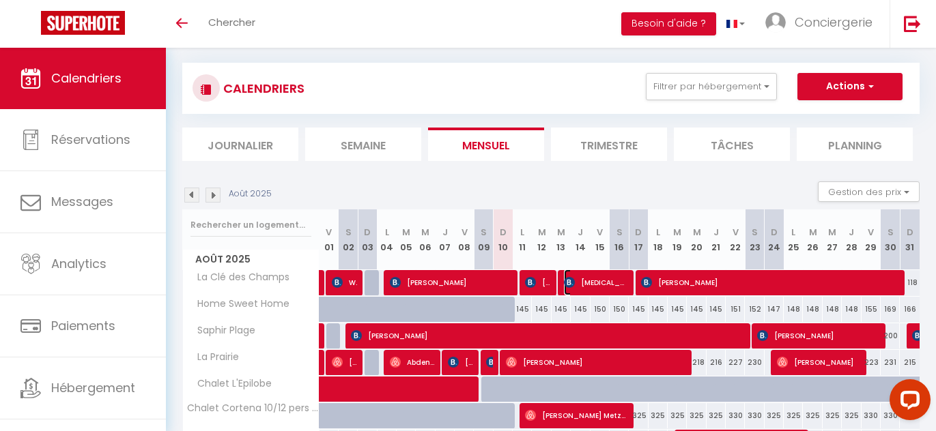
click at [619, 282] on span "[MEDICAL_DATA] OUMOUSSA" at bounding box center [595, 283] width 63 height 26
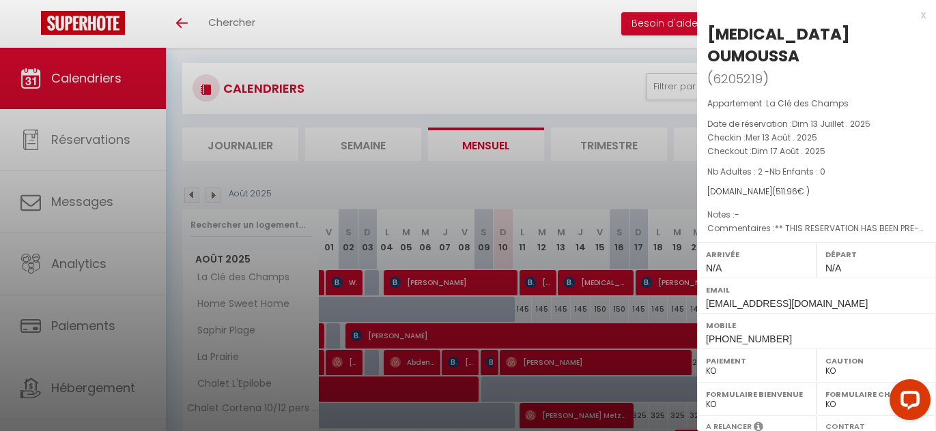
click at [668, 289] on div at bounding box center [468, 215] width 936 height 431
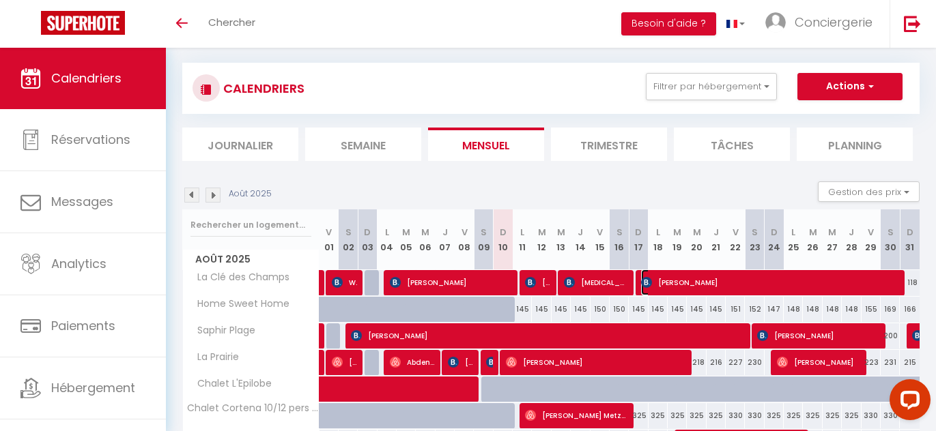
click at [668, 289] on span "[PERSON_NAME]" at bounding box center [768, 283] width 255 height 26
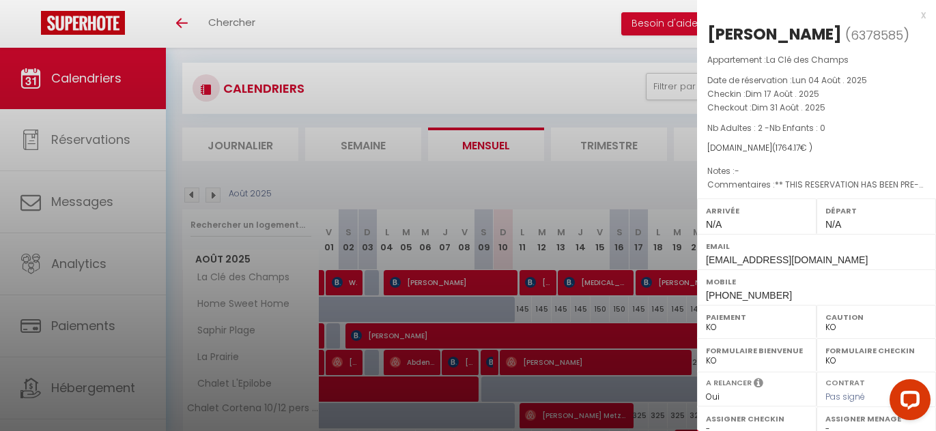
click at [610, 286] on div at bounding box center [468, 215] width 936 height 431
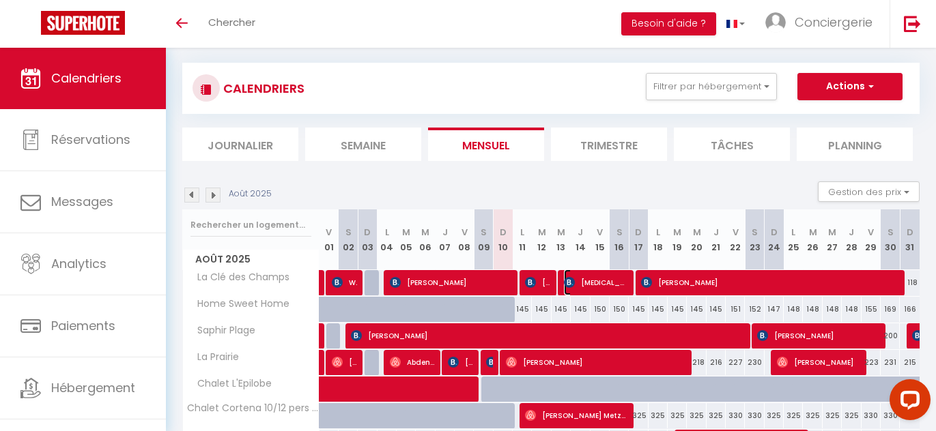
click at [607, 285] on span "[MEDICAL_DATA] OUMOUSSA" at bounding box center [595, 283] width 63 height 26
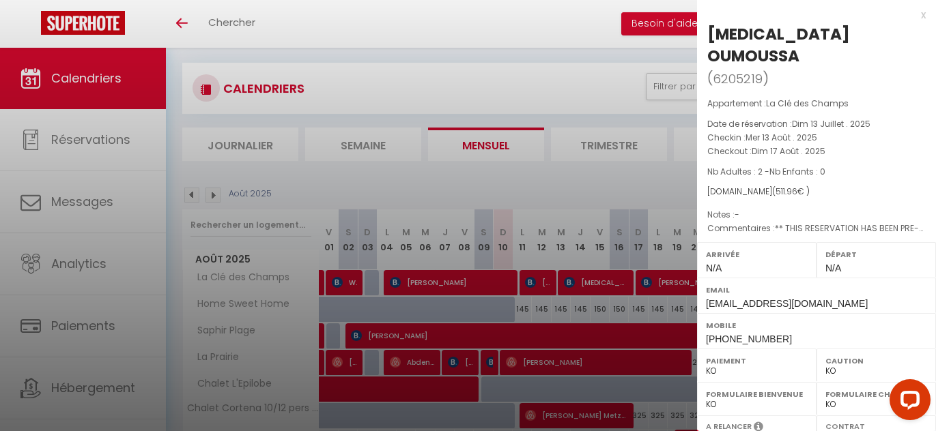
click at [607, 285] on div at bounding box center [468, 215] width 936 height 431
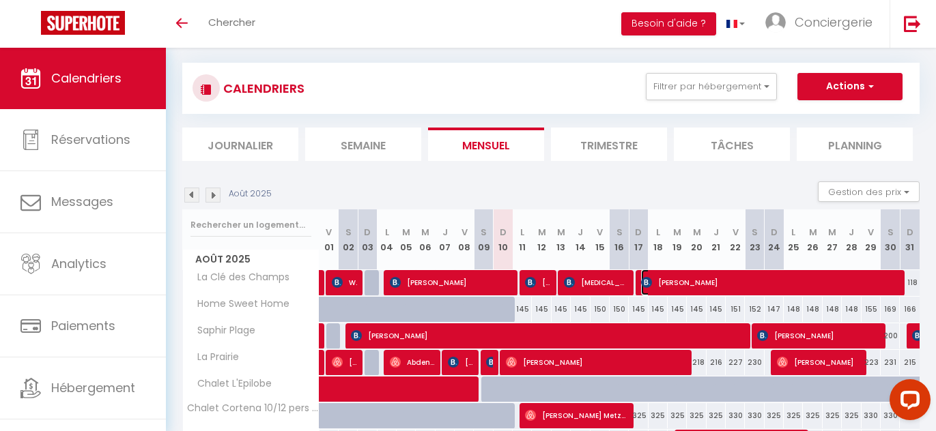
click at [665, 289] on span "[PERSON_NAME]" at bounding box center [768, 283] width 255 height 26
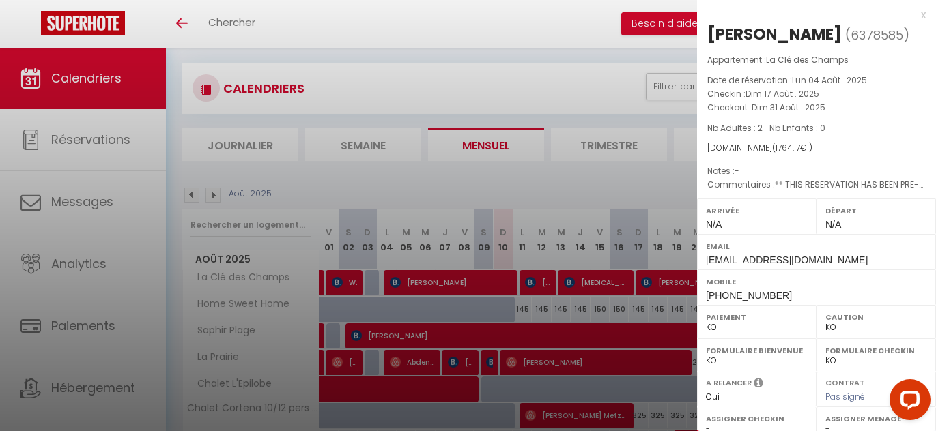
click at [607, 286] on div at bounding box center [468, 215] width 936 height 431
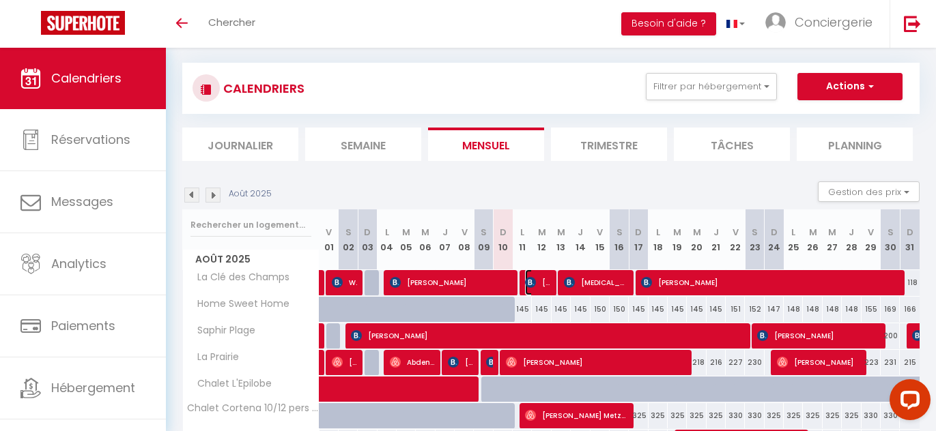
click at [532, 280] on img at bounding box center [530, 282] width 11 height 11
select select "OK"
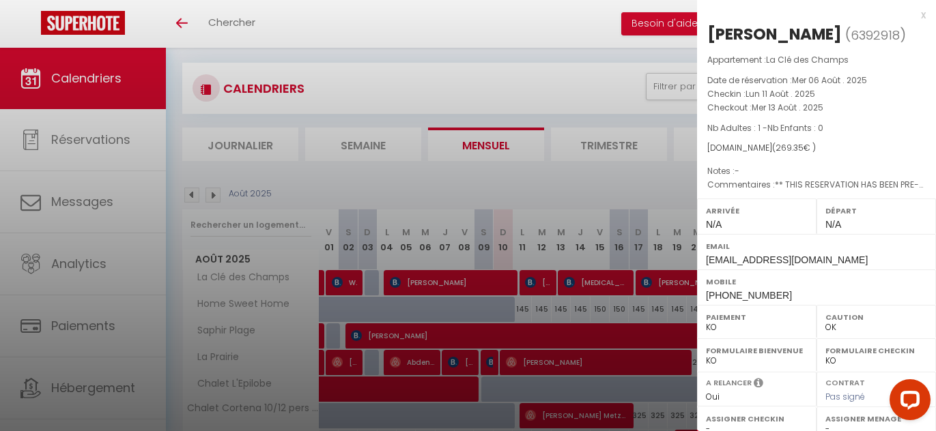
click at [532, 280] on div at bounding box center [468, 215] width 936 height 431
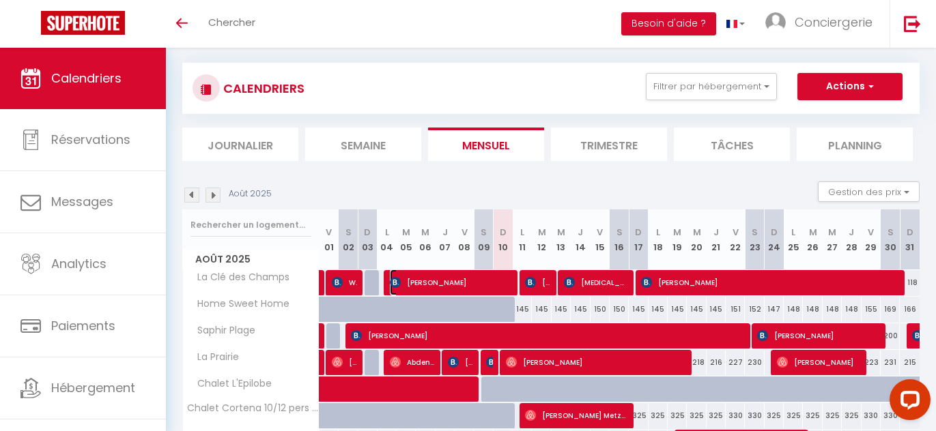
click at [467, 279] on span "[PERSON_NAME]" at bounding box center [450, 283] width 121 height 26
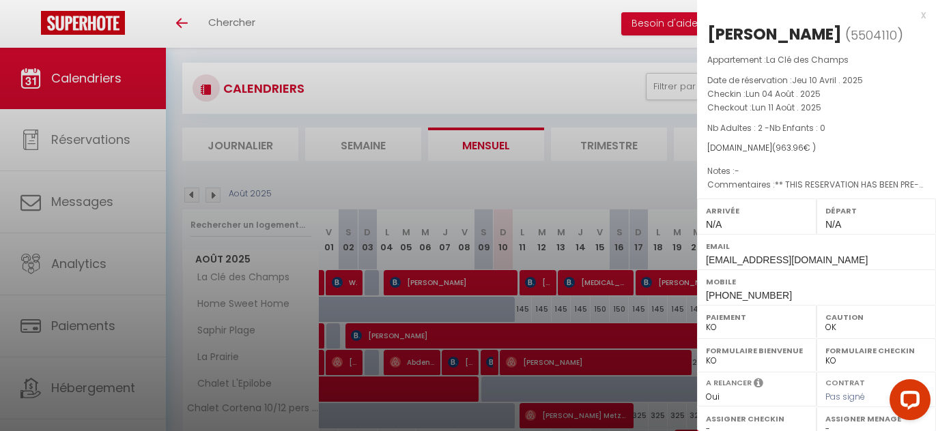
click at [467, 279] on div at bounding box center [468, 215] width 936 height 431
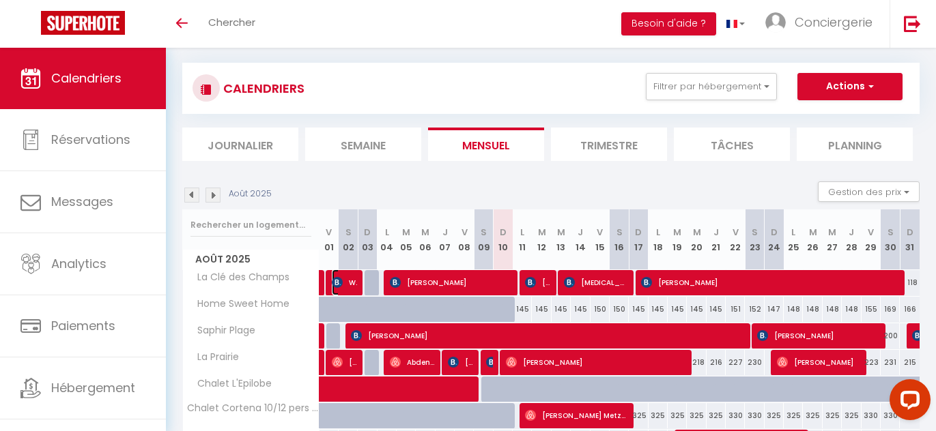
click at [349, 279] on span "Waygton [PERSON_NAME]" at bounding box center [344, 283] width 25 height 26
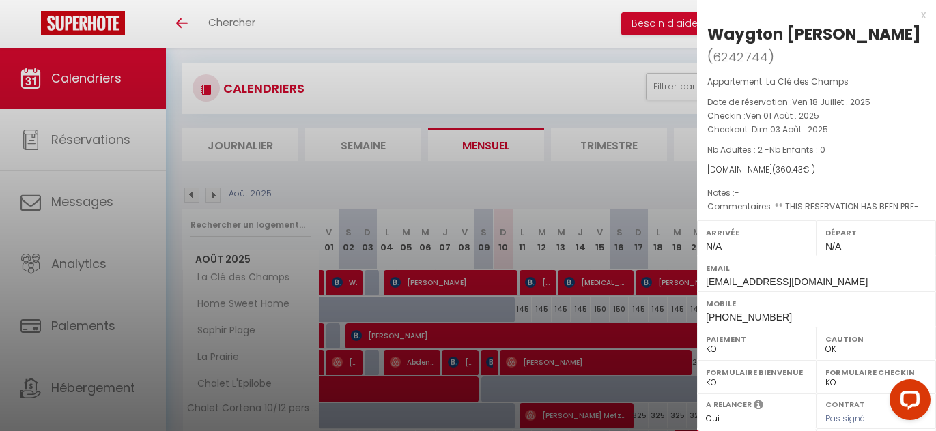
click at [612, 306] on div at bounding box center [468, 215] width 936 height 431
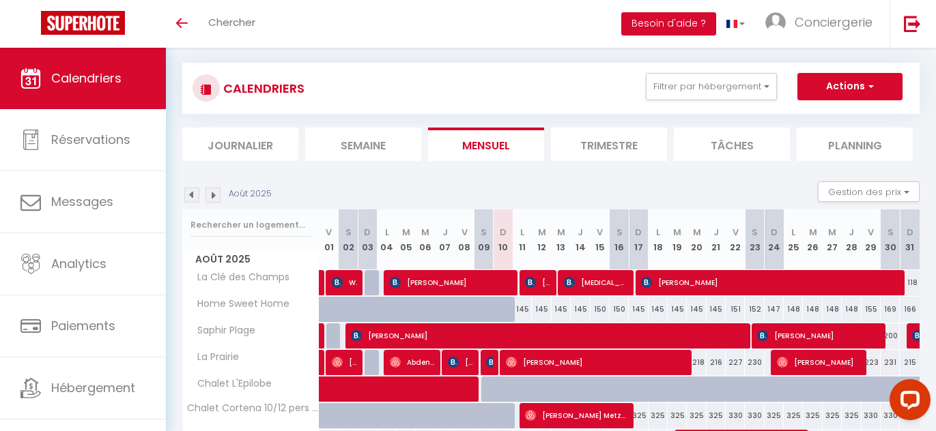
click at [535, 194] on div "Août 2025 Gestion des prix Nb Nuits minimum Règles Disponibilité" at bounding box center [550, 196] width 737 height 28
click at [892, 310] on div "169" at bounding box center [890, 309] width 19 height 25
type input "169"
type input "Sam 30 Août 2025"
type input "Dim 31 Août 2025"
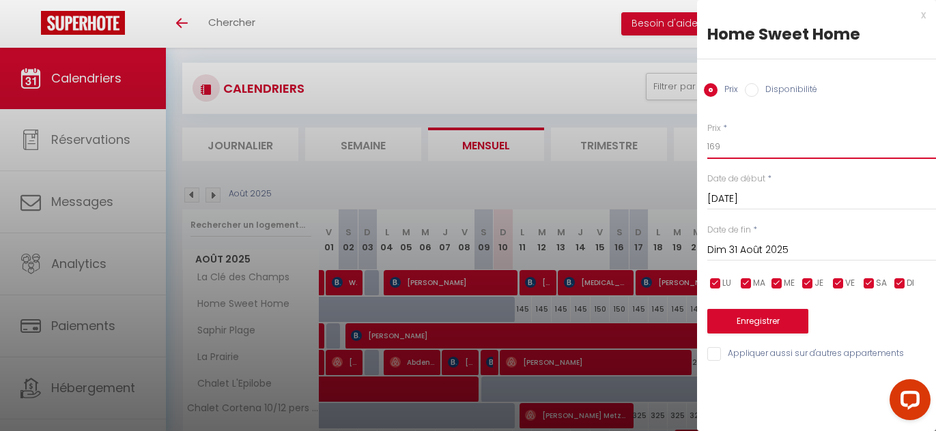
click at [782, 148] on input "169" at bounding box center [821, 146] width 229 height 25
type input "154"
click at [789, 319] on button "Enregistrer" at bounding box center [757, 321] width 101 height 25
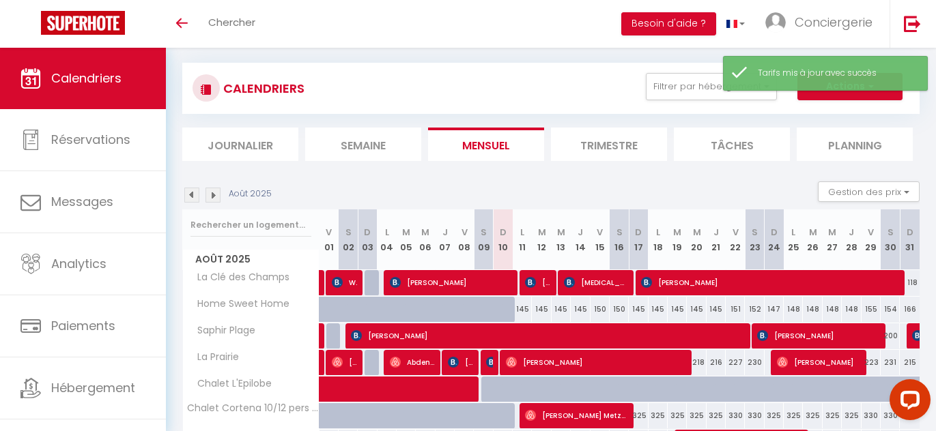
click at [872, 309] on div "155" at bounding box center [870, 309] width 19 height 25
type input "155"
type input "Ven 29 Août 2025"
type input "Sam 30 Août 2025"
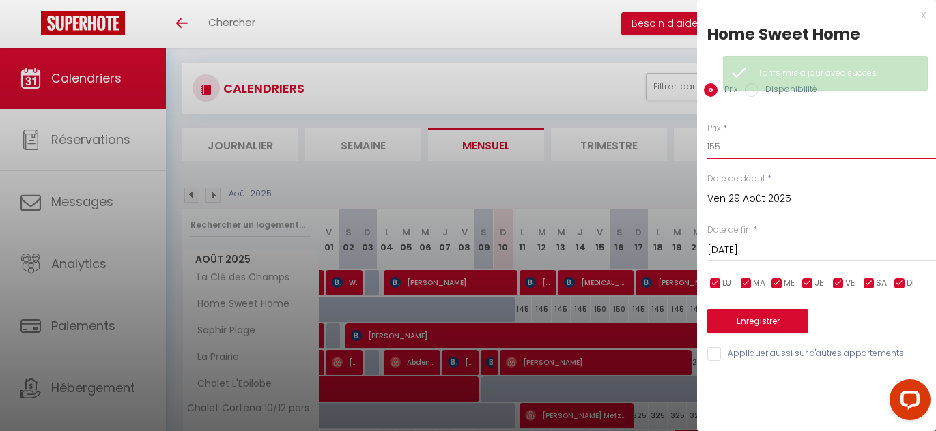
click at [791, 155] on input "155" at bounding box center [821, 146] width 229 height 25
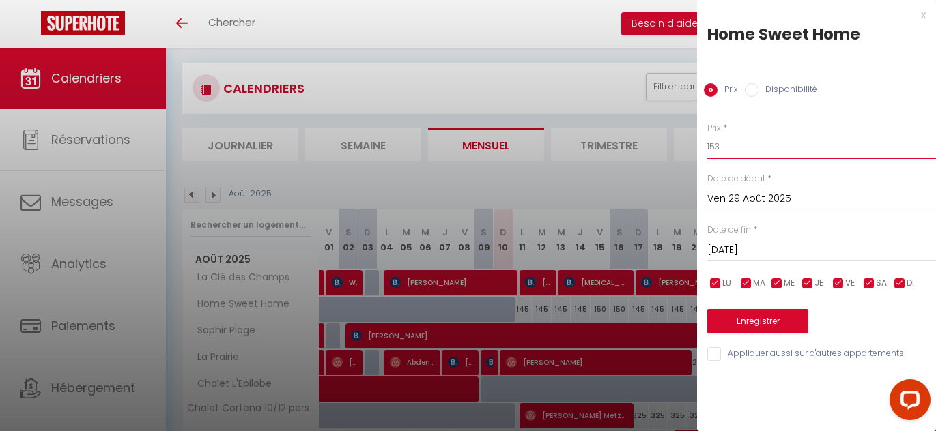
type input "153"
click at [777, 320] on button "Enregistrer" at bounding box center [757, 321] width 101 height 25
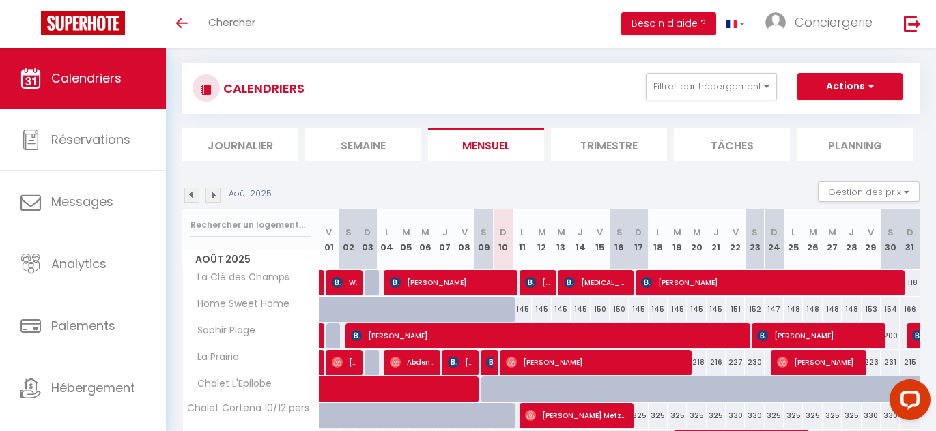
click at [910, 307] on div "166" at bounding box center [910, 309] width 20 height 25
type input "166"
type input "Dim 31 Août 2025"
type input "Lun 01 Septembre 2025"
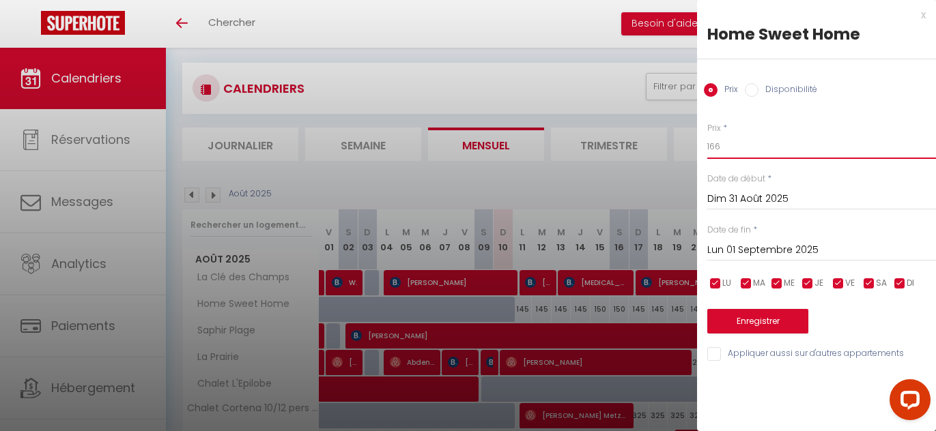
click at [727, 150] on input "166" at bounding box center [821, 146] width 229 height 25
type input "150"
click at [743, 326] on button "Enregistrer" at bounding box center [757, 321] width 101 height 25
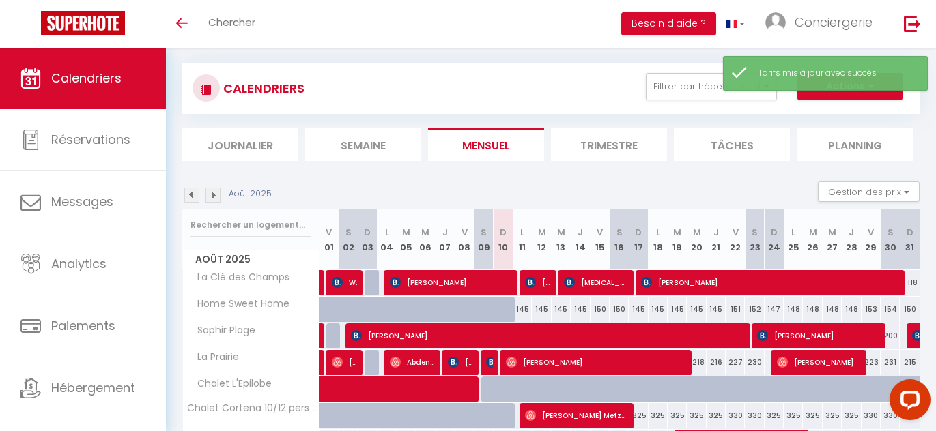
click at [211, 193] on img at bounding box center [212, 195] width 15 height 15
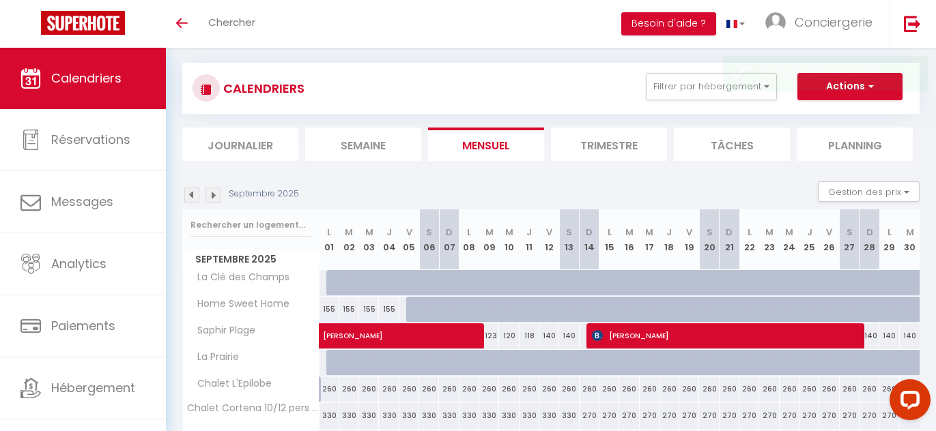
click at [330, 307] on div "155" at bounding box center [329, 309] width 20 height 25
type input "155"
type input "Lun 01 Septembre 2025"
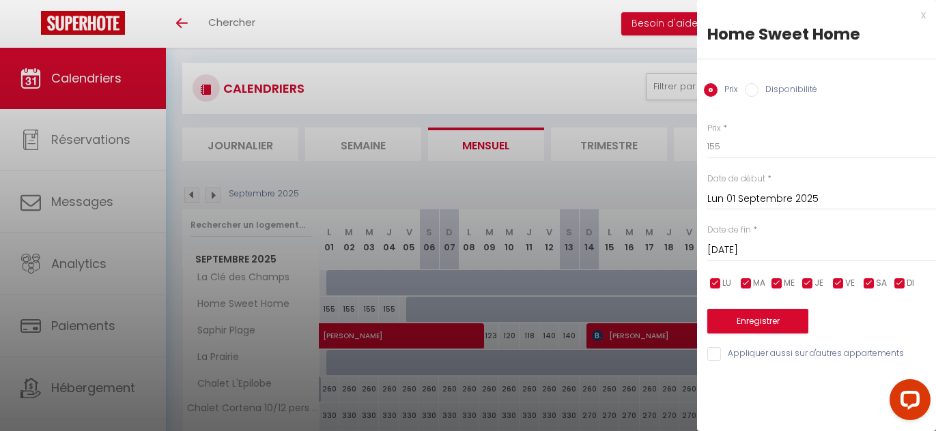
click at [726, 247] on input "Mar 02 Septembre 2025" at bounding box center [821, 251] width 229 height 18
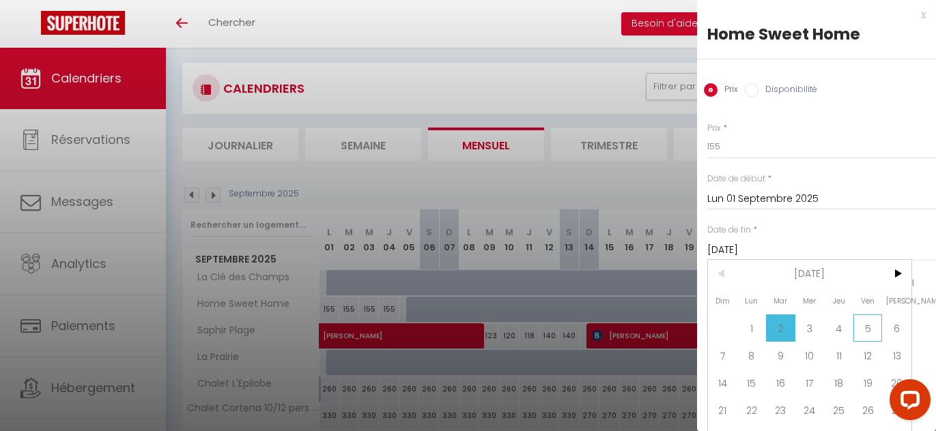
click at [866, 321] on span "5" at bounding box center [867, 328] width 29 height 27
type input "Ven 05 Septembre 2025"
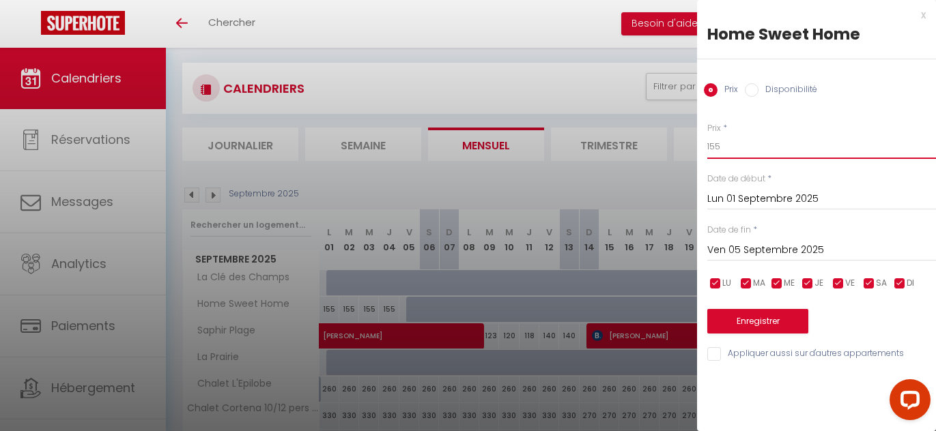
click at [734, 147] on input "155" at bounding box center [821, 146] width 229 height 25
type input "147"
click at [751, 317] on button "Enregistrer" at bounding box center [757, 321] width 101 height 25
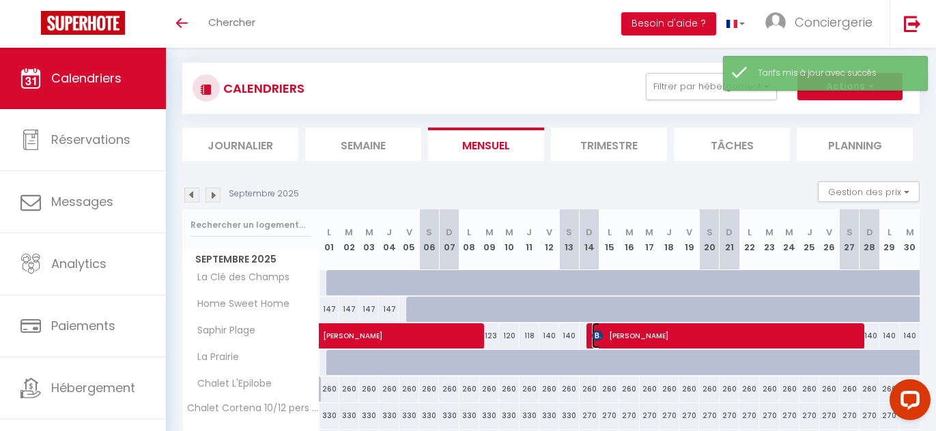
click at [633, 339] on span "nadine hiron" at bounding box center [724, 336] width 264 height 26
select select "KO"
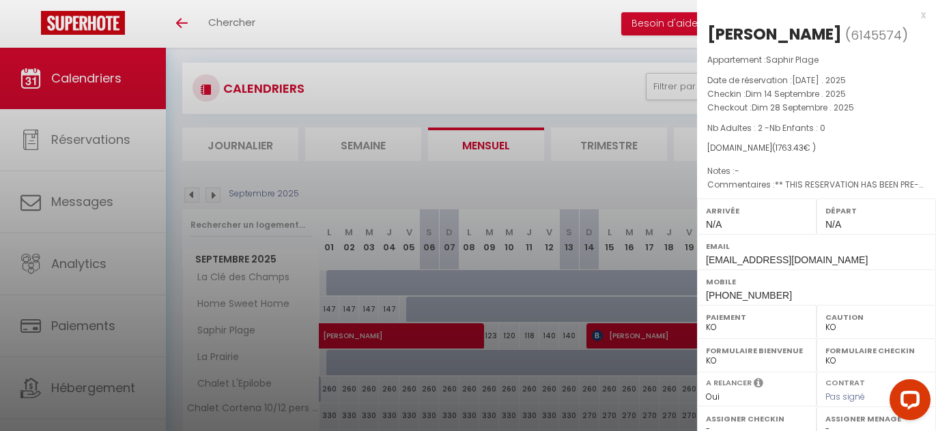
click at [447, 333] on div at bounding box center [468, 215] width 936 height 431
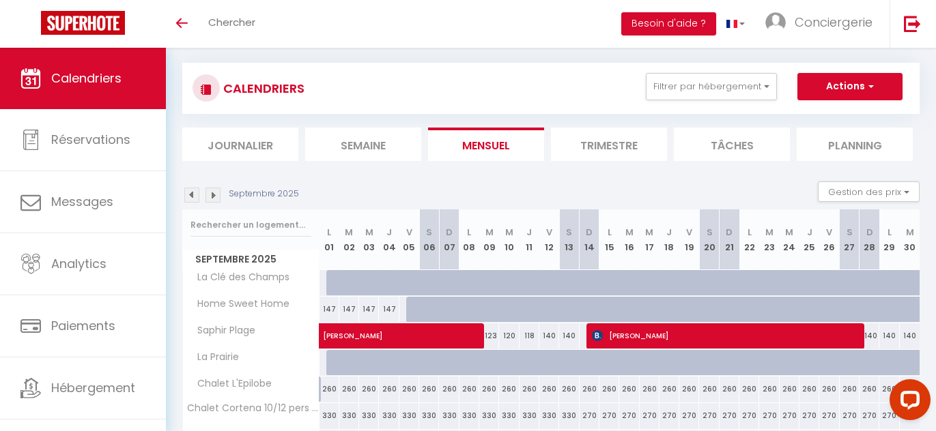
click at [191, 195] on img at bounding box center [191, 195] width 15 height 15
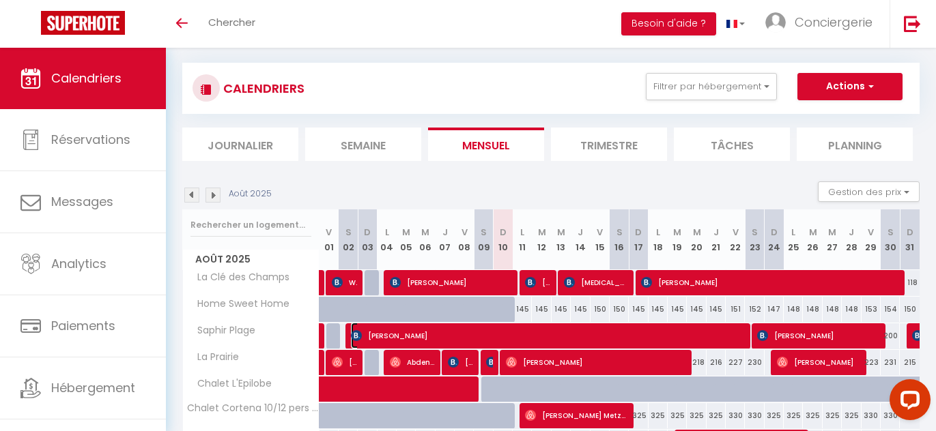
click at [504, 328] on span "[PERSON_NAME]" at bounding box center [545, 336] width 388 height 26
select select "OK"
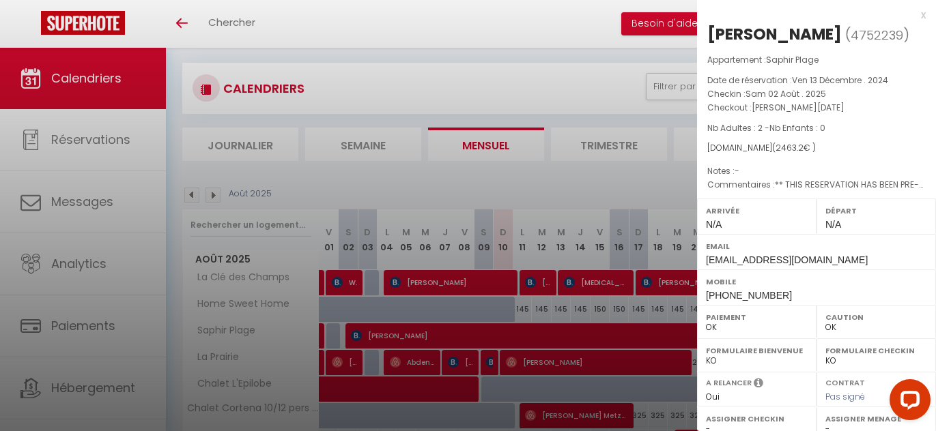
click at [623, 335] on div at bounding box center [468, 215] width 936 height 431
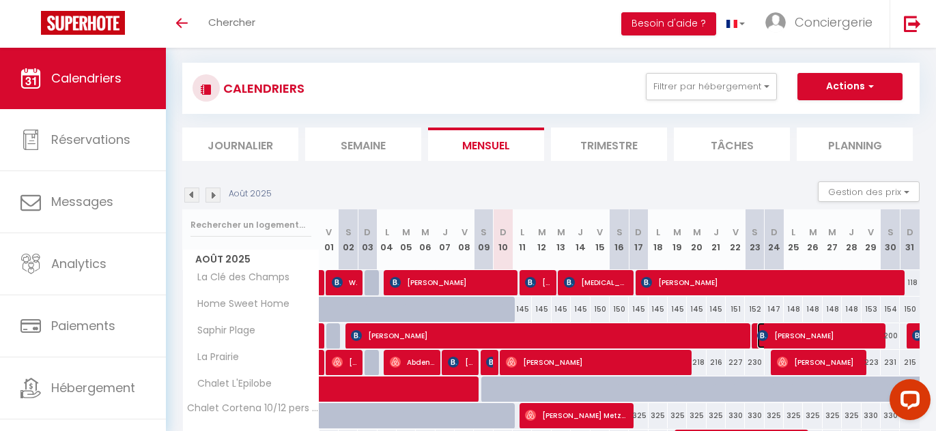
click at [790, 331] on span "[PERSON_NAME]" at bounding box center [817, 336] width 121 height 26
select select "KO"
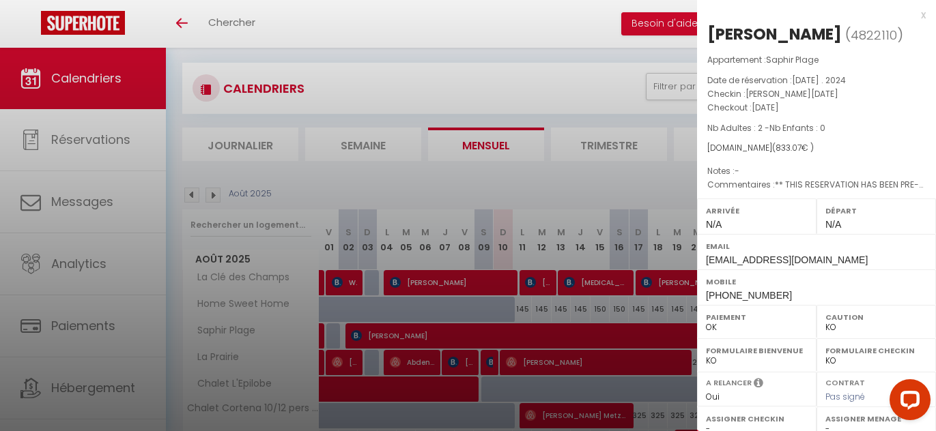
click at [642, 357] on div at bounding box center [468, 215] width 936 height 431
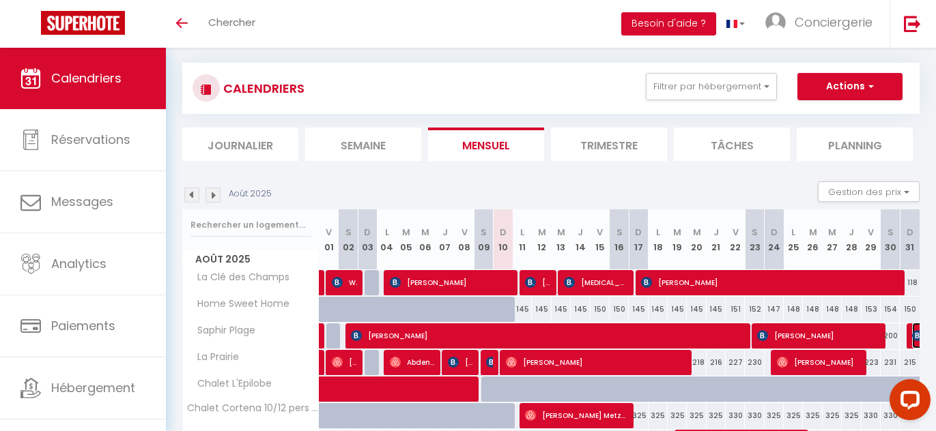
click at [913, 337] on img at bounding box center [917, 335] width 11 height 11
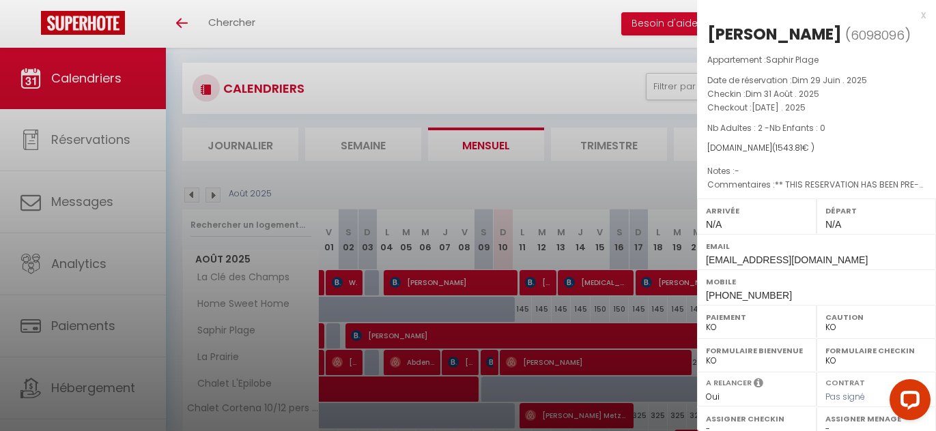
click at [614, 325] on div at bounding box center [468, 215] width 936 height 431
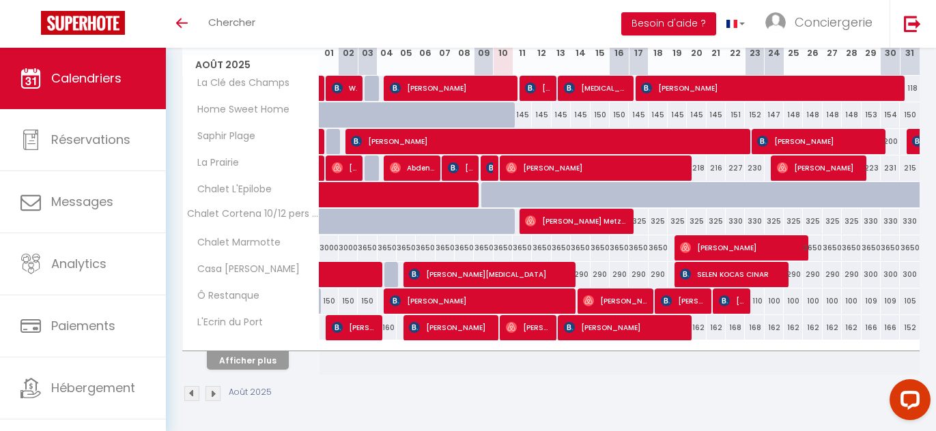
scroll to position [192, 0]
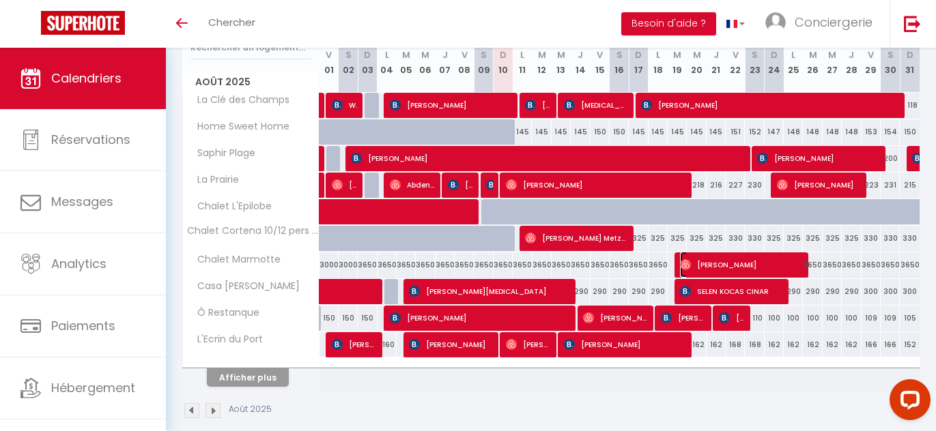
click at [698, 265] on span "[PERSON_NAME]" at bounding box center [740, 265] width 121 height 26
select select "OK"
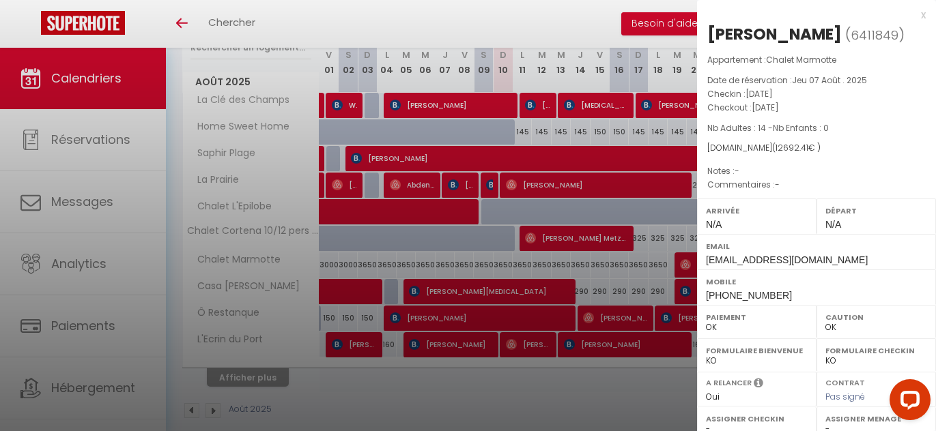
click at [654, 276] on div at bounding box center [468, 215] width 936 height 431
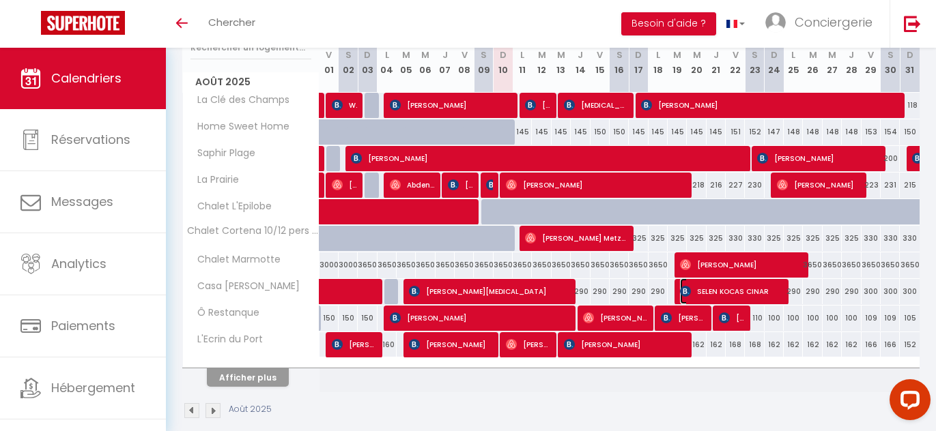
click at [689, 289] on img at bounding box center [685, 291] width 11 height 11
select select "KO"
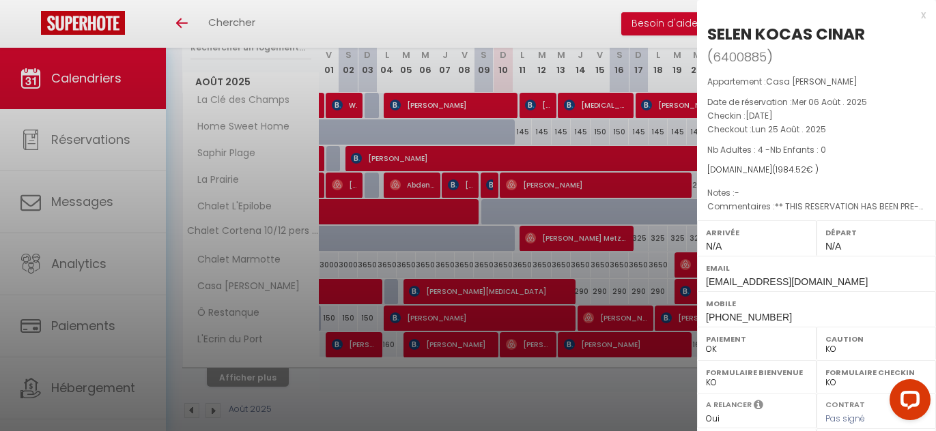
click at [648, 288] on div at bounding box center [468, 215] width 936 height 431
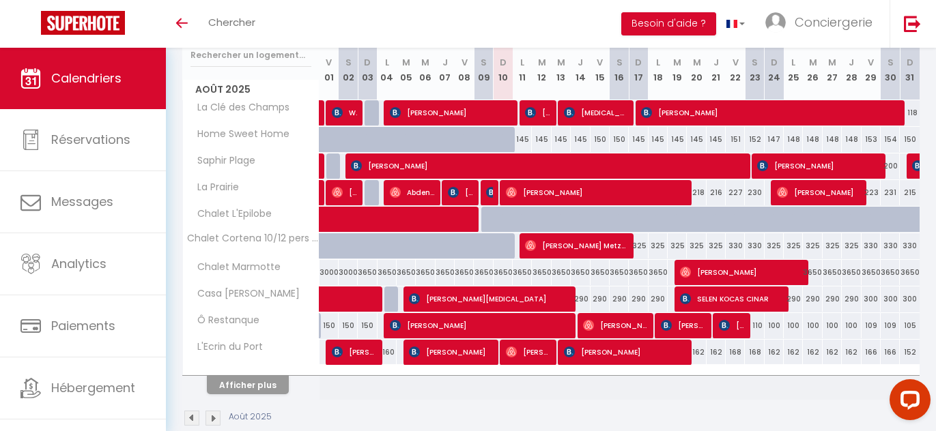
scroll to position [209, 0]
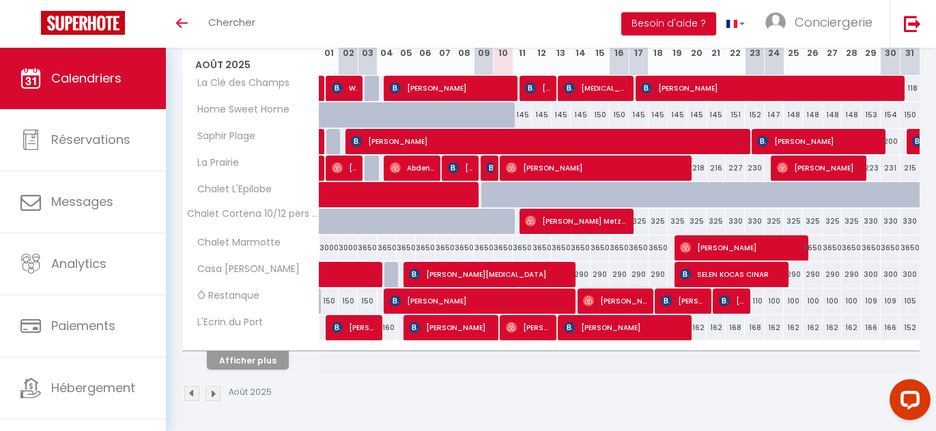
click at [697, 326] on div "162" at bounding box center [696, 327] width 19 height 25
type input "162"
type input "Mer 20 Août 2025"
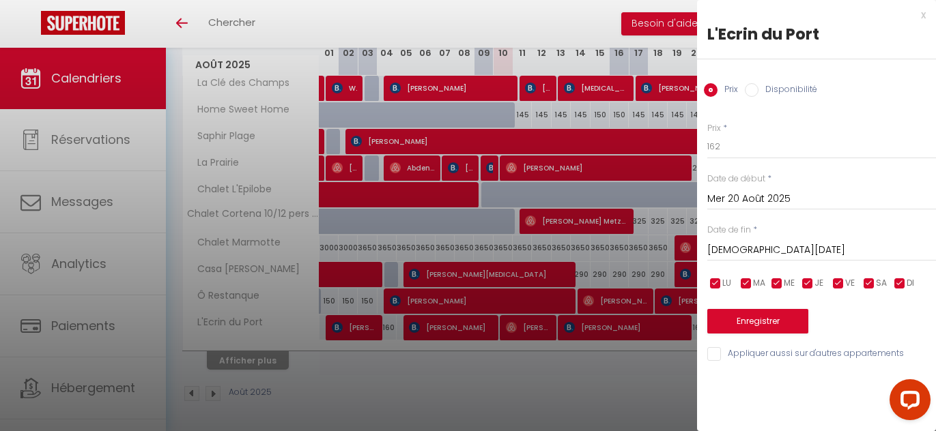
click at [779, 250] on input "Jeu 21 Août 2025" at bounding box center [821, 251] width 229 height 18
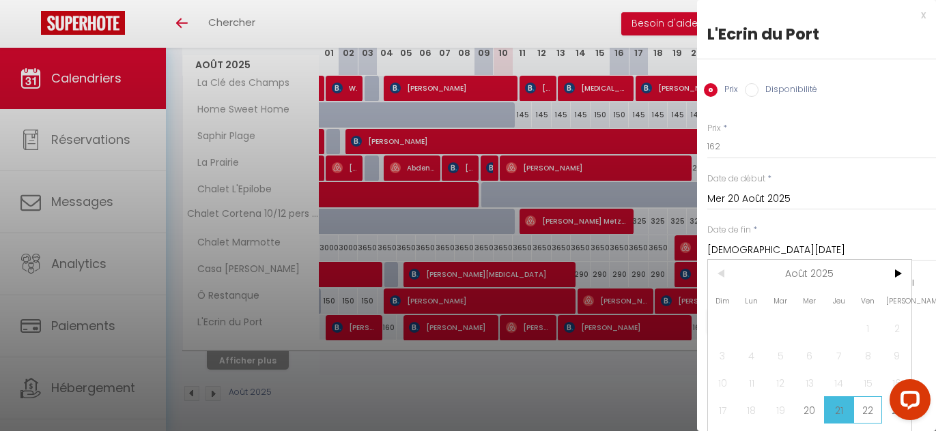
click at [867, 414] on span "22" at bounding box center [867, 410] width 29 height 27
type input "Ven 22 Août 2025"
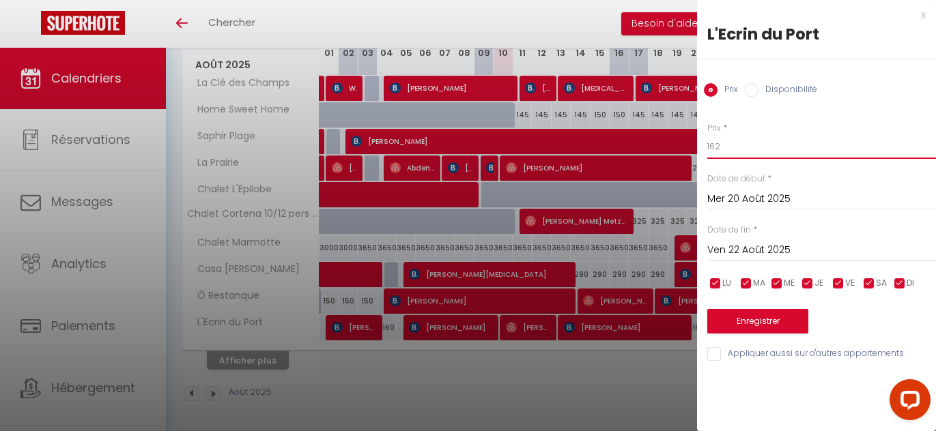
click at [720, 147] on input "162" at bounding box center [821, 146] width 229 height 25
type input "158"
click at [743, 315] on button "Enregistrer" at bounding box center [757, 321] width 101 height 25
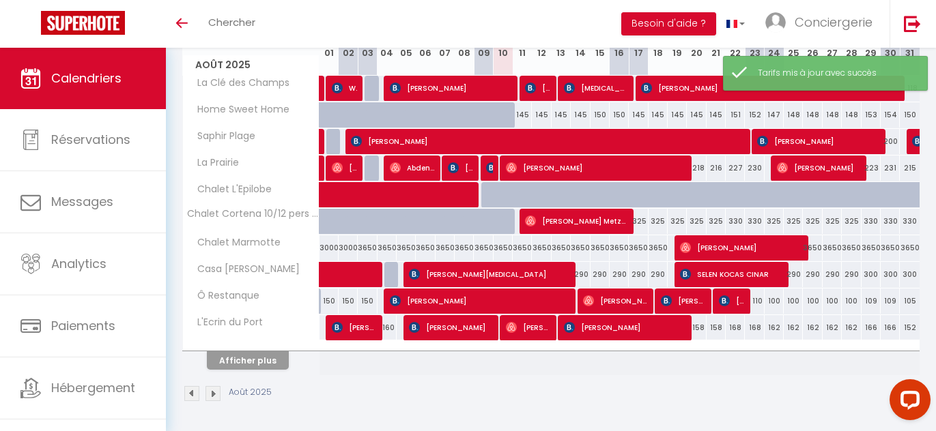
click at [755, 329] on div "168" at bounding box center [754, 327] width 19 height 25
type input "168"
type input "Sam 23 Août 2025"
type input "Dim 24 Août 2025"
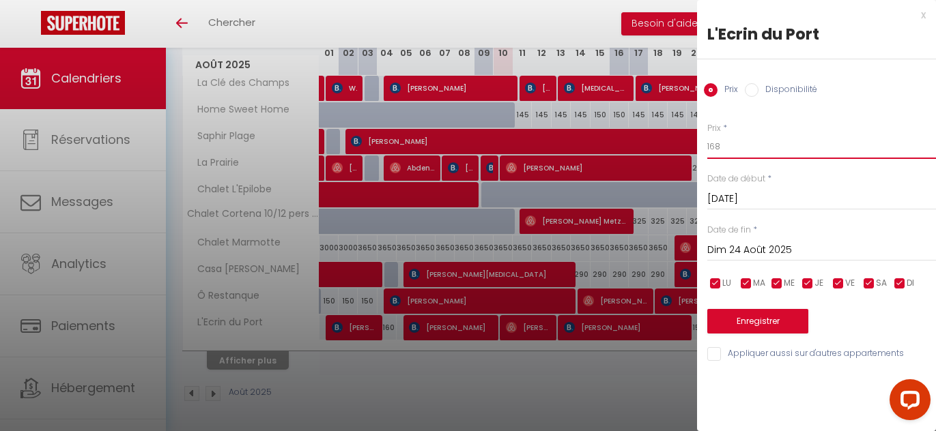
click at [725, 147] on input "168" at bounding box center [821, 146] width 229 height 25
type input "158"
click at [769, 317] on button "Enregistrer" at bounding box center [757, 321] width 101 height 25
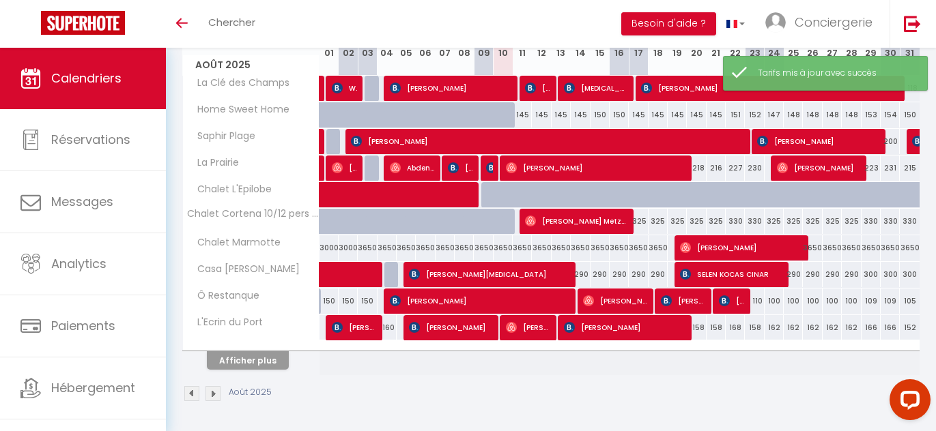
click at [737, 330] on div "168" at bounding box center [735, 327] width 19 height 25
type input "168"
type input "Ven 22 Août 2025"
type input "Sam 23 Août 2025"
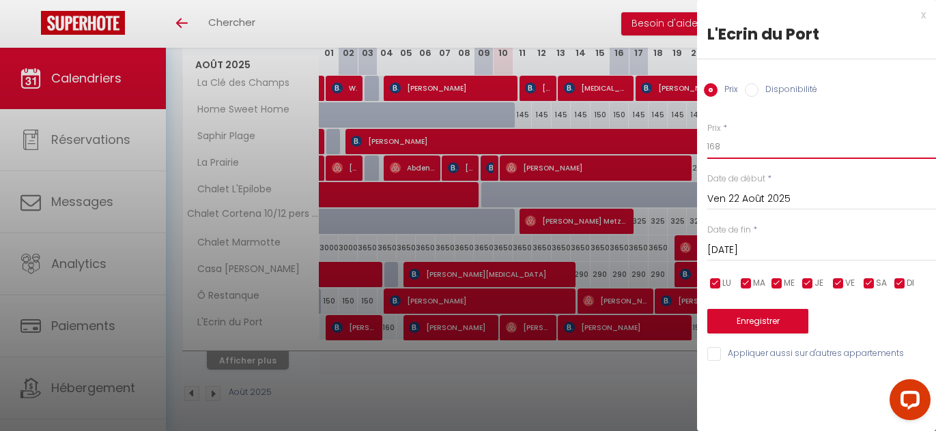
click at [744, 141] on input "168" at bounding box center [821, 146] width 229 height 25
click at [740, 149] on input "168" at bounding box center [821, 146] width 229 height 25
type input "163"
click at [732, 312] on button "Enregistrer" at bounding box center [757, 321] width 101 height 25
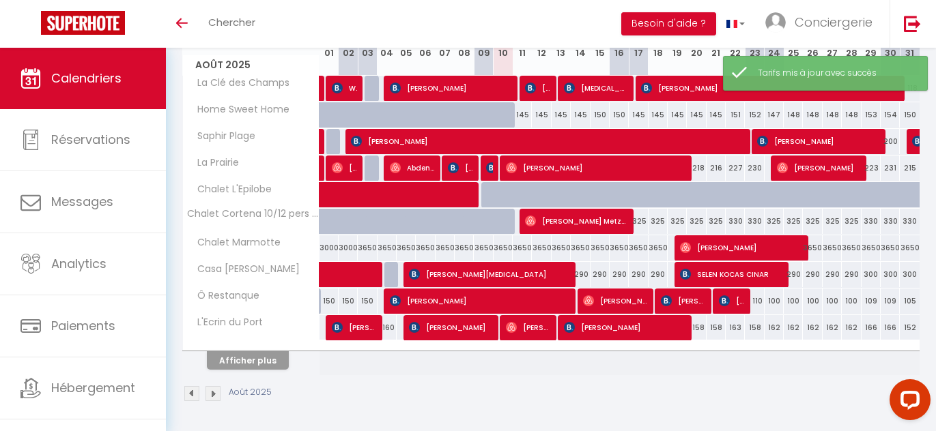
click at [755, 326] on div "158" at bounding box center [754, 327] width 19 height 25
type input "158"
type input "Sam 23 Août 2025"
type input "Dim 24 Août 2025"
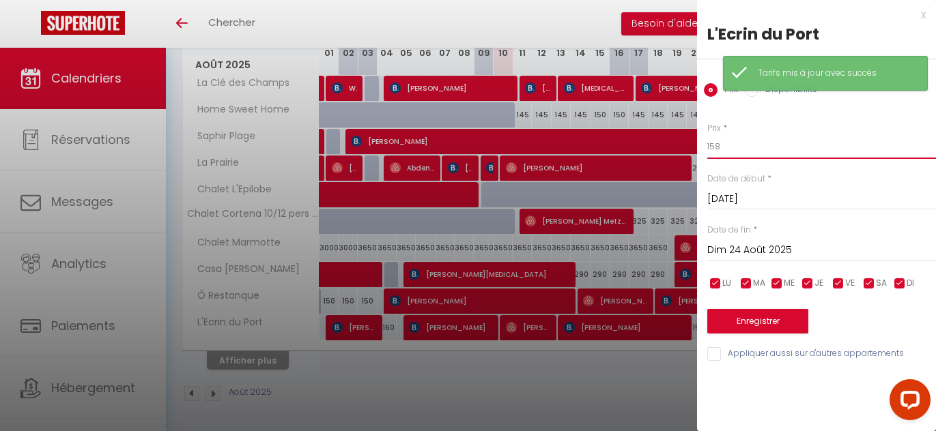
click at [747, 147] on input "158" at bounding box center [821, 146] width 229 height 25
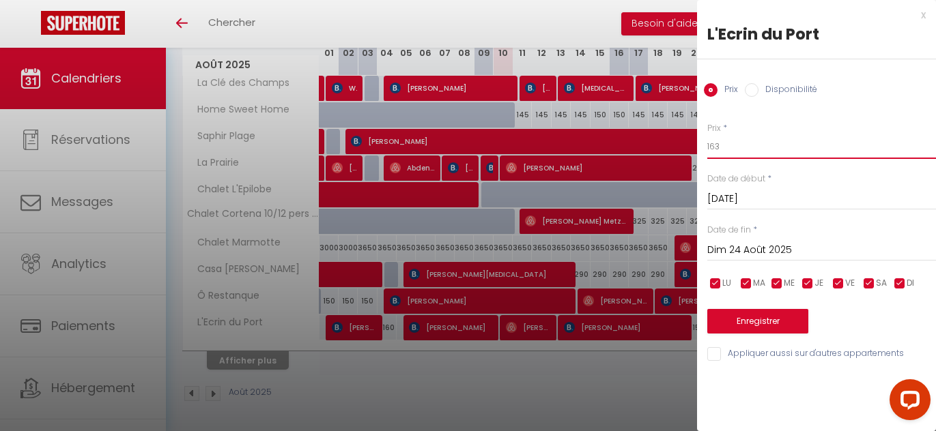
type input "163"
click at [764, 327] on button "Enregistrer" at bounding box center [757, 321] width 101 height 25
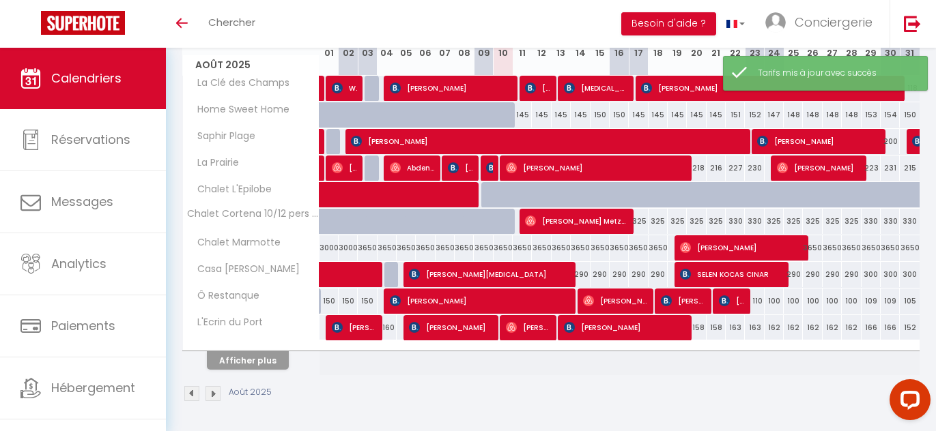
click at [775, 328] on div "162" at bounding box center [773, 327] width 19 height 25
type input "162"
type input "Dim 24 Août 2025"
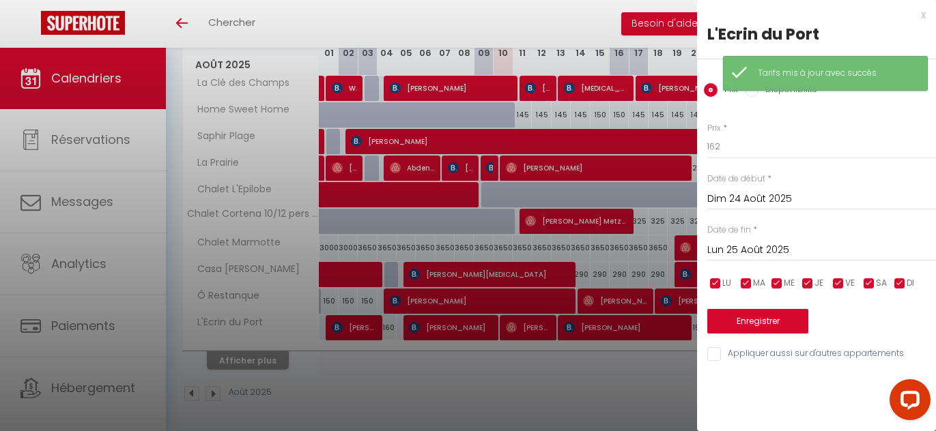
click at [782, 253] on input "Lun 25 Août 2025" at bounding box center [821, 251] width 229 height 18
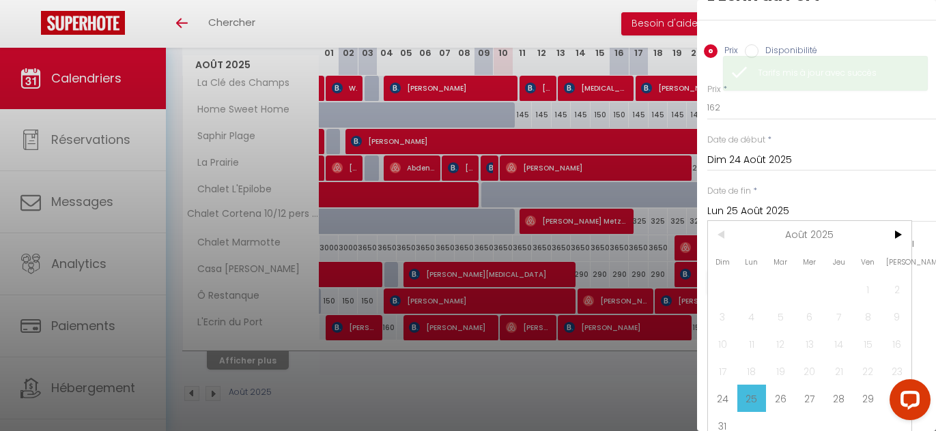
scroll to position [47, 0]
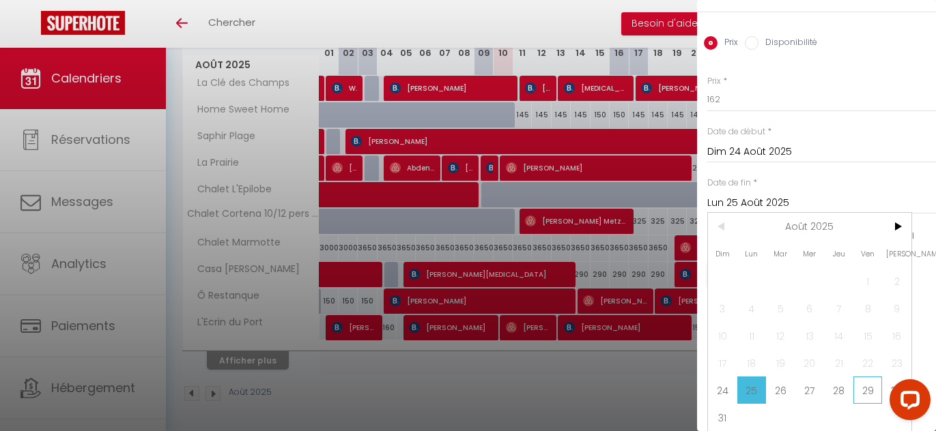
click at [859, 392] on span "29" at bounding box center [867, 390] width 29 height 27
type input "Ven 29 Août 2025"
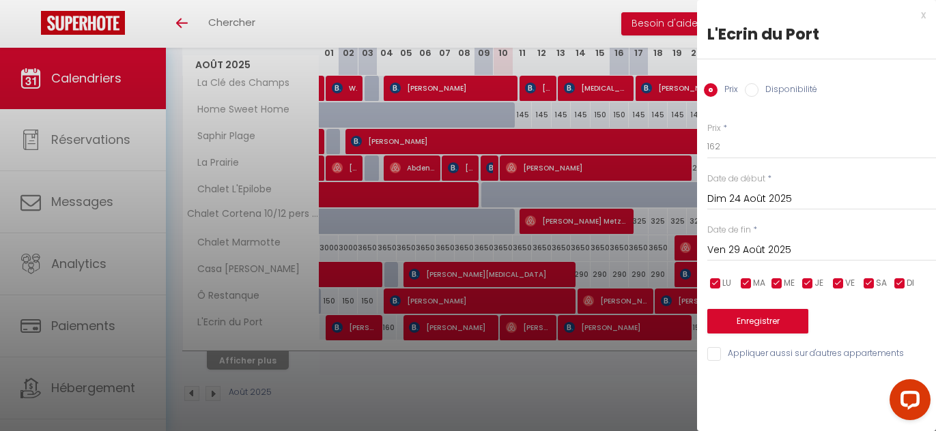
scroll to position [0, 0]
click at [726, 149] on input "162" at bounding box center [821, 146] width 229 height 25
type input "158"
click at [734, 314] on button "Enregistrer" at bounding box center [757, 321] width 101 height 25
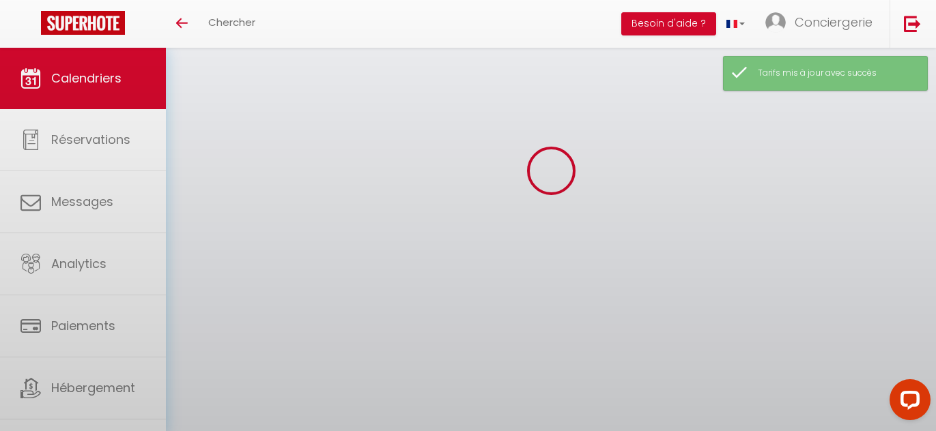
scroll to position [209, 0]
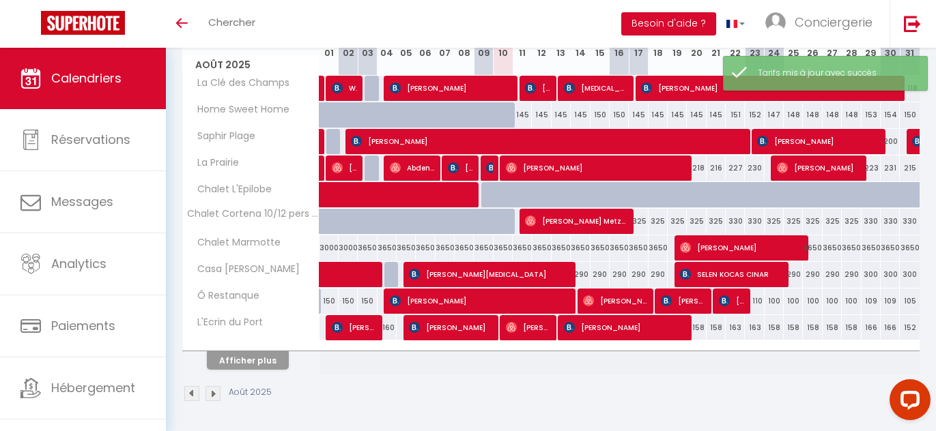
click at [868, 327] on div "166" at bounding box center [870, 327] width 19 height 25
type input "166"
type input "Ven 29 Août 2025"
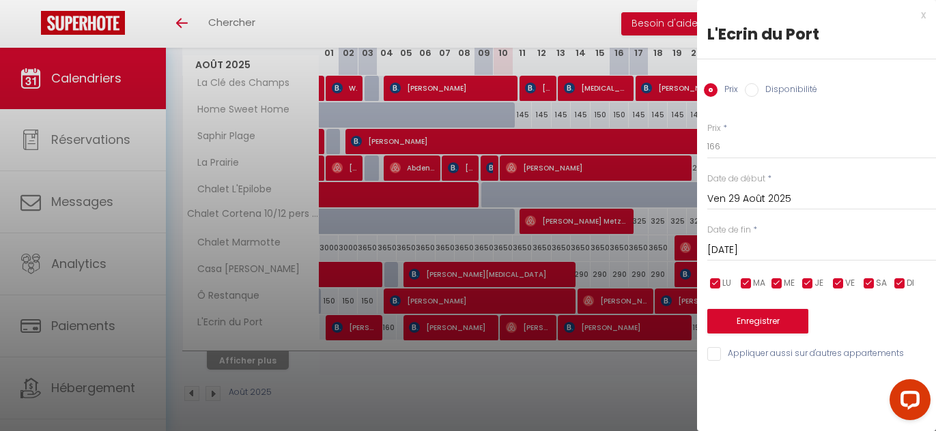
click at [779, 257] on input "Sam 30 Août 2025" at bounding box center [821, 251] width 229 height 18
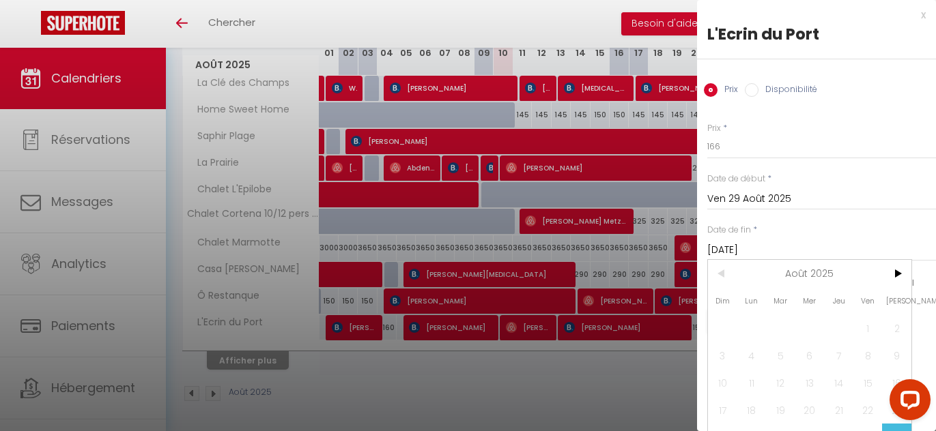
scroll to position [47, 0]
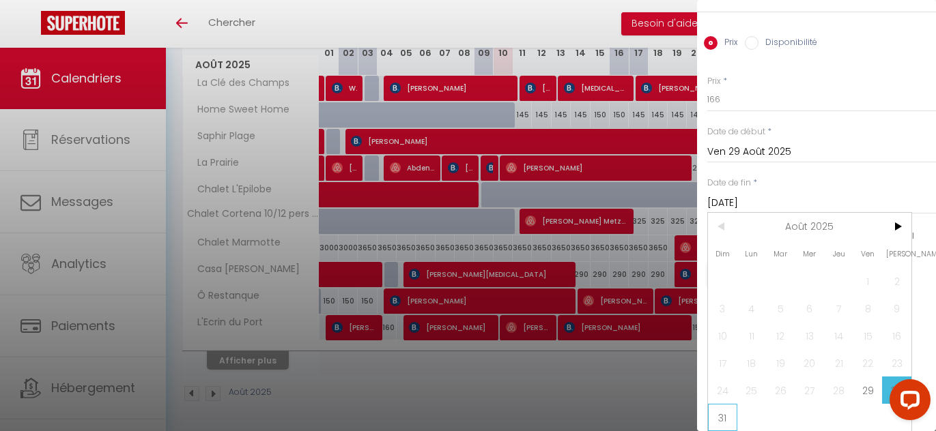
click at [713, 414] on span "31" at bounding box center [722, 417] width 29 height 27
type input "Dim 31 Août 2025"
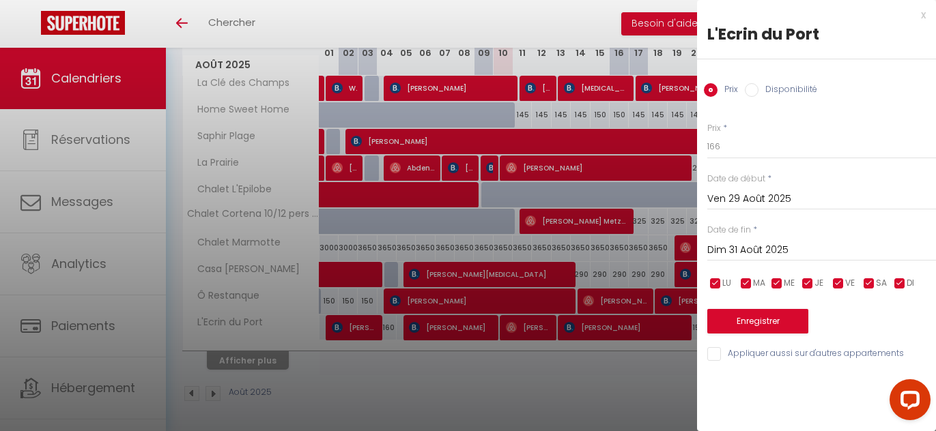
scroll to position [0, 0]
click at [758, 151] on input "166" at bounding box center [821, 146] width 229 height 25
type input "164"
click at [741, 322] on button "Enregistrer" at bounding box center [757, 321] width 101 height 25
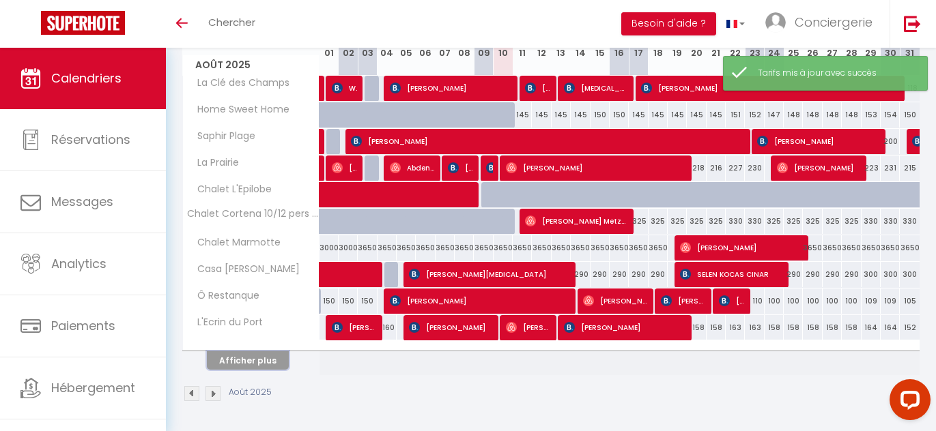
click at [253, 360] on button "Afficher plus" at bounding box center [248, 361] width 82 height 18
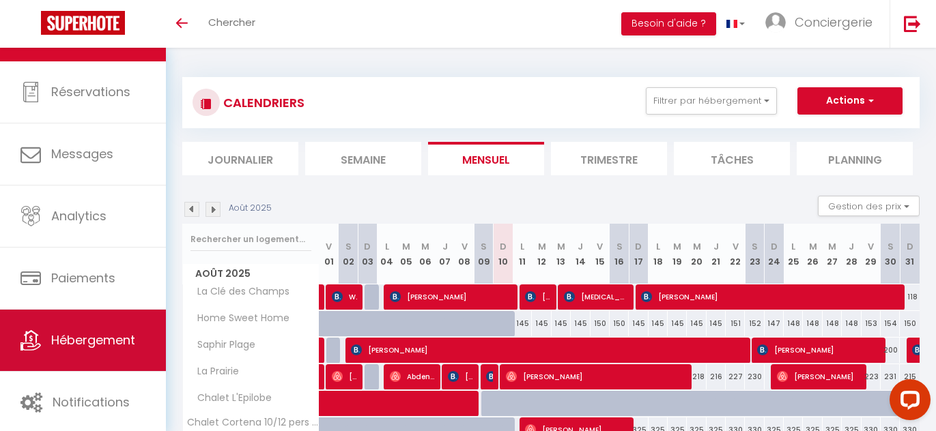
click at [135, 344] on span "Hébergement" at bounding box center [93, 340] width 84 height 17
